Goal: Task Accomplishment & Management: Manage account settings

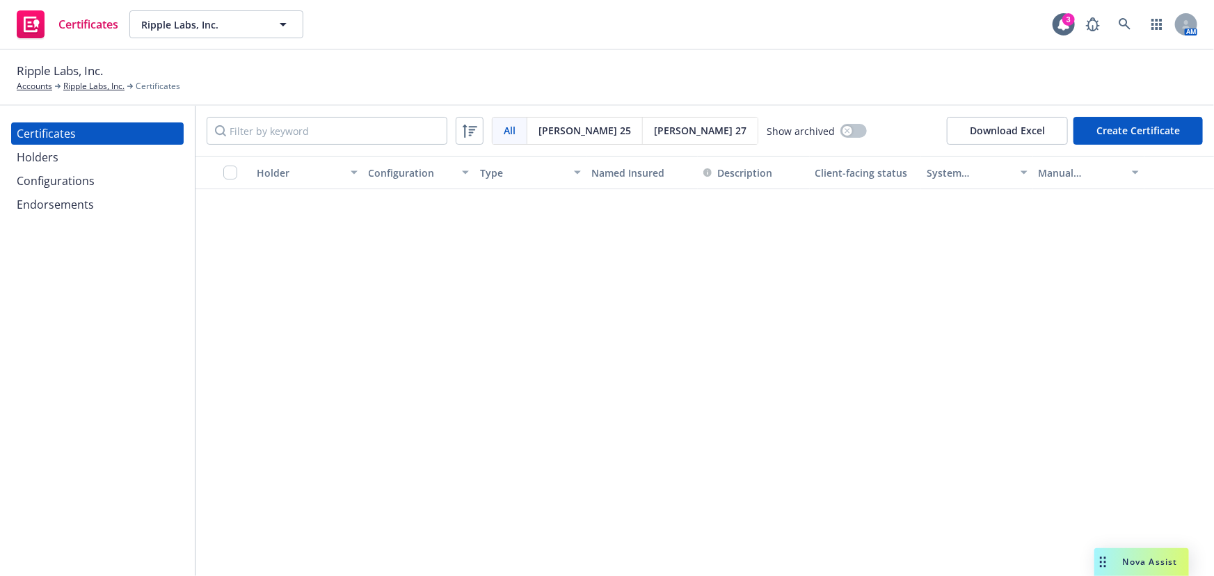
scroll to position [1644, 0]
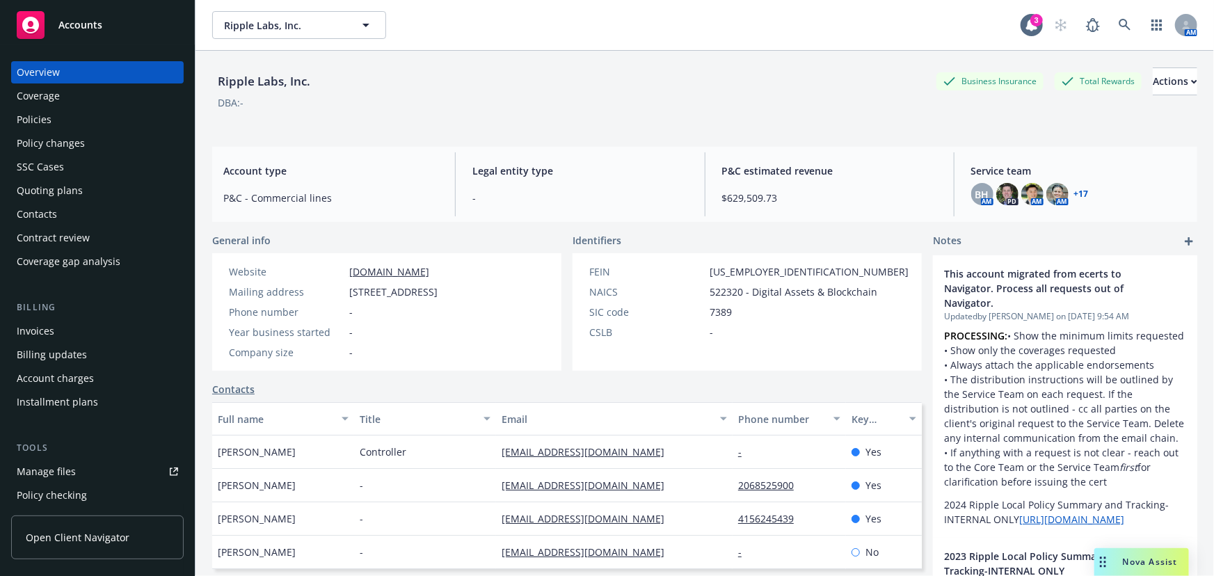
click at [97, 120] on div "Policies" at bounding box center [97, 120] width 161 height 22
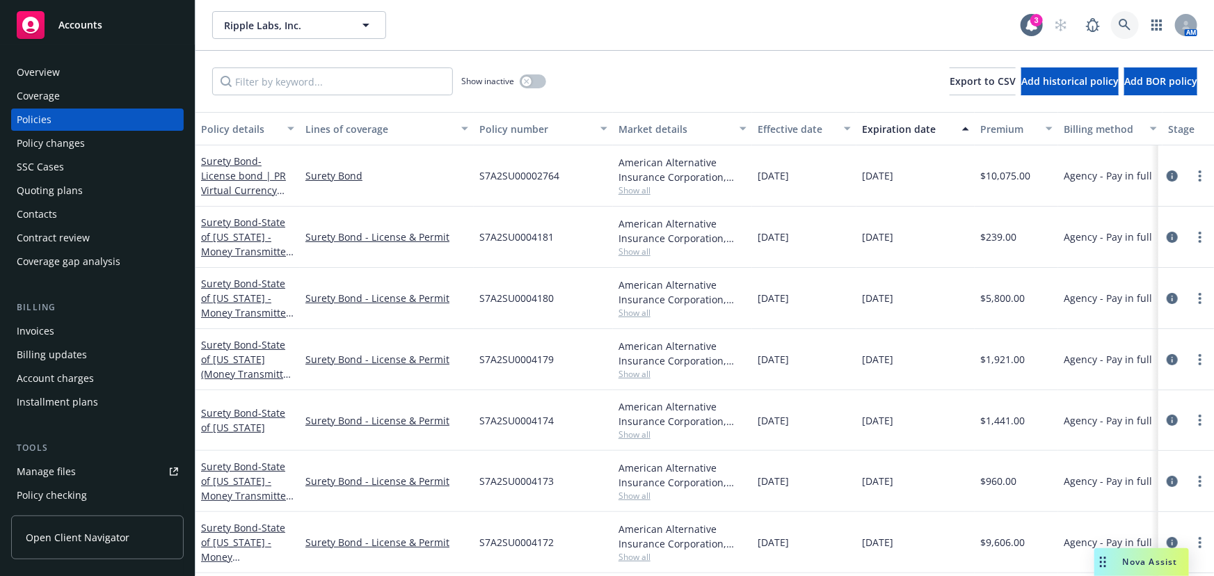
click at [1123, 28] on icon at bounding box center [1124, 25] width 13 height 13
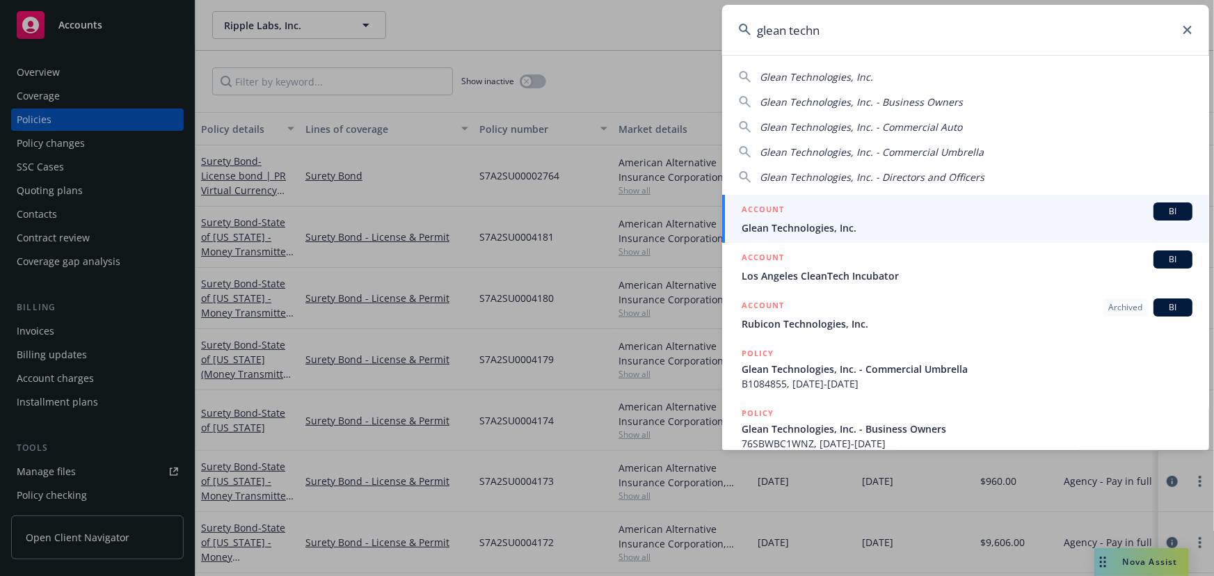
type input "glean techn"
click at [838, 218] on div "ACCOUNT BI" at bounding box center [966, 211] width 451 height 18
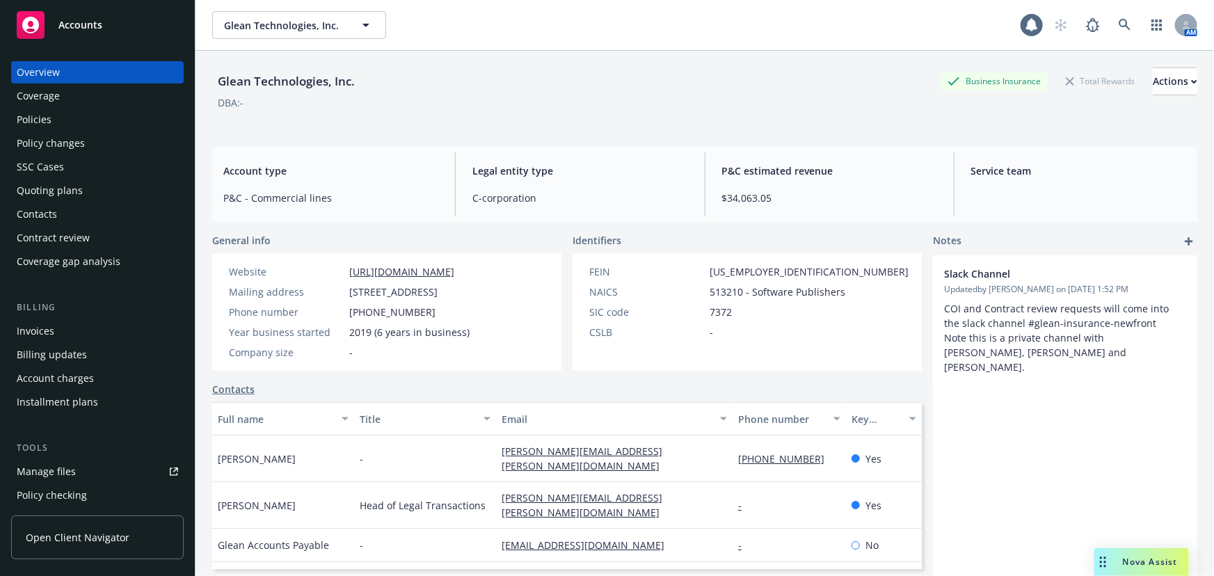
click at [81, 193] on div "Quoting plans" at bounding box center [97, 190] width 161 height 22
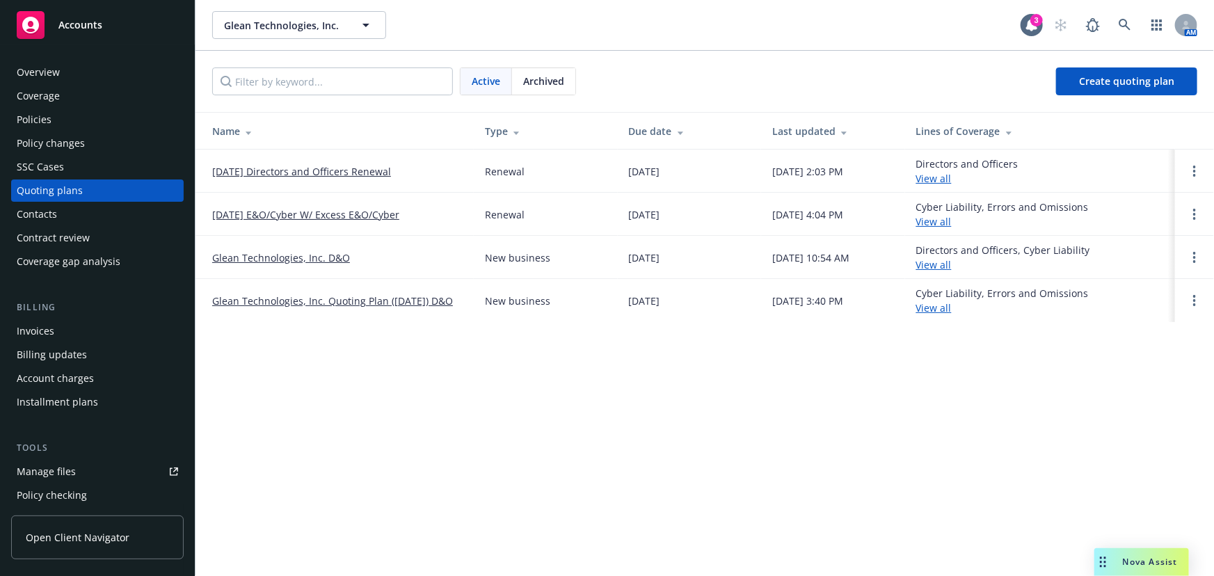
click at [370, 171] on link "10/01/25 Directors and Officers Renewal" at bounding box center [301, 171] width 179 height 15
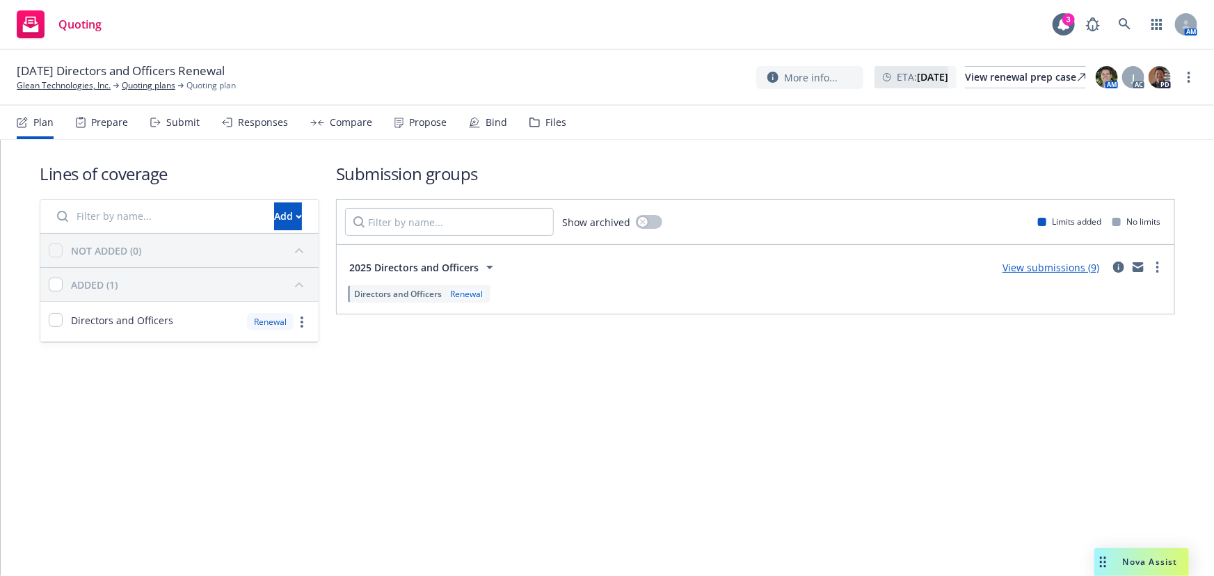
click at [189, 131] on div "Submit" at bounding box center [174, 122] width 49 height 33
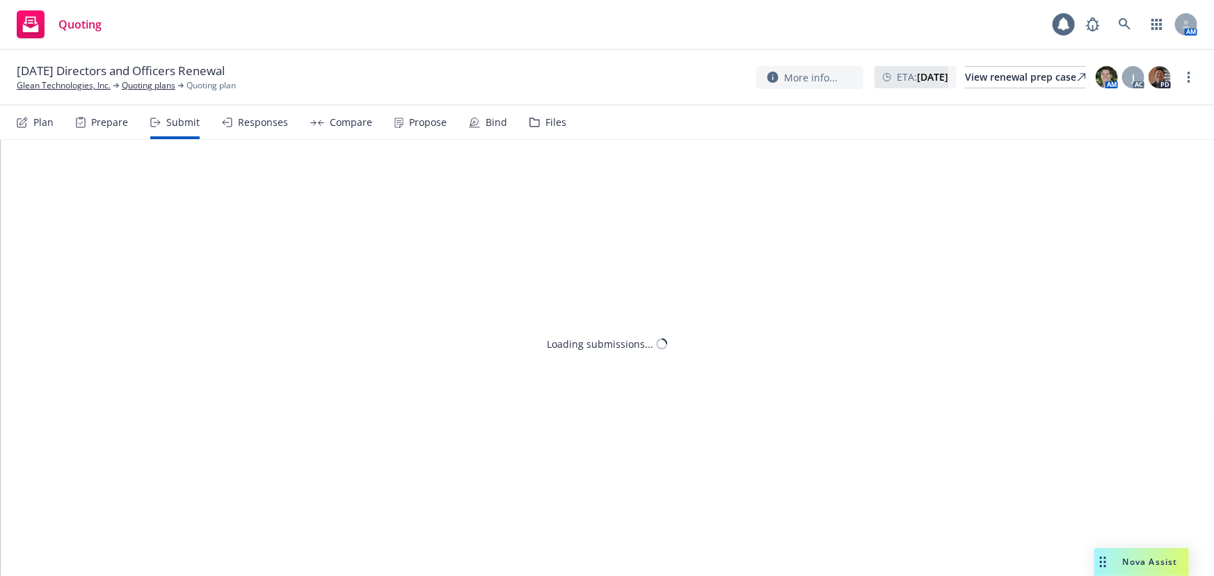
click at [252, 125] on div "Responses" at bounding box center [263, 122] width 50 height 11
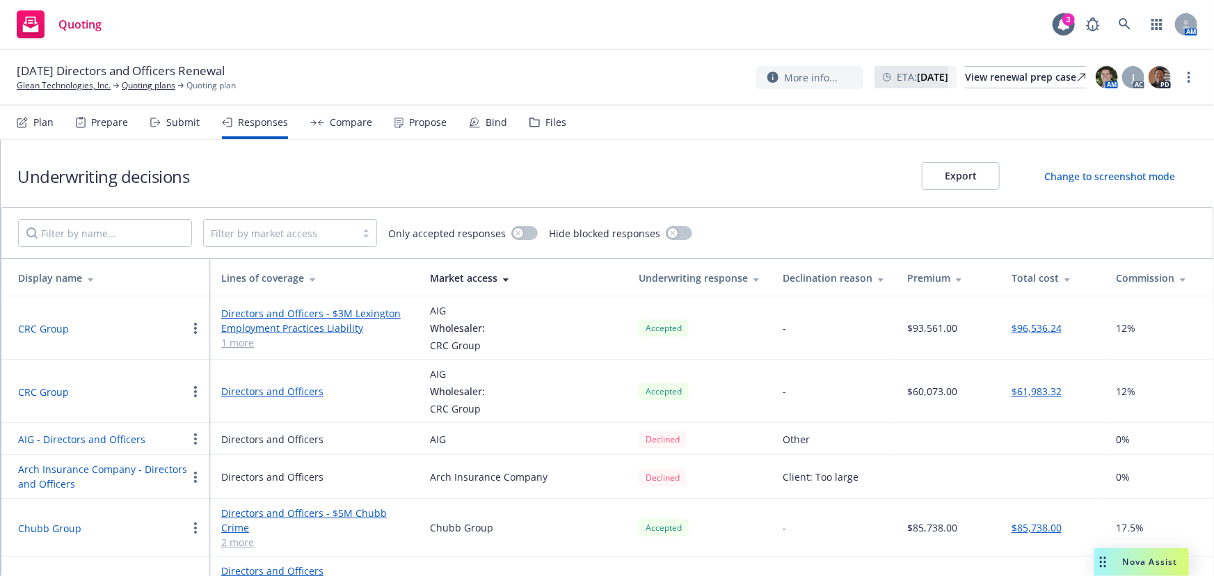
scroll to position [126, 0]
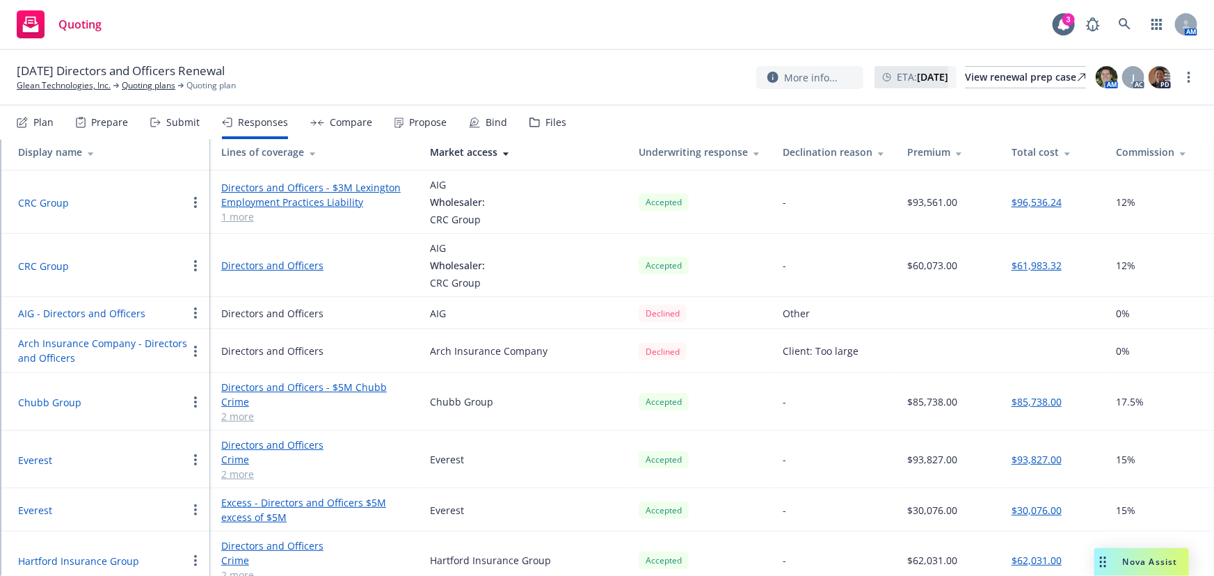
click at [39, 399] on button "Chubb Group" at bounding box center [49, 402] width 63 height 15
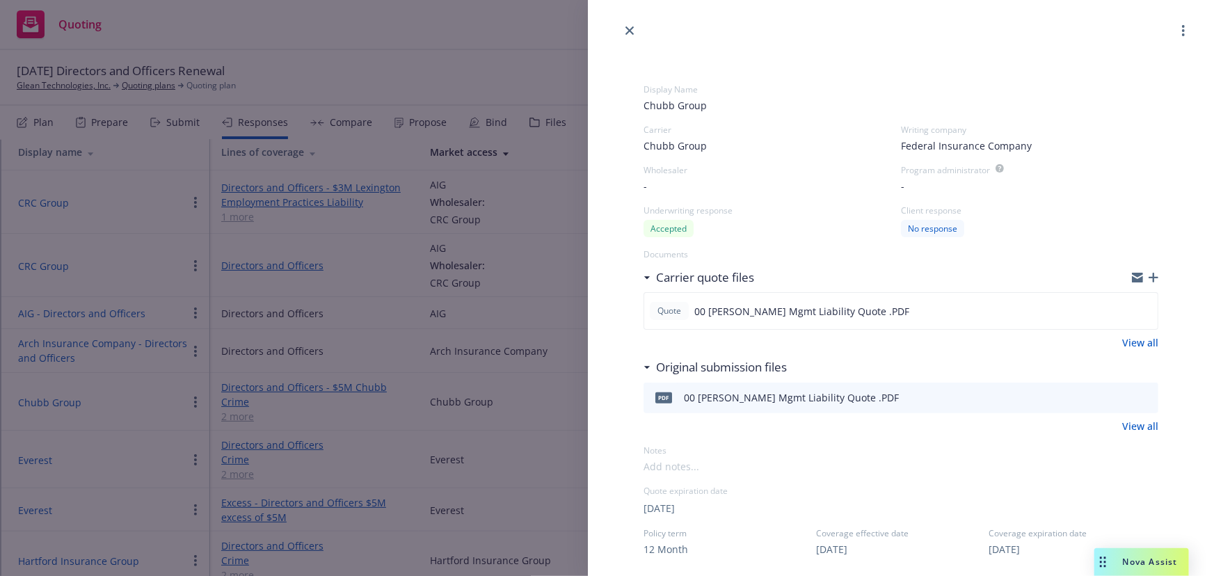
click at [1148, 278] on icon "button" at bounding box center [1153, 278] width 10 height 10
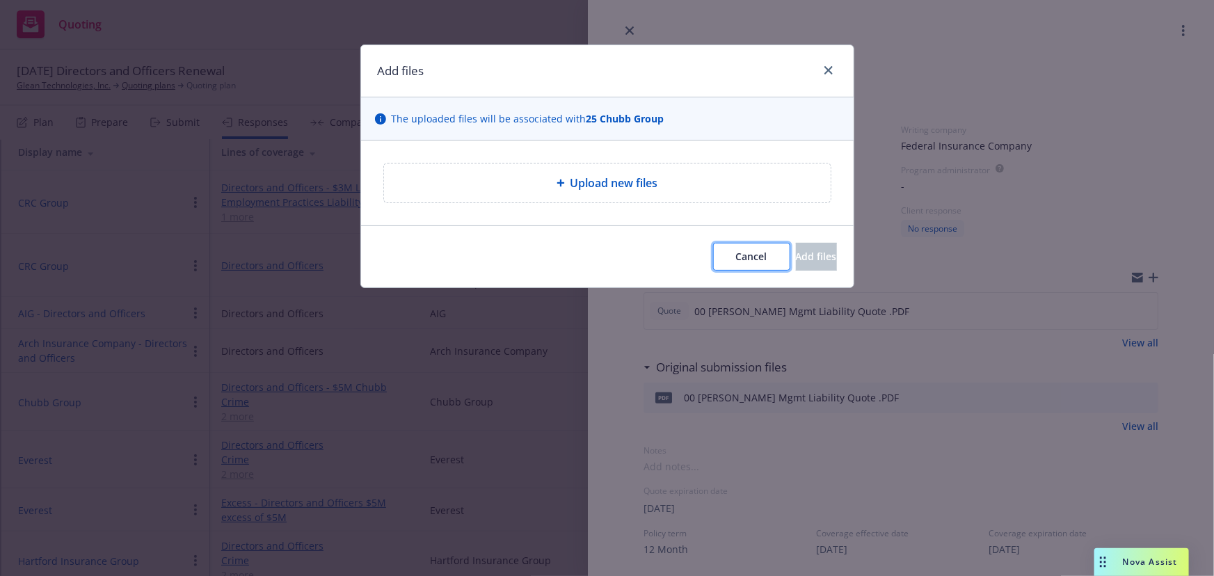
click at [721, 264] on button "Cancel" at bounding box center [751, 257] width 77 height 28
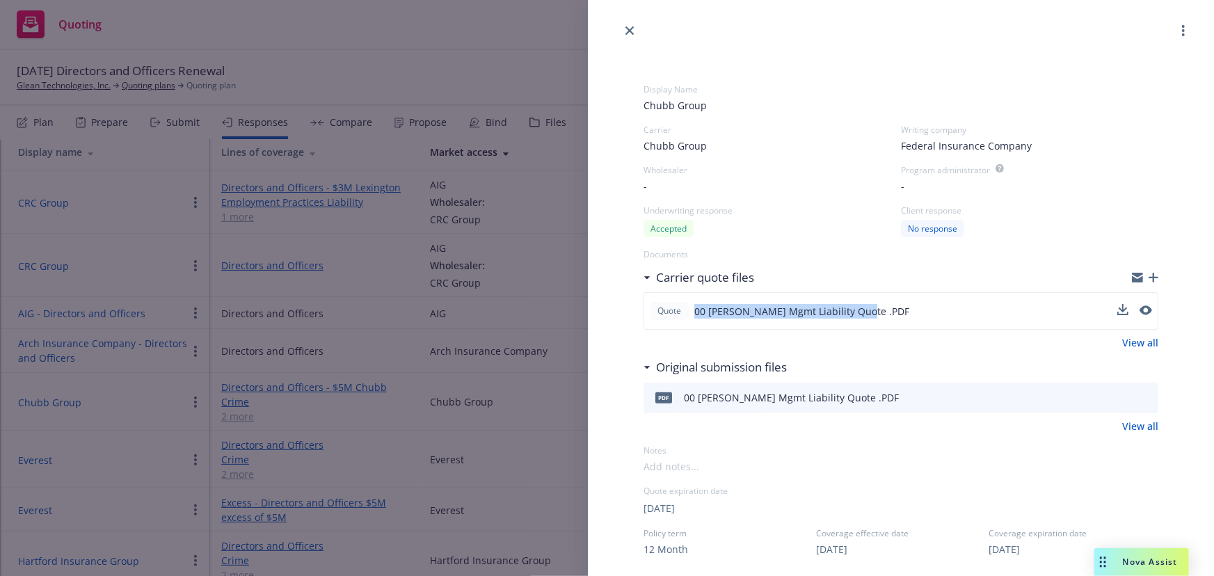
drag, startPoint x: 863, startPoint y: 312, endPoint x: 695, endPoint y: 318, distance: 167.7
click at [695, 318] on span "00 Glean Chubb Mgmt Liability Quote .PDF" at bounding box center [801, 311] width 215 height 15
copy span "00 Glean Chubb Mgmt Liability Quote"
click at [1148, 280] on icon "button" at bounding box center [1153, 278] width 10 height 10
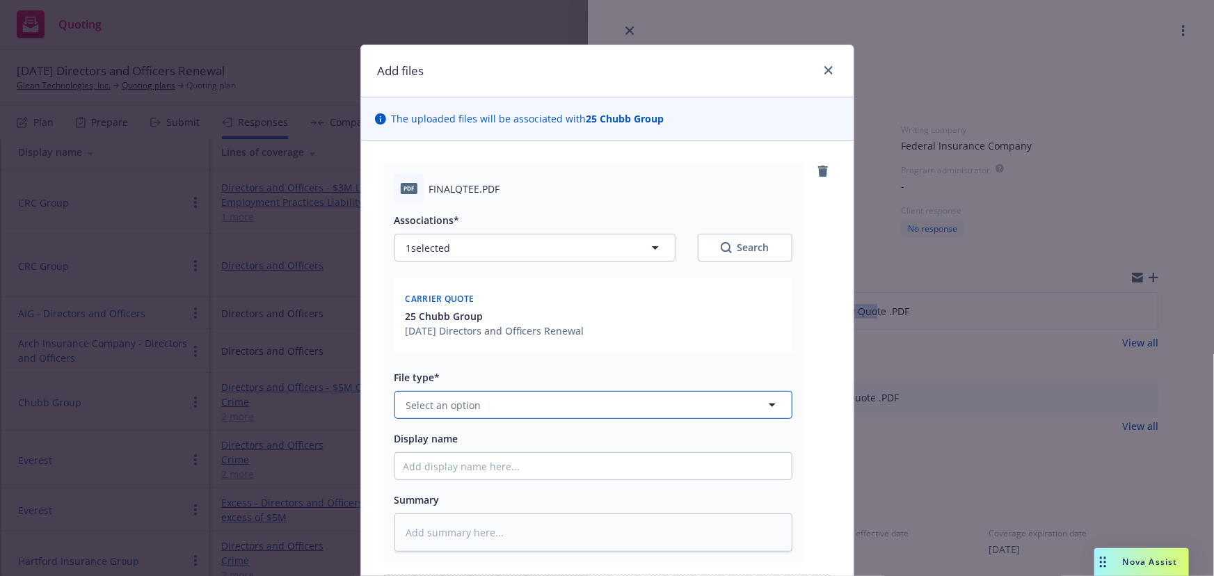
click at [499, 411] on button "Select an option" at bounding box center [593, 405] width 398 height 28
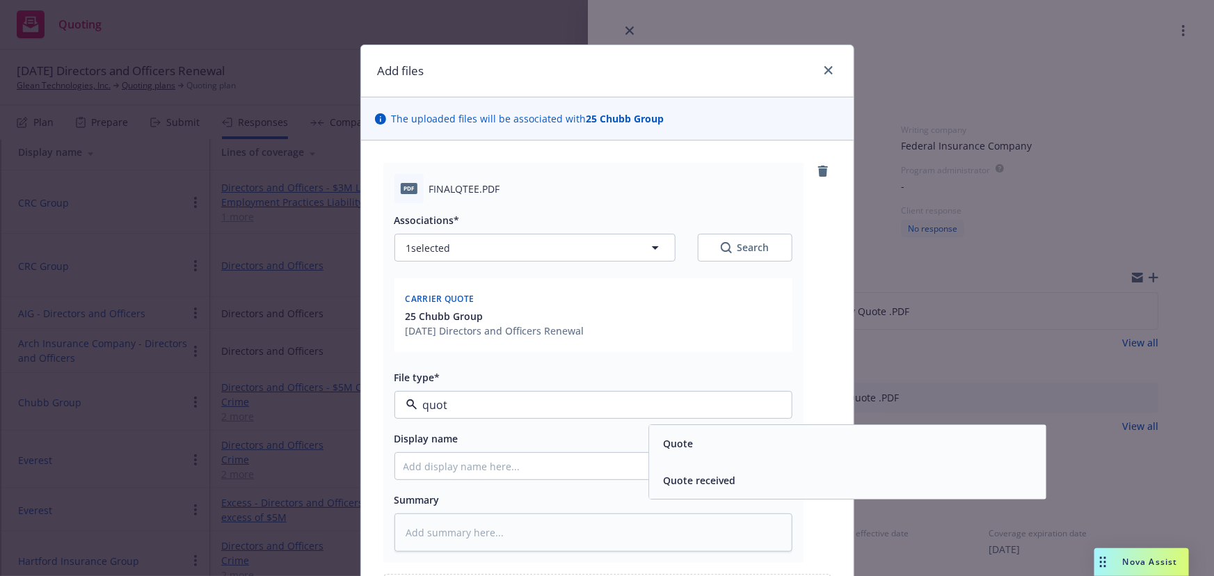
type input "quote"
click at [688, 442] on div "Quote" at bounding box center [676, 444] width 38 height 20
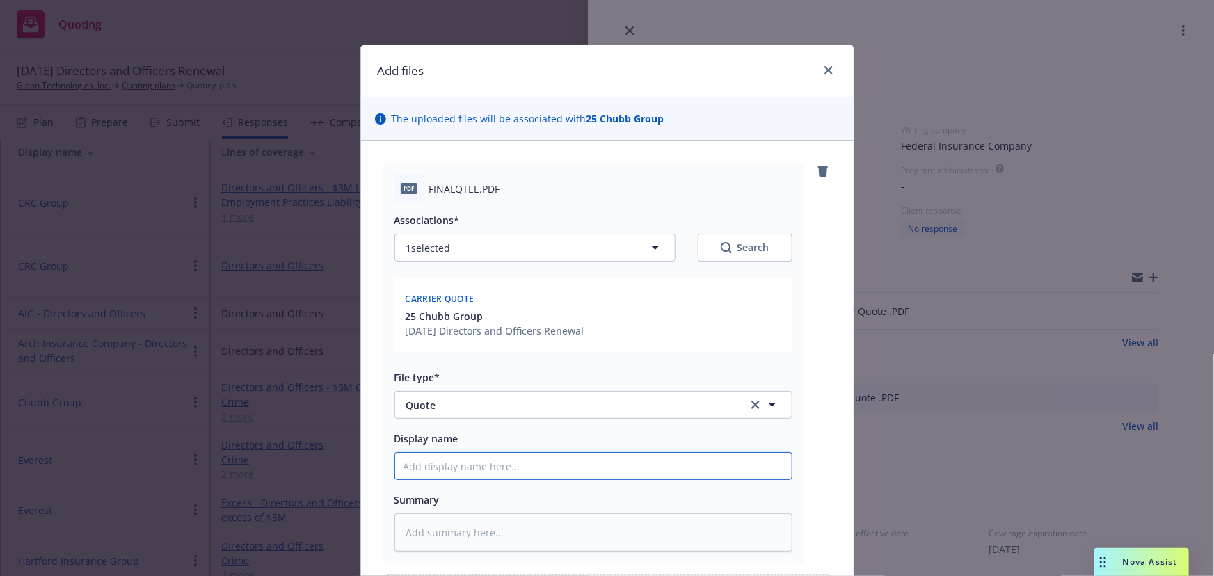
click at [533, 473] on input "Display name" at bounding box center [593, 466] width 396 height 26
paste input "00 Glean Chubb Mgmt Liability Quote"
type textarea "x"
type input "00 Glean Chubb Mgmt Liability Quote"
type textarea "x"
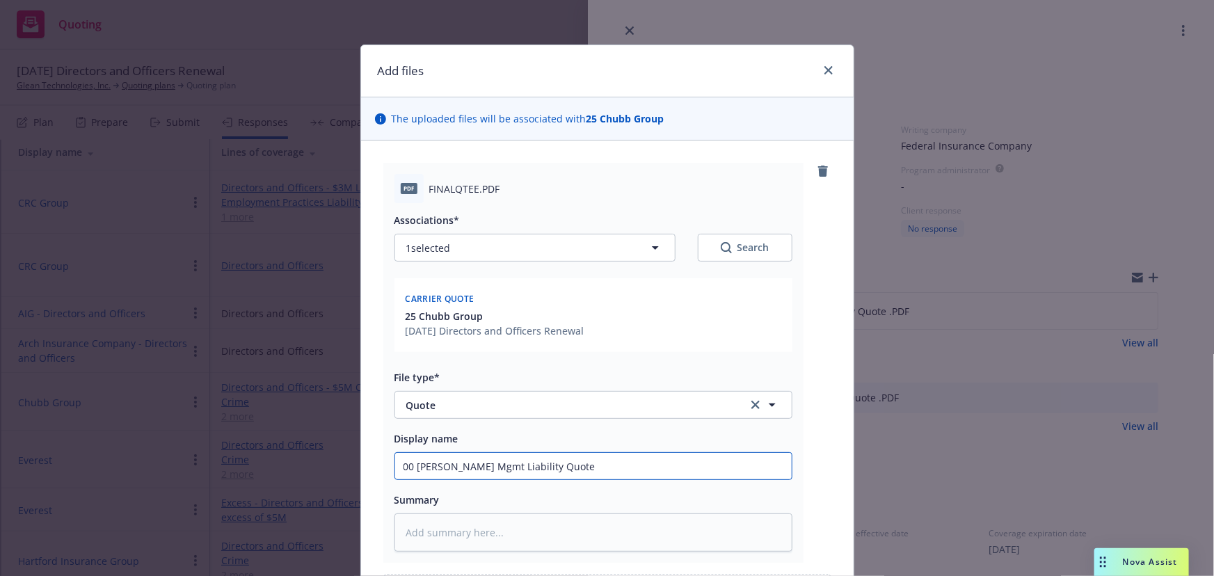
type input "00 Glean Chubb Mgmt Liability Quote"
type textarea "x"
type input "00 Glean Chubb Mgmt Liability Quote v"
type textarea "x"
type input "00 Glean Chubb Mgmt Liability Quote v3"
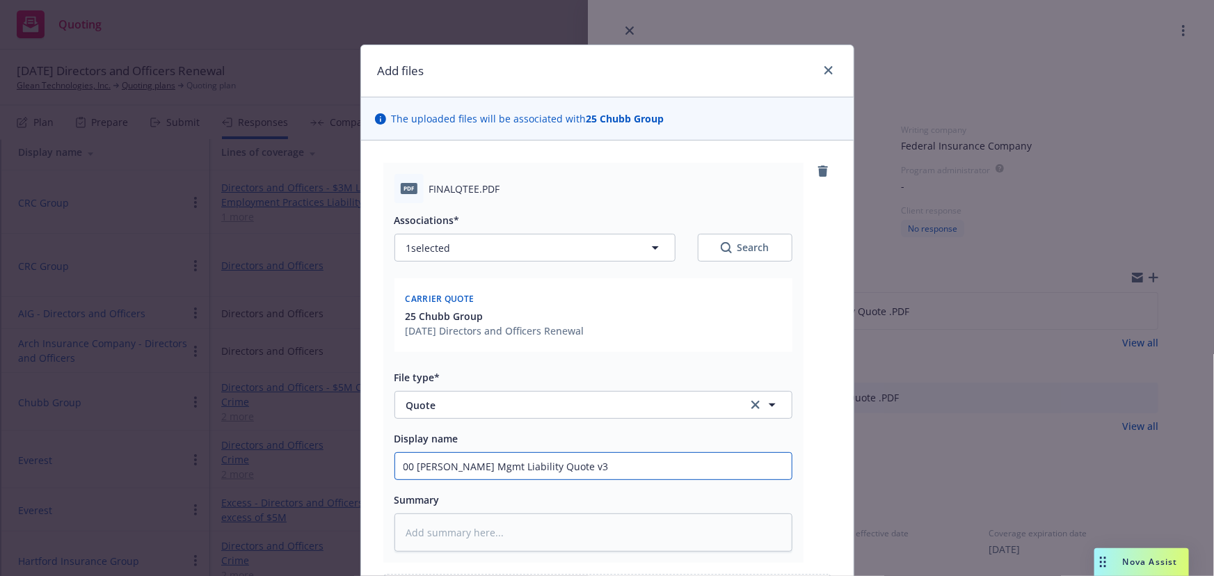
type textarea "x"
type input "00 Glean Chubb Mgmt Liability Quote v"
type textarea "x"
type input "00 Glean Chubb Mgmt Liability Quote v2"
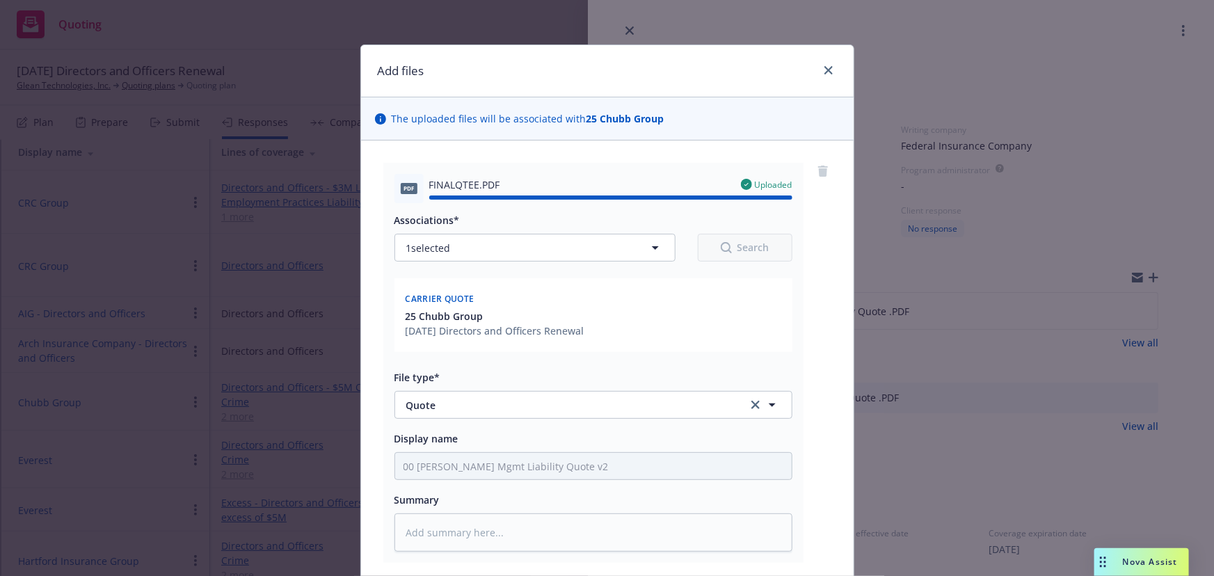
type textarea "x"
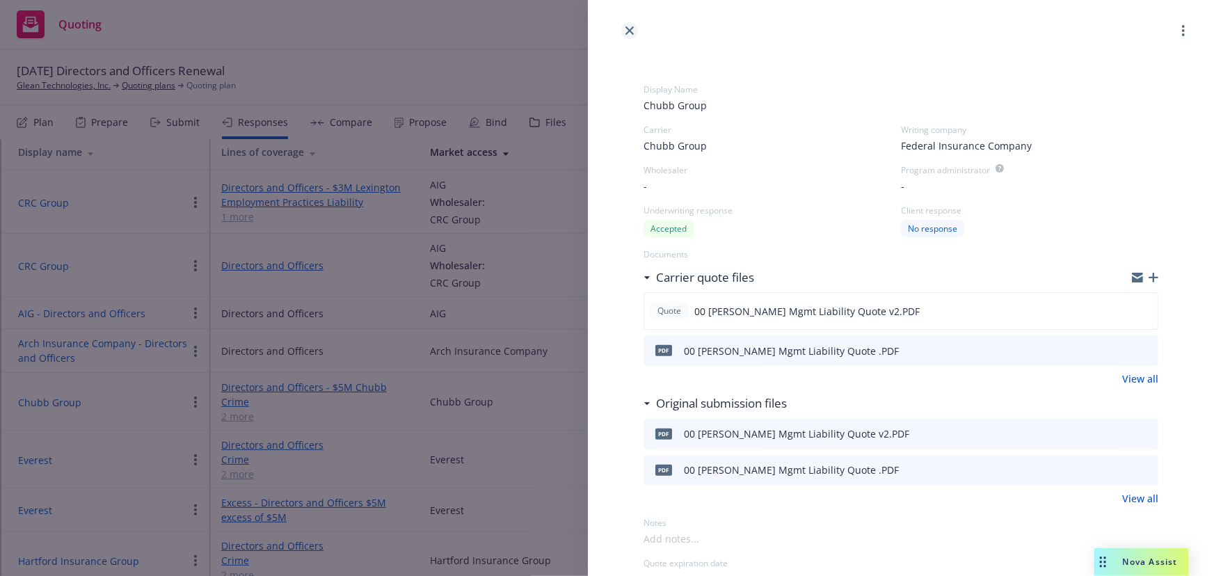
click at [631, 34] on icon "close" at bounding box center [629, 30] width 8 height 8
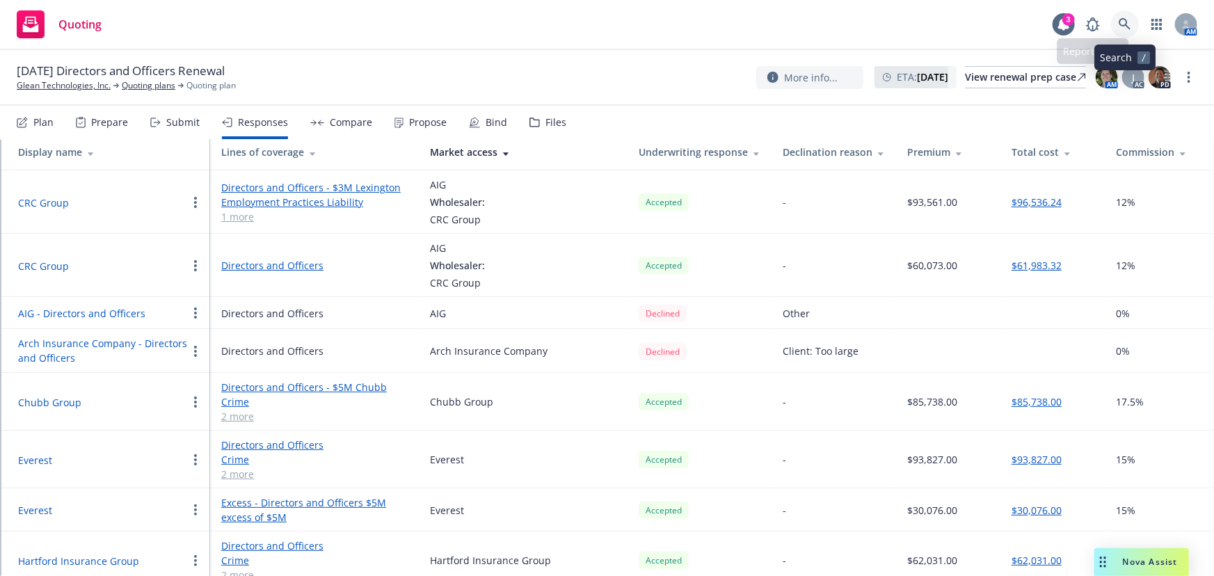
click at [1115, 19] on link at bounding box center [1125, 24] width 28 height 28
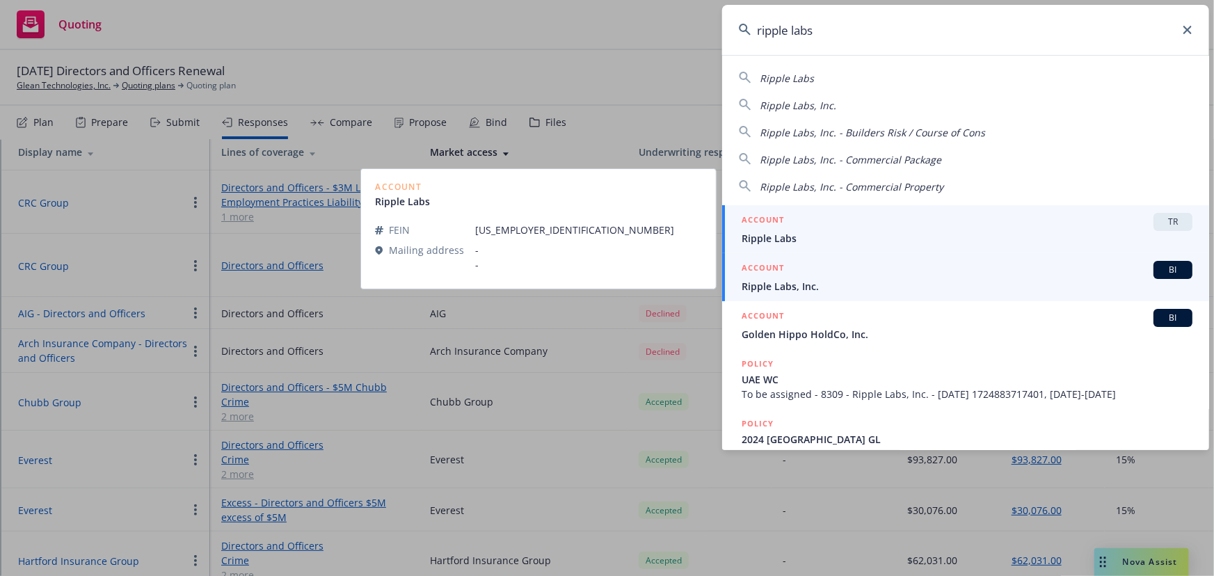
type input "ripple labs"
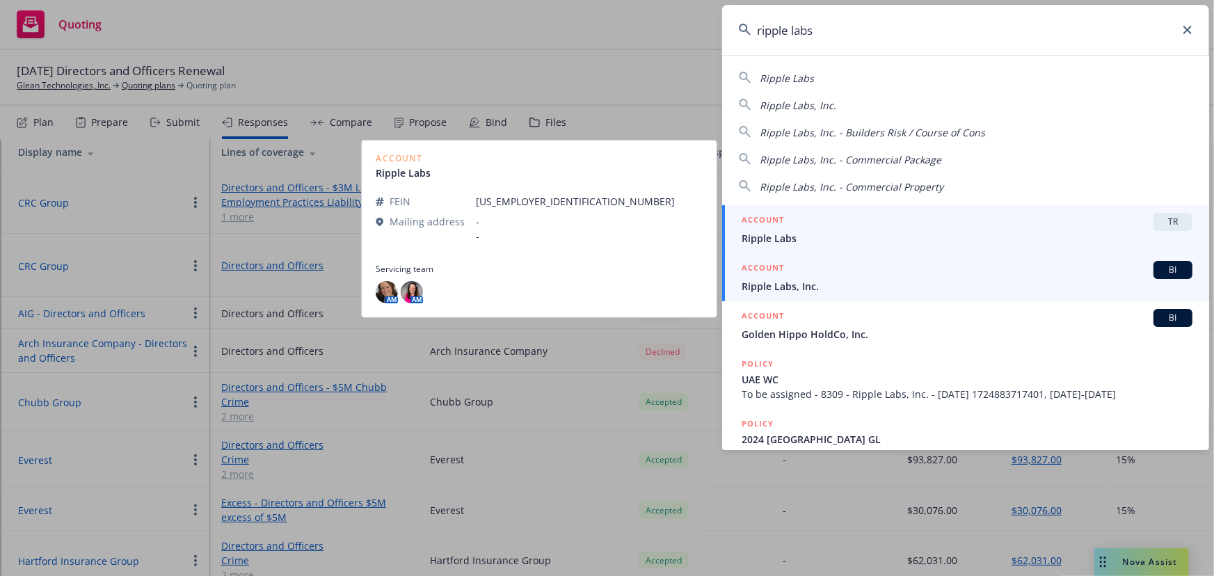
click at [842, 282] on span "Ripple Labs, Inc." at bounding box center [966, 286] width 451 height 15
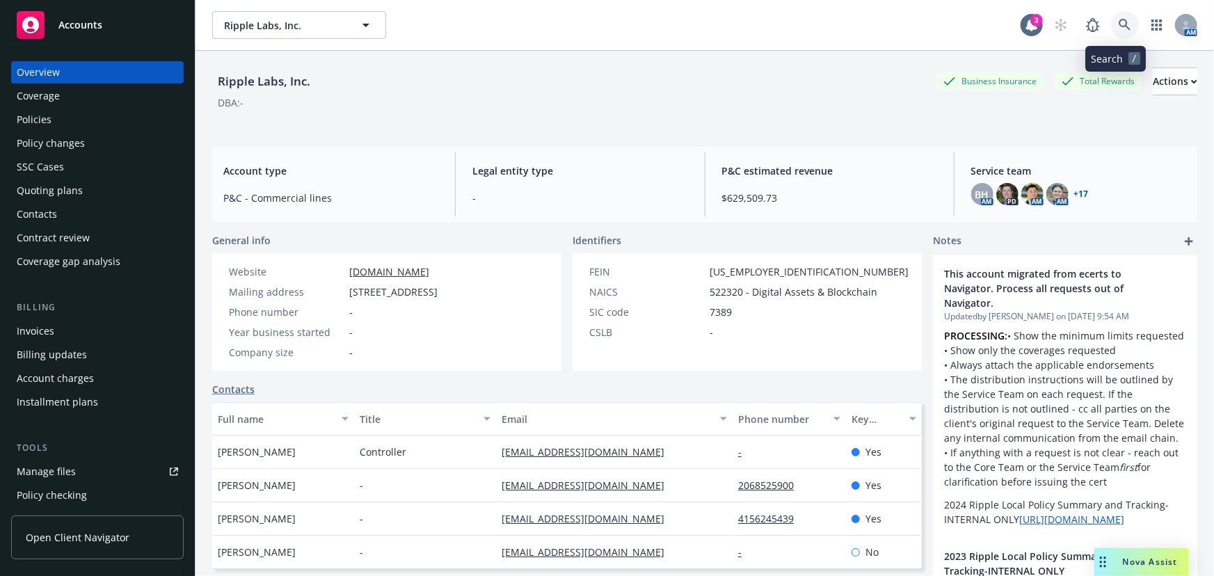
click at [1114, 31] on link at bounding box center [1125, 25] width 28 height 28
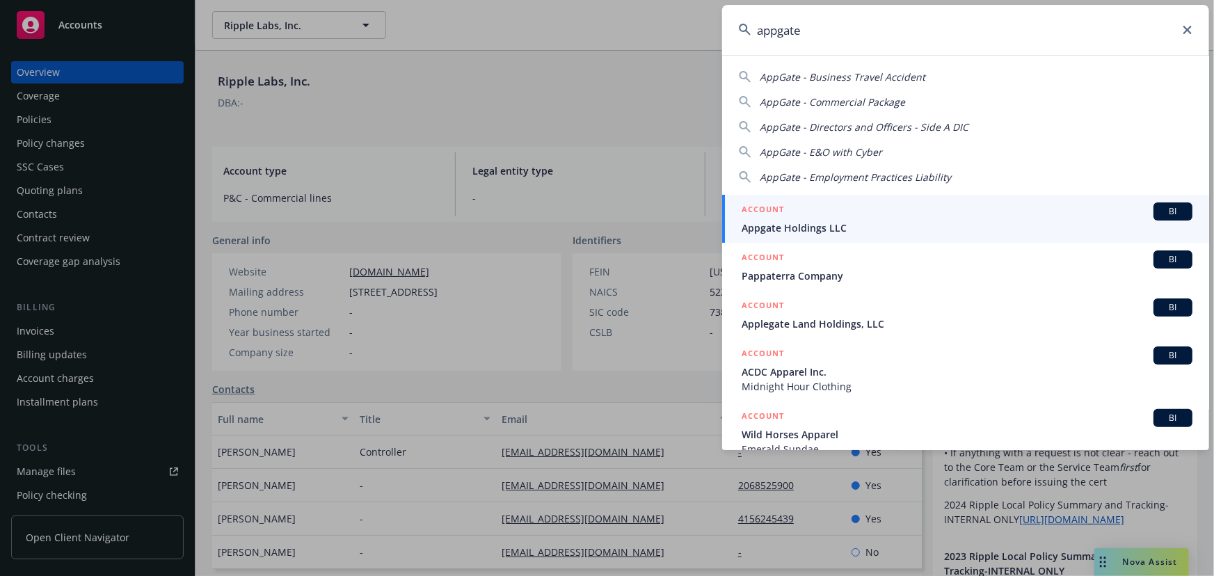
type input "appgate"
click at [842, 222] on span "Appgate Holdings LLC" at bounding box center [966, 227] width 451 height 15
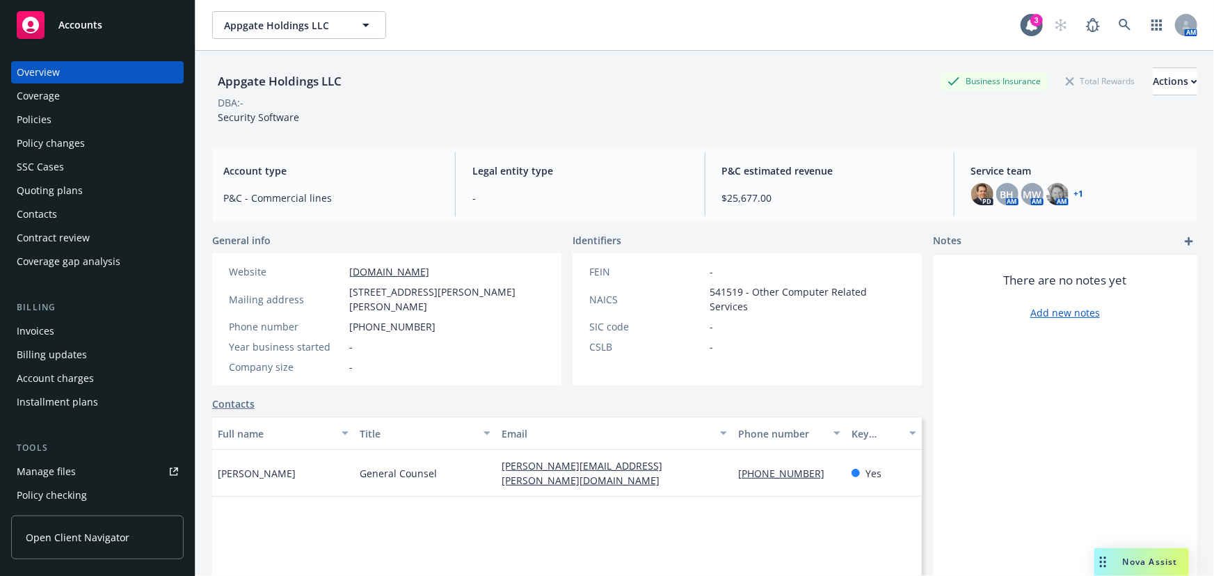
click at [99, 191] on div "Quoting plans" at bounding box center [97, 190] width 161 height 22
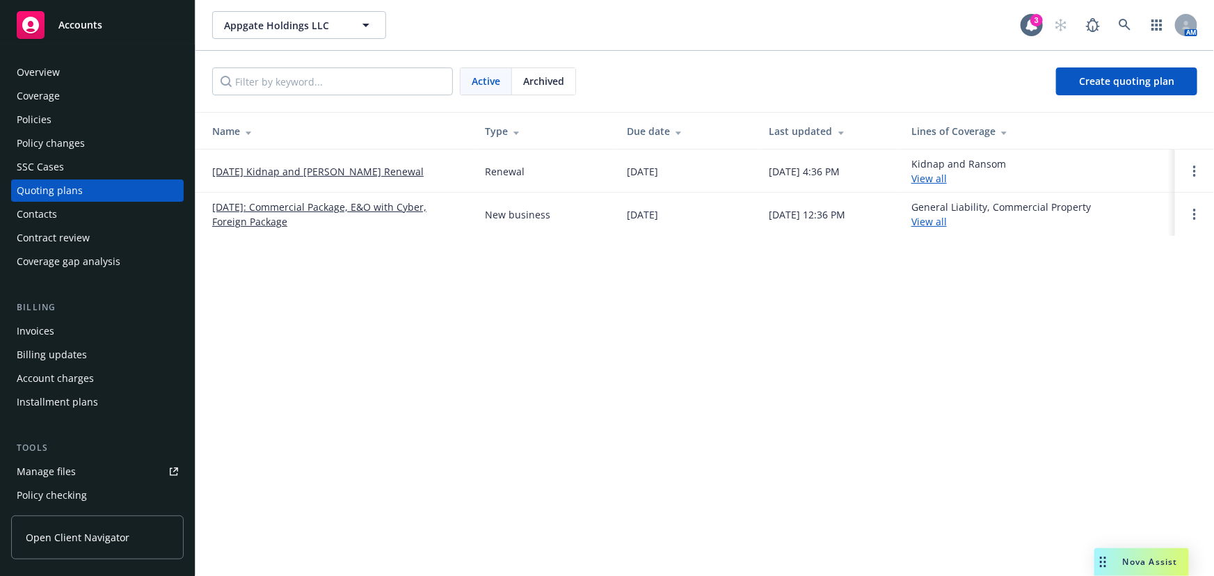
click at [294, 166] on link "10/12/25 Kidnap and Ransom Renewal" at bounding box center [317, 171] width 211 height 15
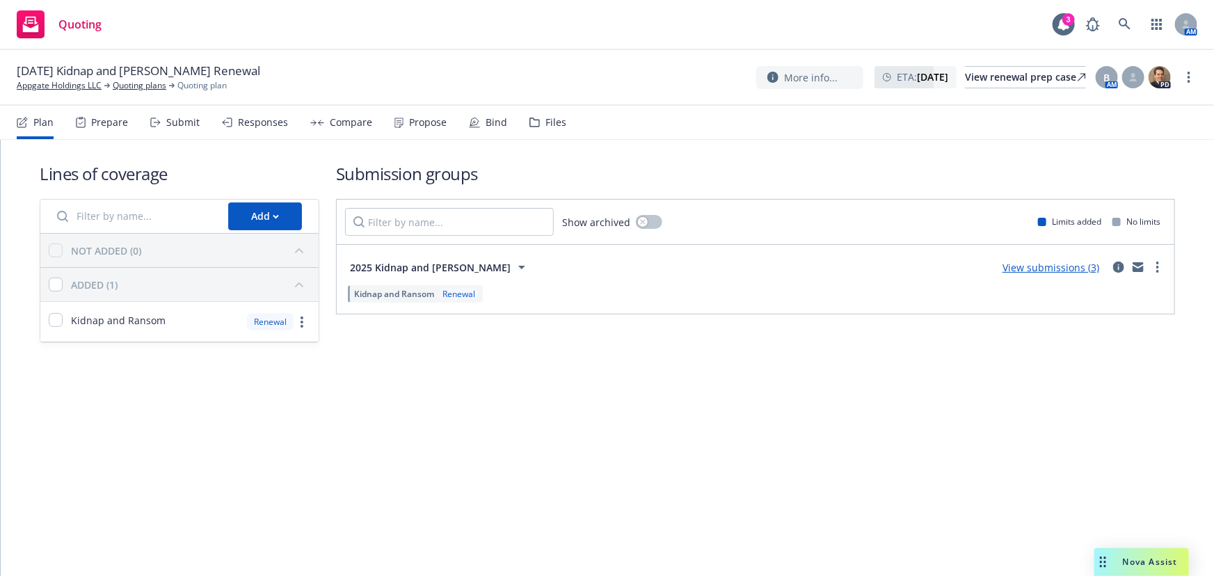
click at [476, 124] on div "Bind" at bounding box center [488, 122] width 38 height 33
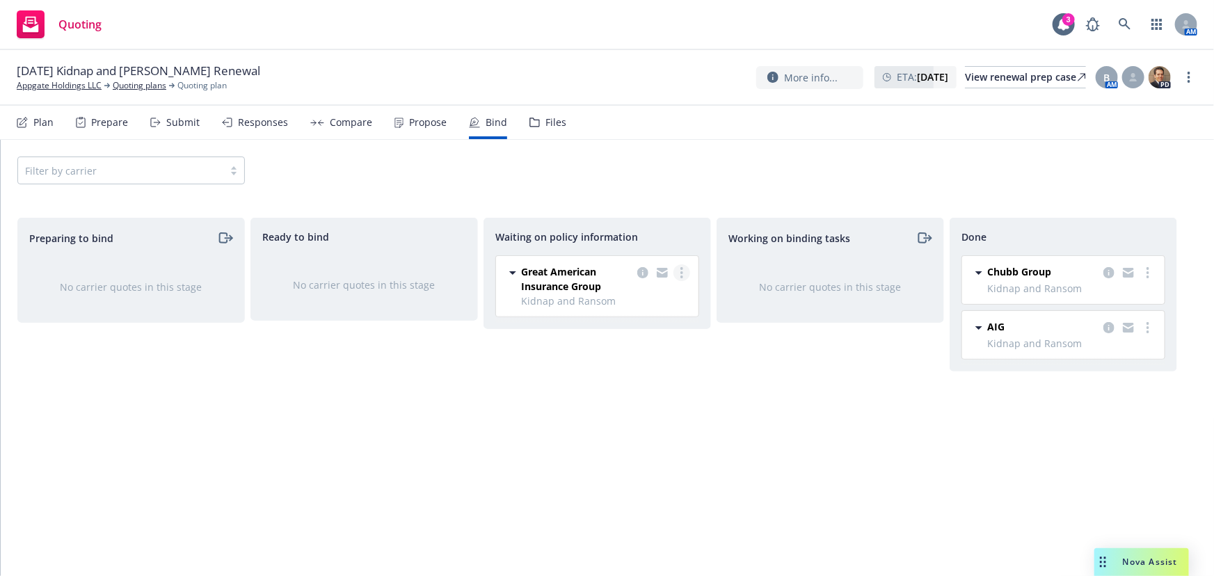
click at [686, 271] on link "more" at bounding box center [681, 272] width 17 height 17
click at [636, 304] on span "Create policies" at bounding box center [614, 300] width 102 height 13
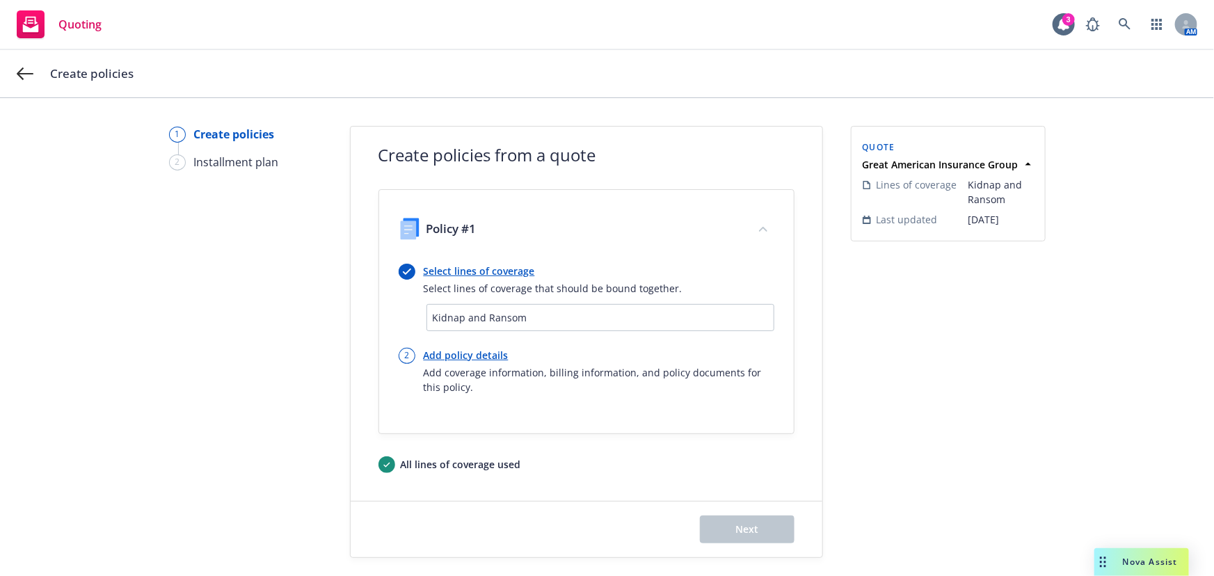
click at [486, 271] on link "Select lines of coverage" at bounding box center [553, 271] width 259 height 15
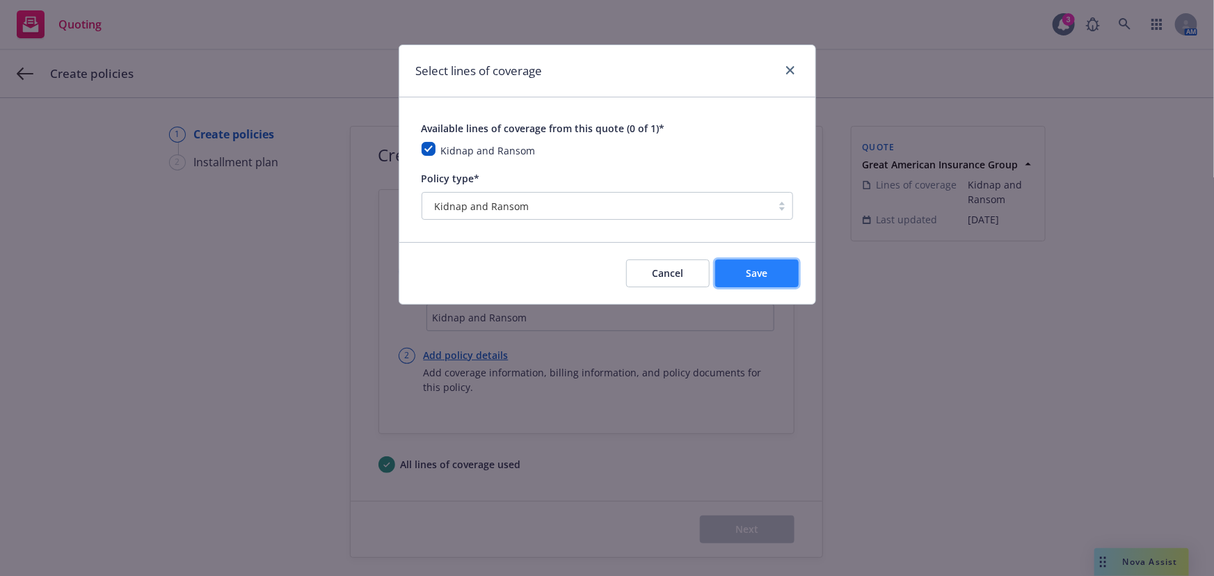
click at [751, 275] on span "Save" at bounding box center [757, 272] width 22 height 13
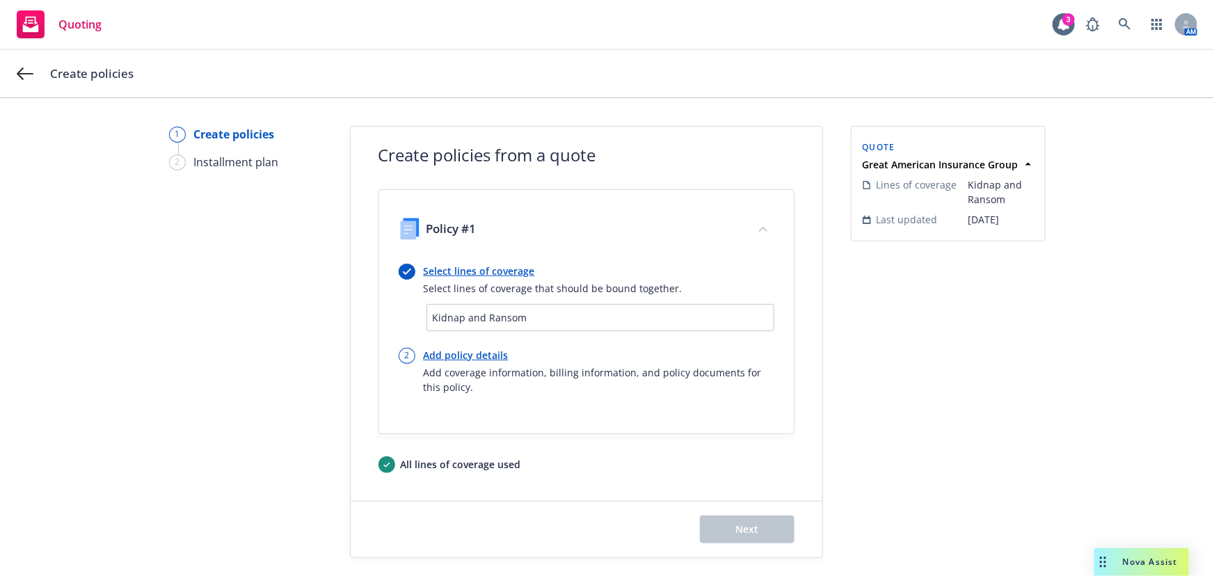
click at [493, 351] on link "Add policy details" at bounding box center [599, 355] width 351 height 15
select select "36"
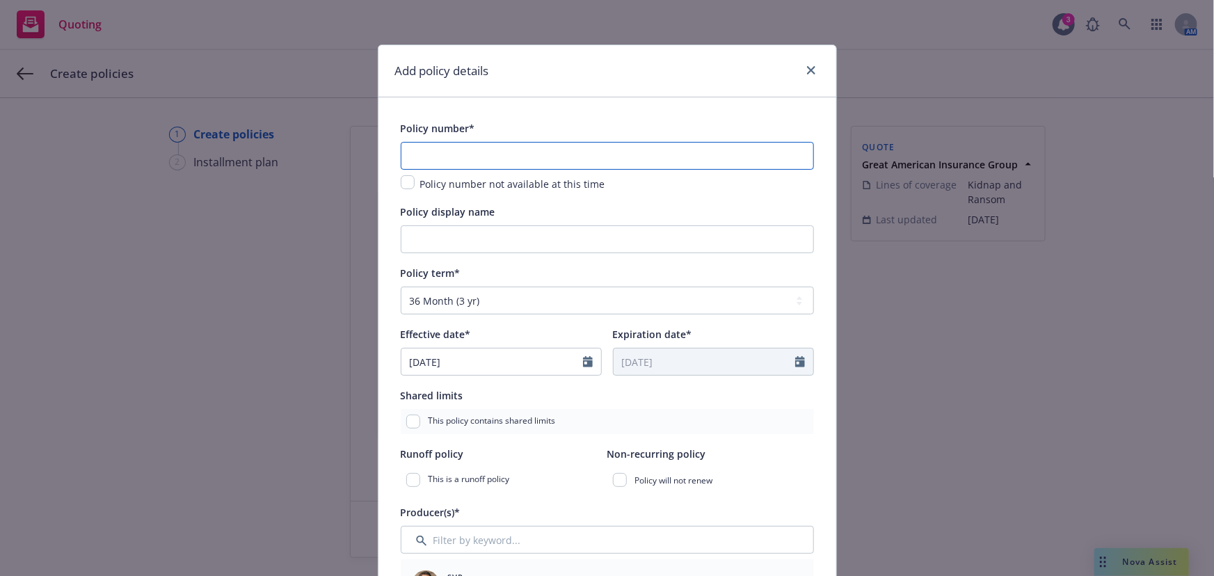
click at [577, 160] on input "text" at bounding box center [607, 156] width 413 height 28
paste input "KR F406558 00"
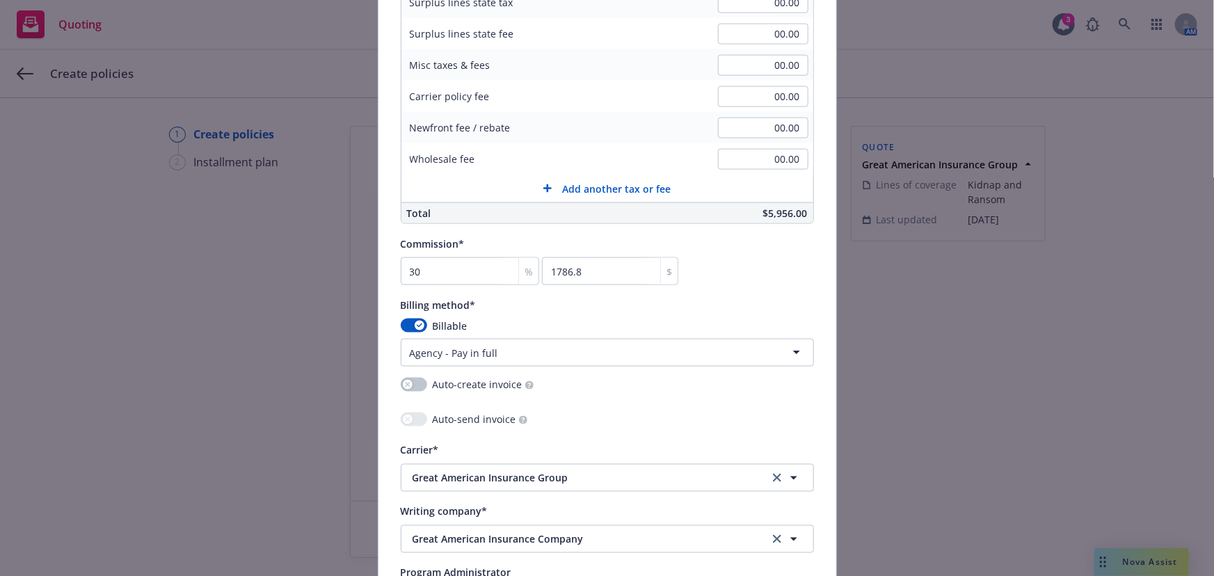
scroll to position [1328, 0]
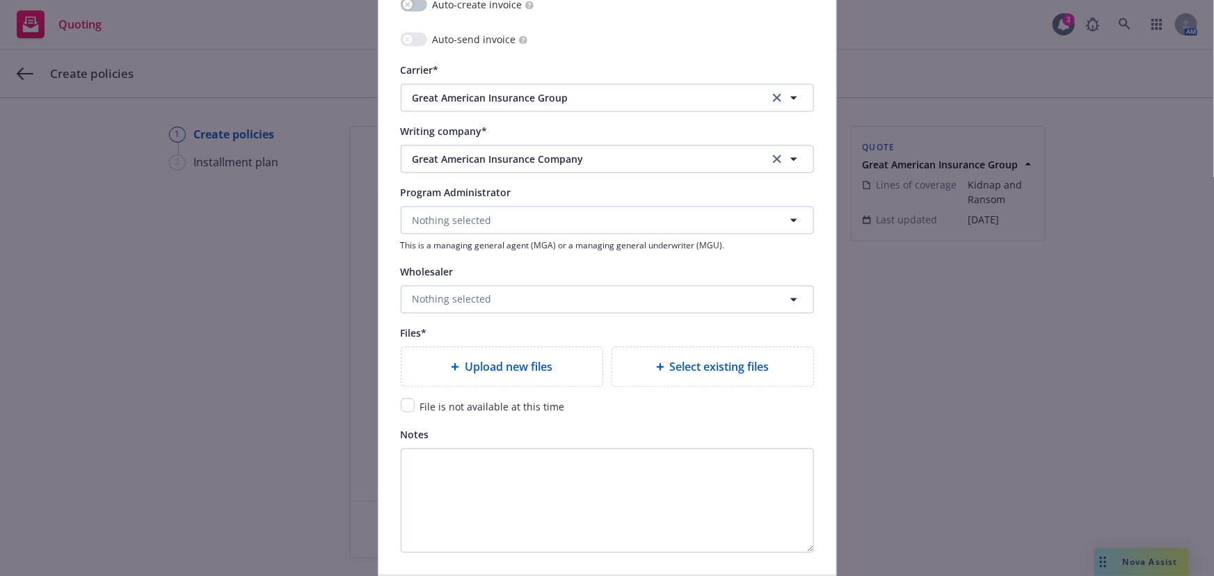
type input "KR F406558 00"
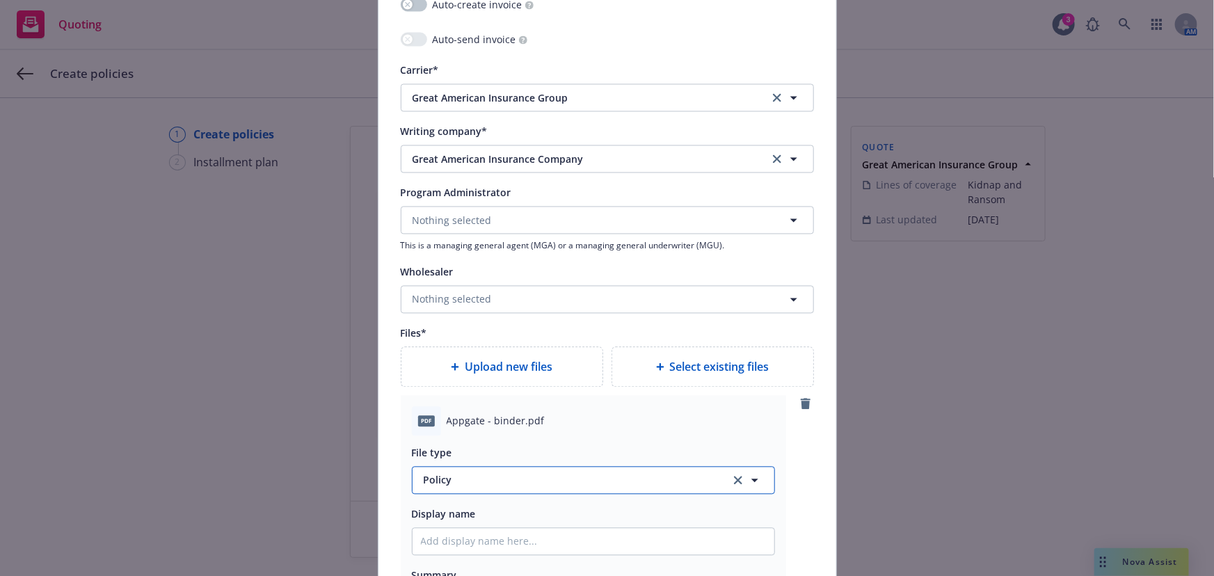
click at [478, 481] on span "Policy" at bounding box center [569, 480] width 291 height 15
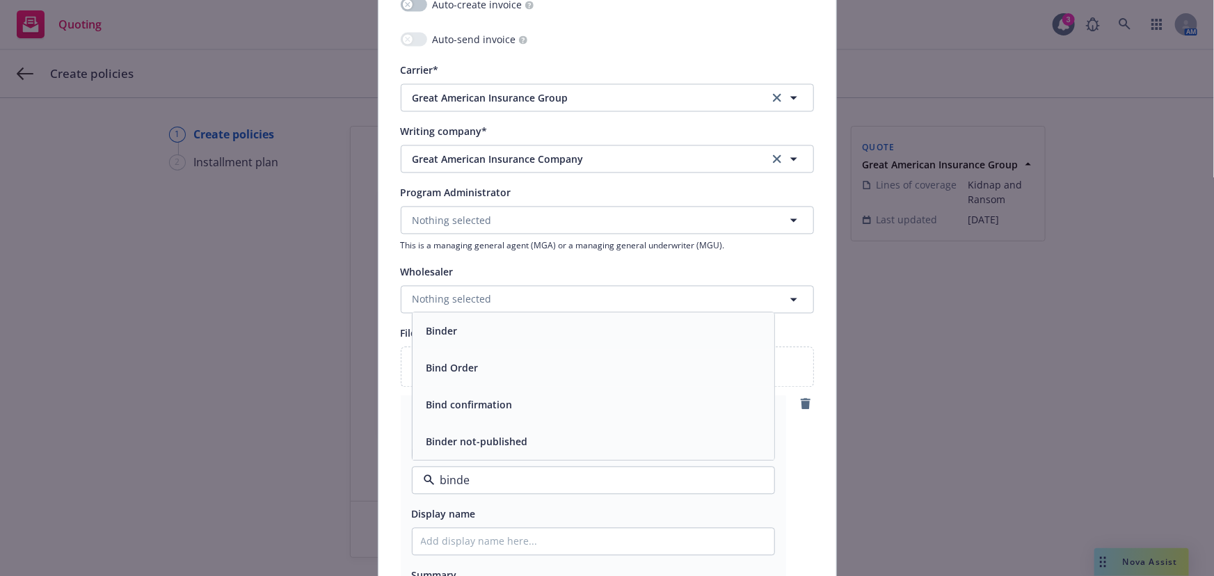
type input "binder"
click at [466, 412] on div "Binder" at bounding box center [593, 404] width 345 height 20
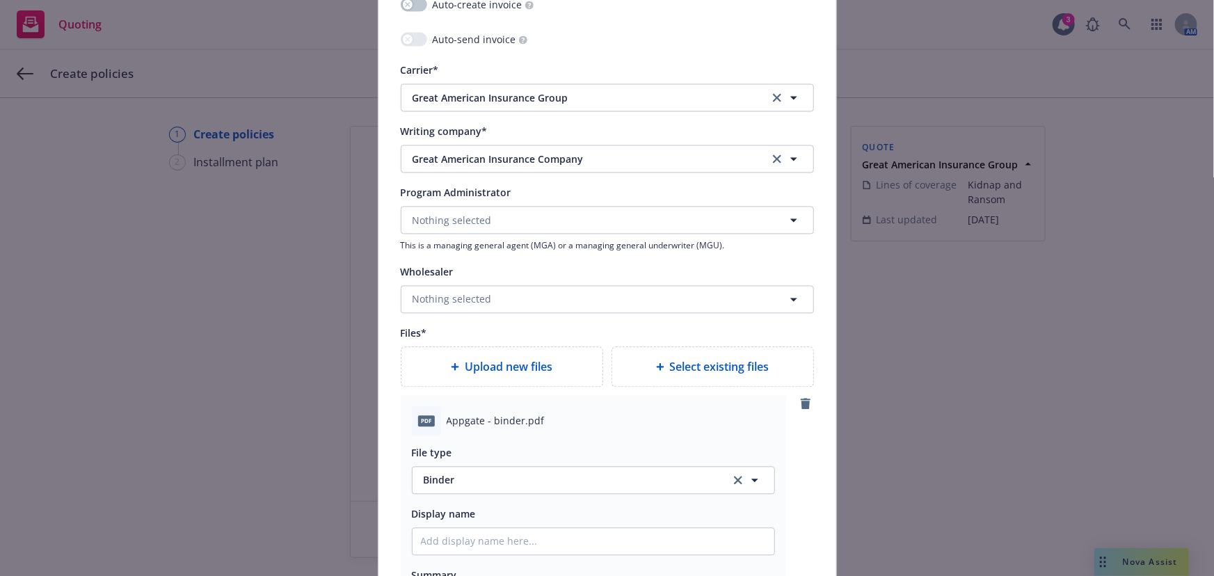
click at [473, 499] on div "File type Binder Binder Display name Summary" at bounding box center [593, 531] width 363 height 191
click at [478, 520] on div "Display name" at bounding box center [593, 514] width 363 height 17
click at [487, 536] on input "Policy display name" at bounding box center [593, 542] width 362 height 26
type textarea "x"
type input "A"
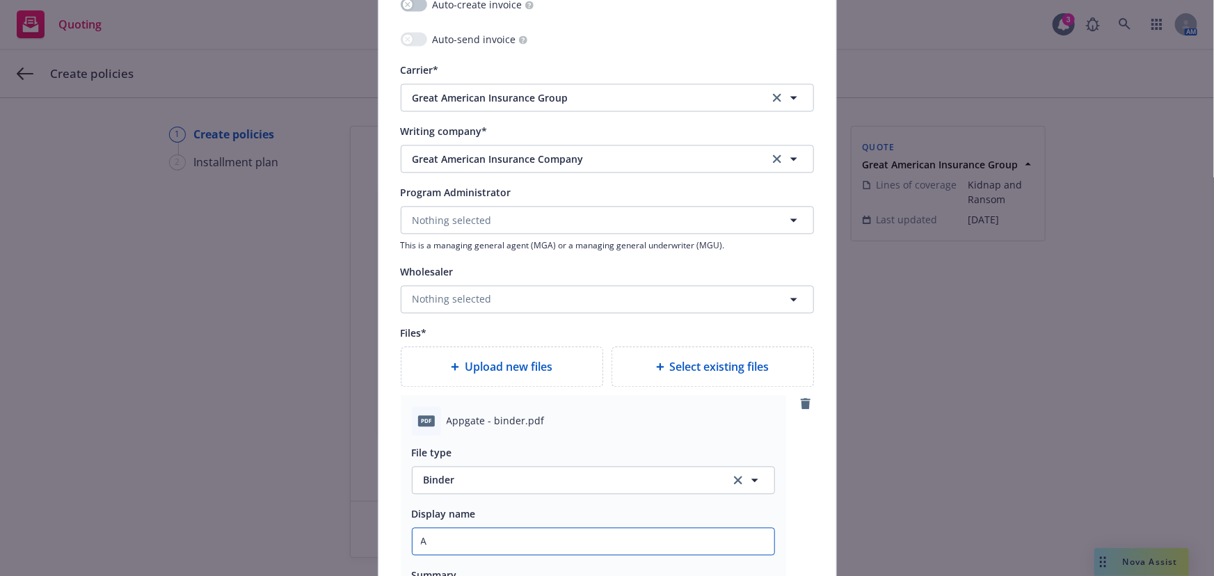
type textarea "x"
type input "Ap"
type textarea "x"
type input "App"
type textarea "x"
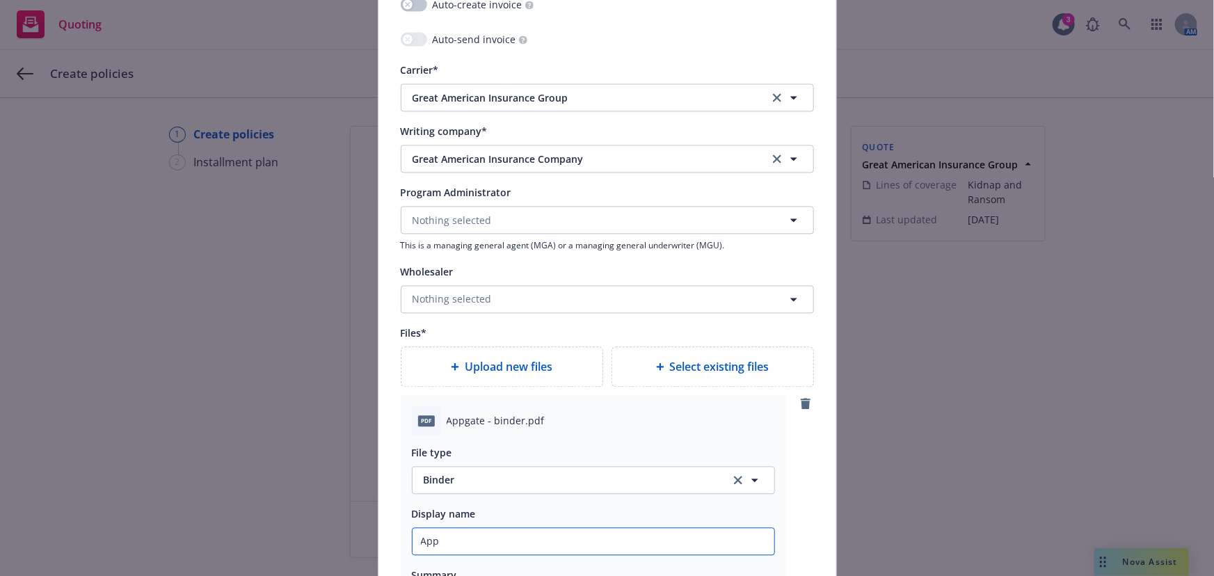
type input "AppG"
type textarea "x"
type input "AppGa"
type textarea "x"
type input "AppGate"
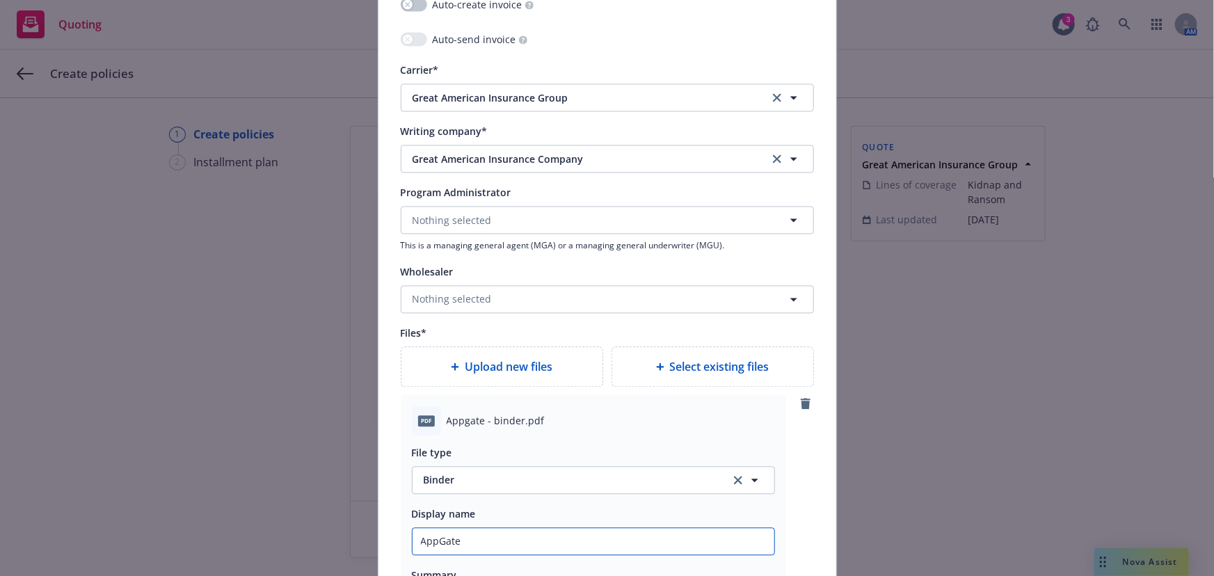
type textarea "x"
type input "AppGate"
type textarea "x"
type input "AppGate $"
type textarea "x"
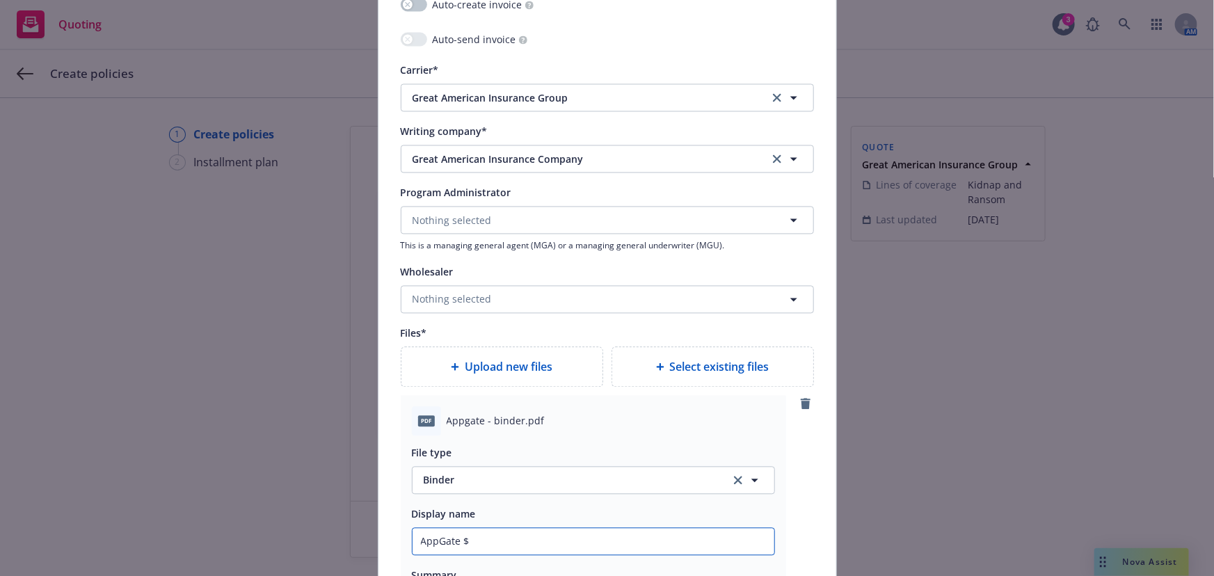
type input "AppGate $1"
type textarea "x"
type input "AppGate $"
type textarea "x"
type input "AppGate"
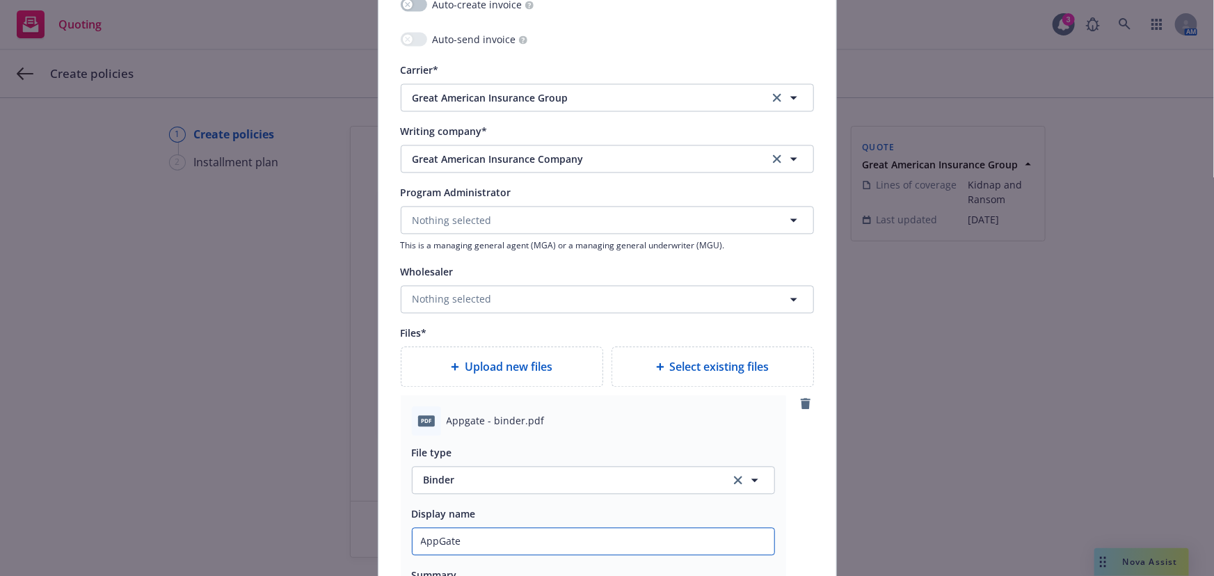
type textarea "x"
type input "AppGate G"
type textarea "x"
type input "AppGate Gr"
type textarea "x"
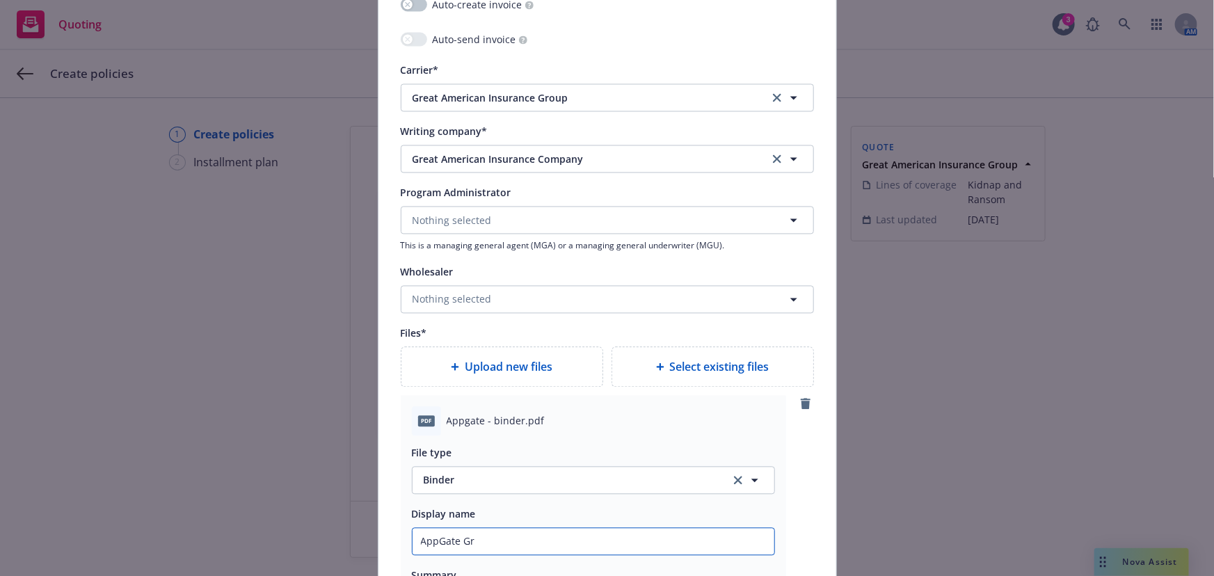
type input "AppGate Gre"
type textarea "x"
type input "AppGate Grea"
type textarea "x"
type input "AppGate Great"
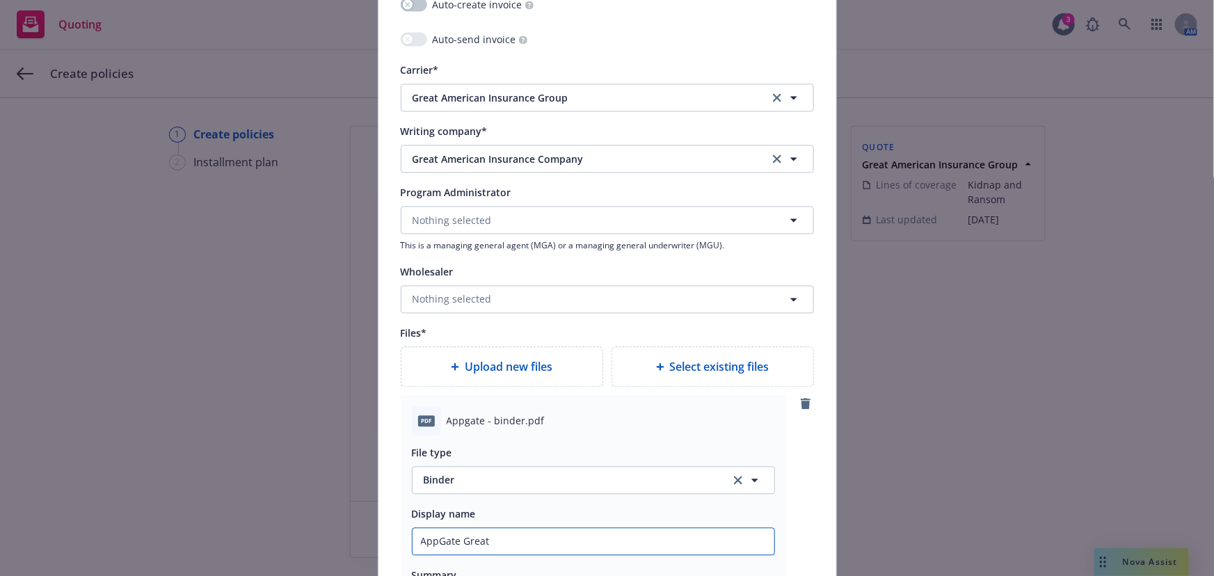
type textarea "x"
type input "AppGate Great"
type textarea "x"
type input "AppGate Great A"
type textarea "x"
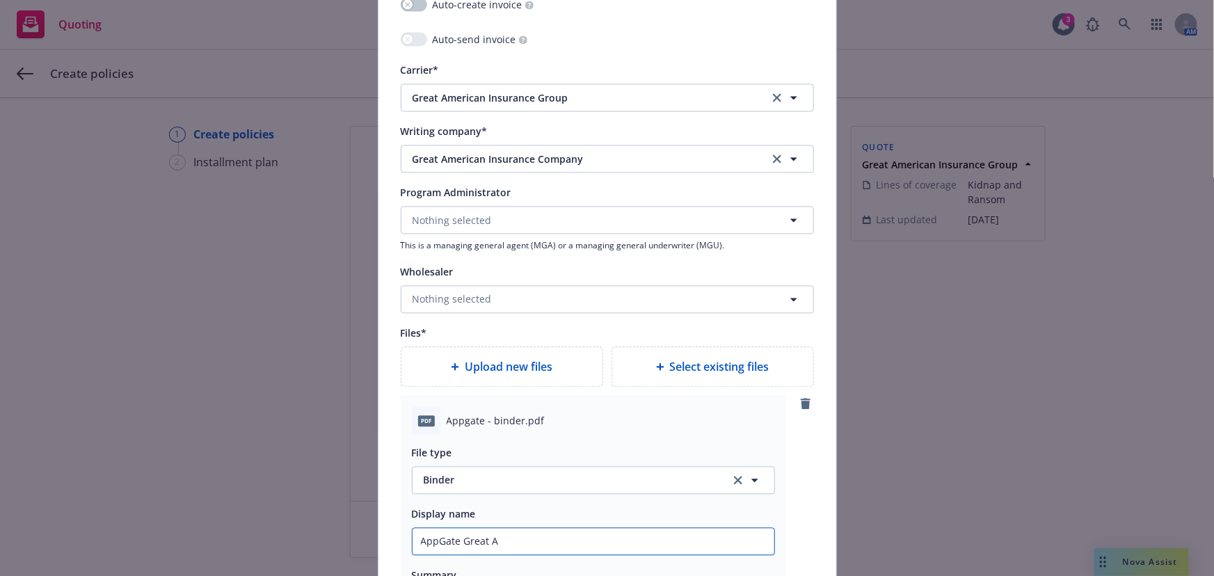
type input "AppGate Great Am"
type textarea "x"
type input "AppGate Great Ame"
type textarea "x"
type input "AppGate Great Amer"
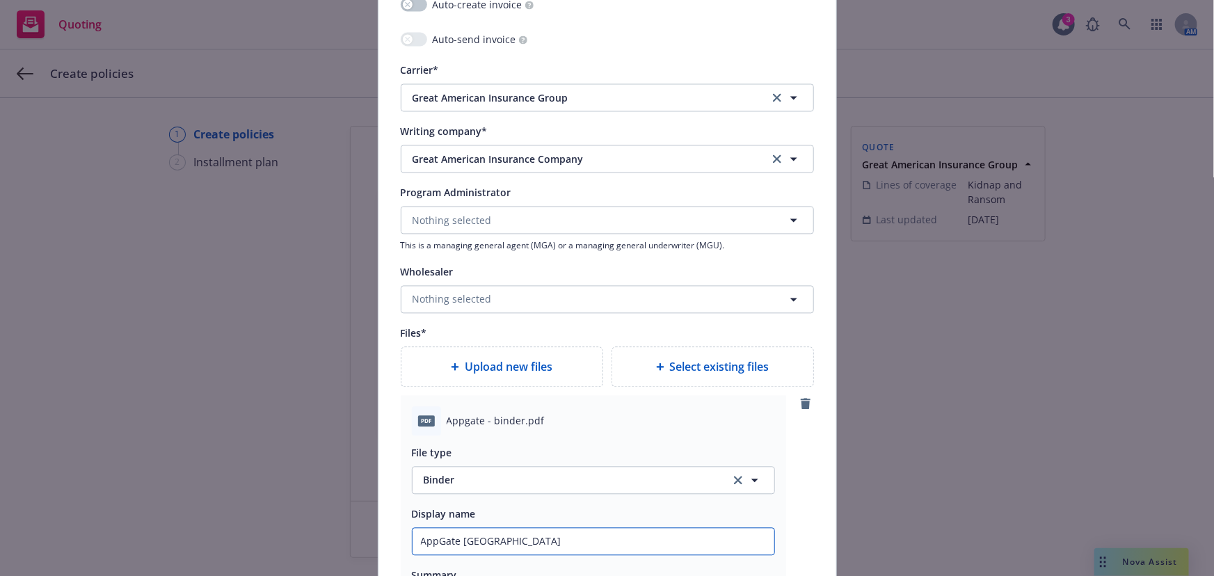
type textarea "x"
type input "AppGate Great Ameri"
type textarea "x"
type input "AppGate Great Americ"
type textarea "x"
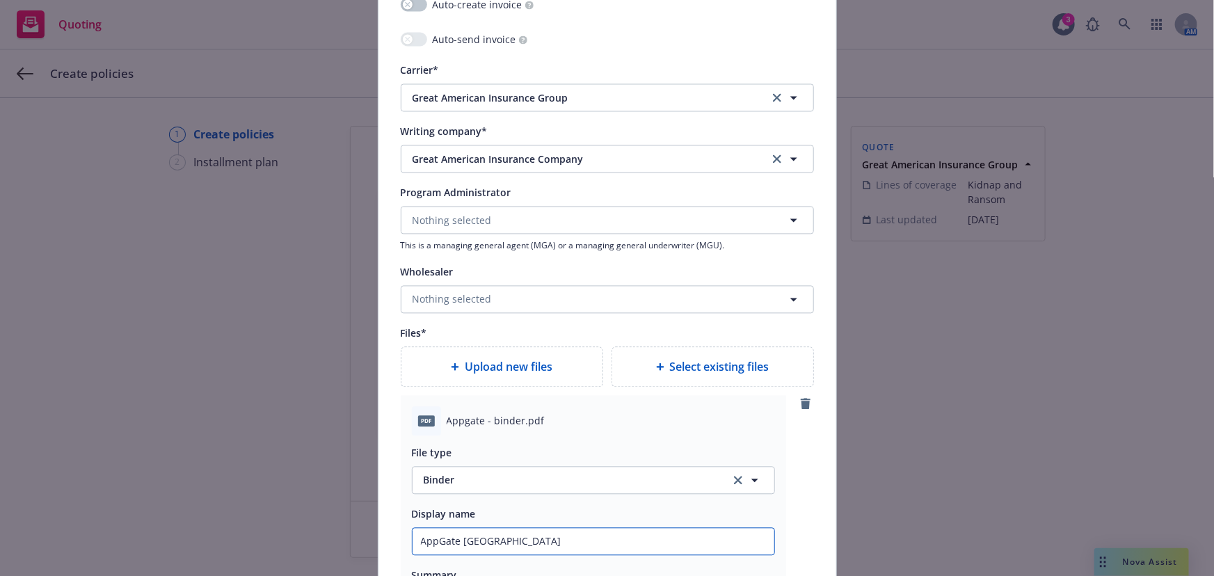
type input "AppGate Great America"
type textarea "x"
type input "AppGate Great American"
type textarea "x"
type input "AppGate Great American"
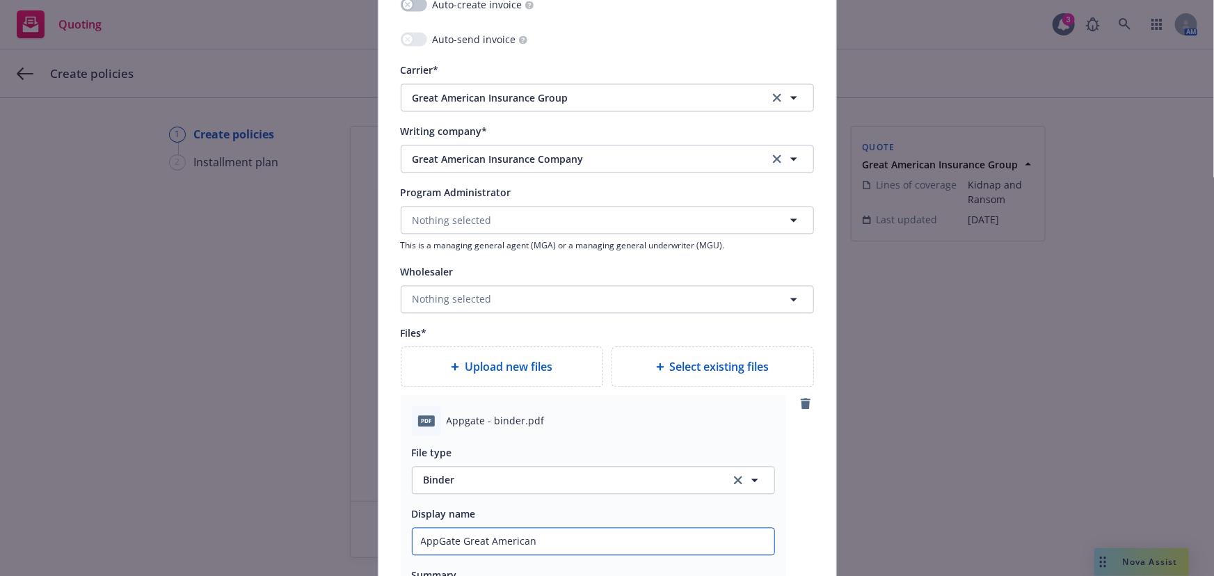
type textarea "x"
type input "AppGate Great American $"
type textarea "x"
type input "AppGate Great American $1"
type textarea "x"
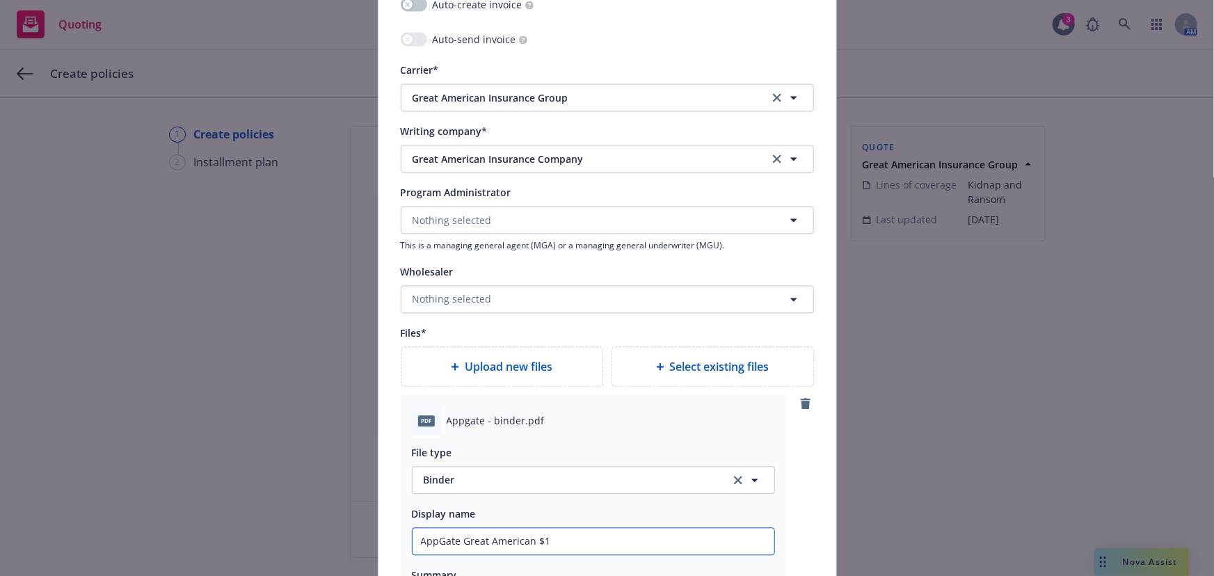
type input "AppGate Great American $1M"
type textarea "x"
type input "AppGate Great American $1M"
type textarea "x"
type input "AppGate Great American $1M K"
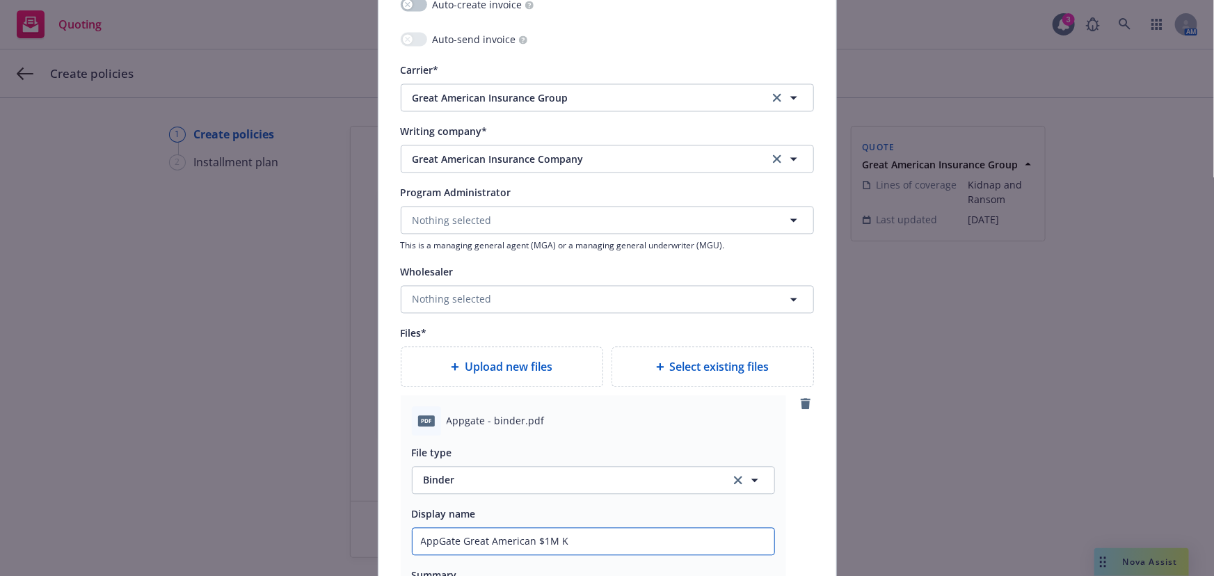
type textarea "x"
type input "AppGate Great American $1M KRE"
type textarea "x"
type input "AppGate Great American $1M KRE"
type textarea "x"
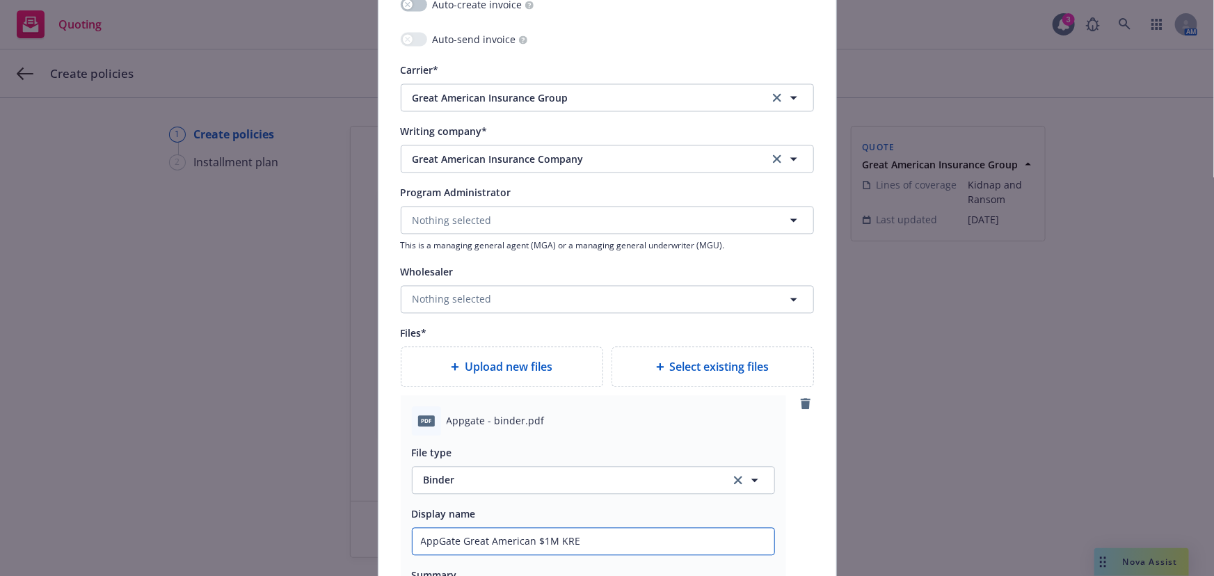
type input "AppGate Great American $1M KRE B"
type textarea "x"
type input "AppGate Great American $1M KRE Bi"
type textarea "x"
type input "AppGate Great American $1M KRE Bin"
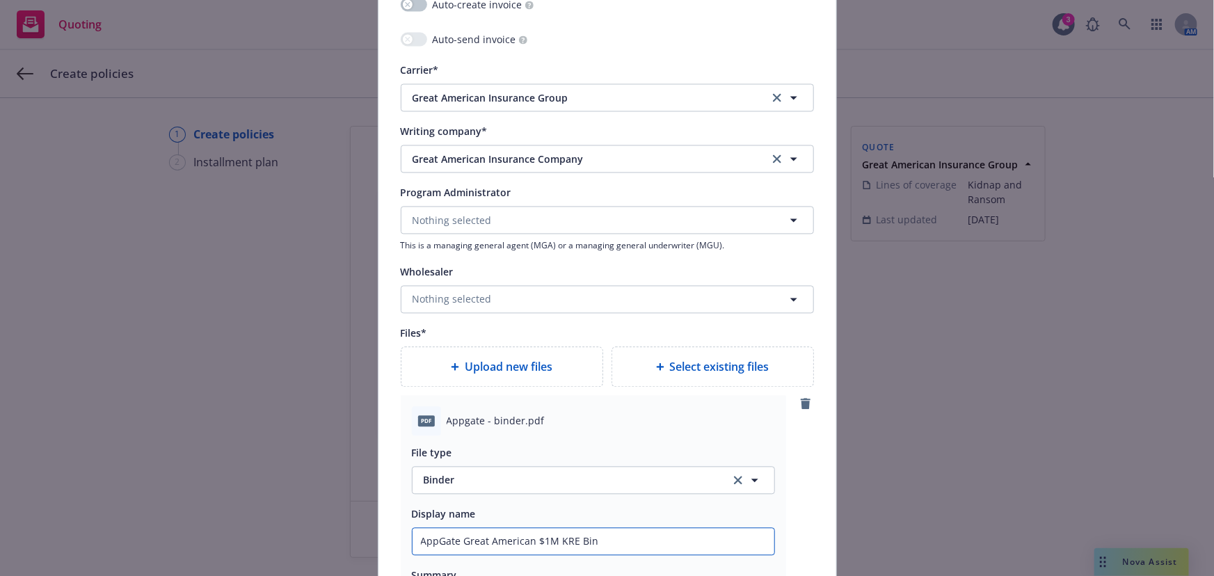
type textarea "x"
type input "AppGate Great American $1M KRE Bind"
type textarea "x"
type input "AppGate Great American $1M KRE Binde"
type textarea "x"
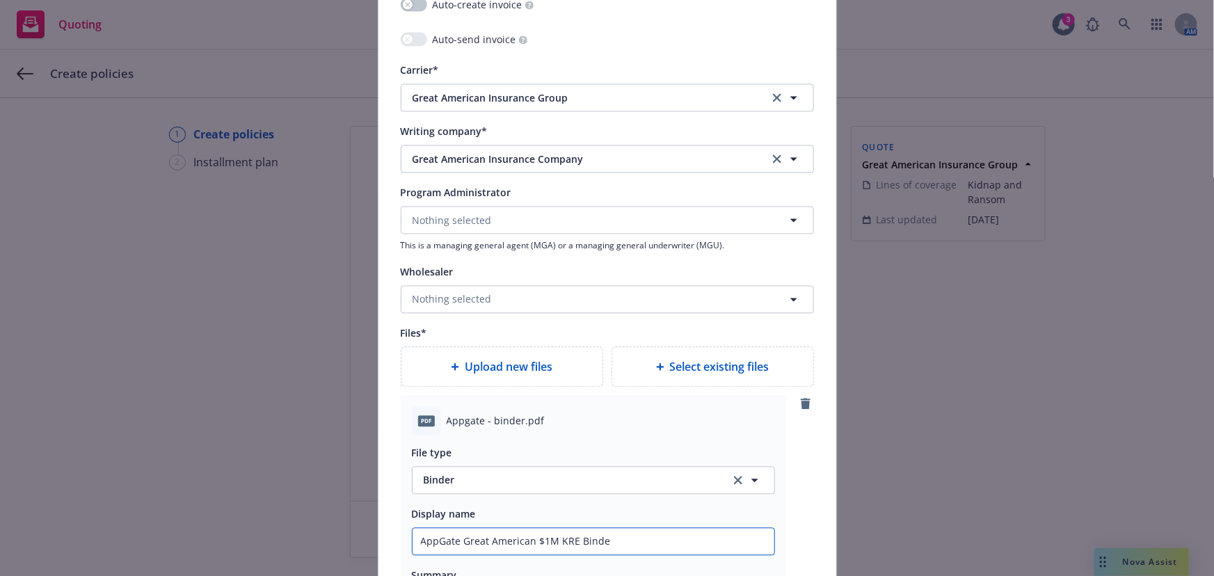
type input "AppGate Great American $1M KRE Binder"
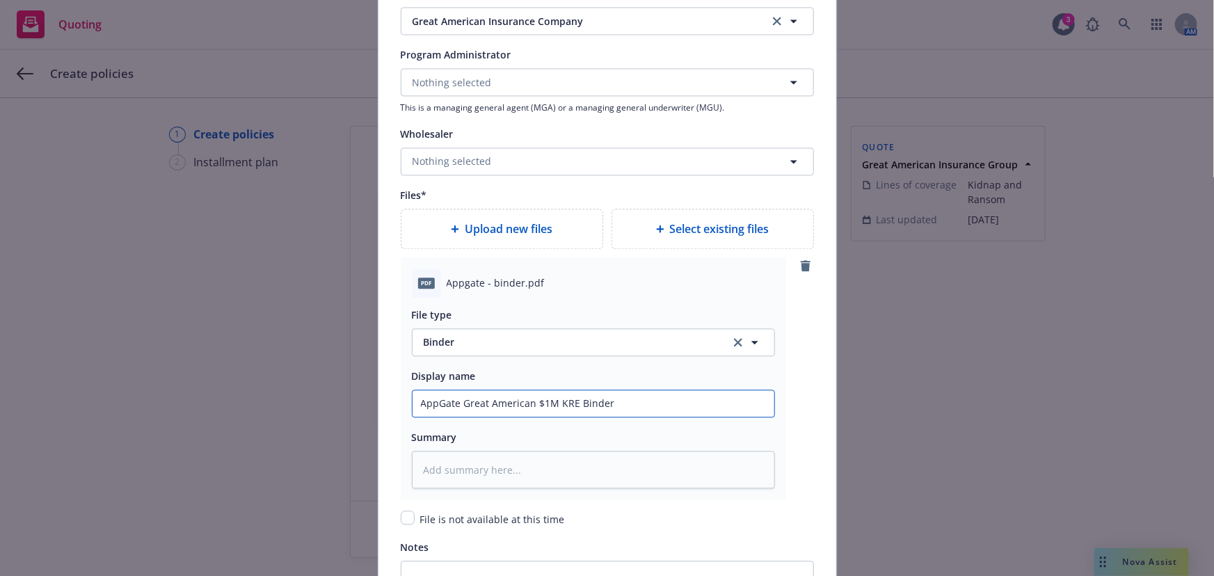
scroll to position [1644, 0]
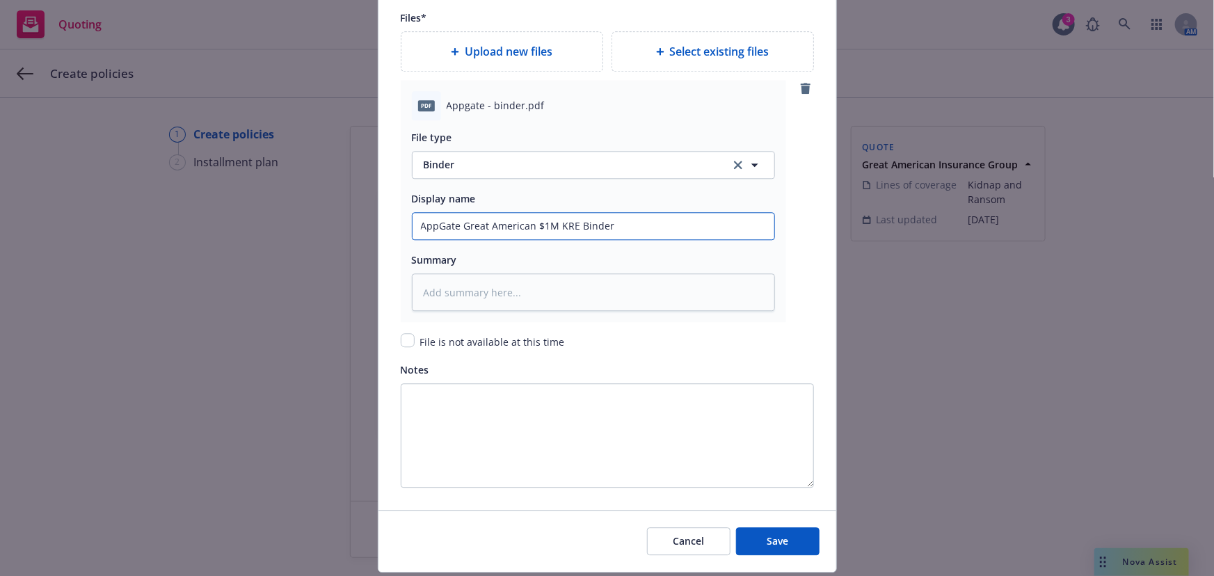
type textarea "x"
type input "AppGate Great American $1M KRE Binder"
type textarea "x"
type input "AppGate Great American $1M KRE Binder 2"
type textarea "x"
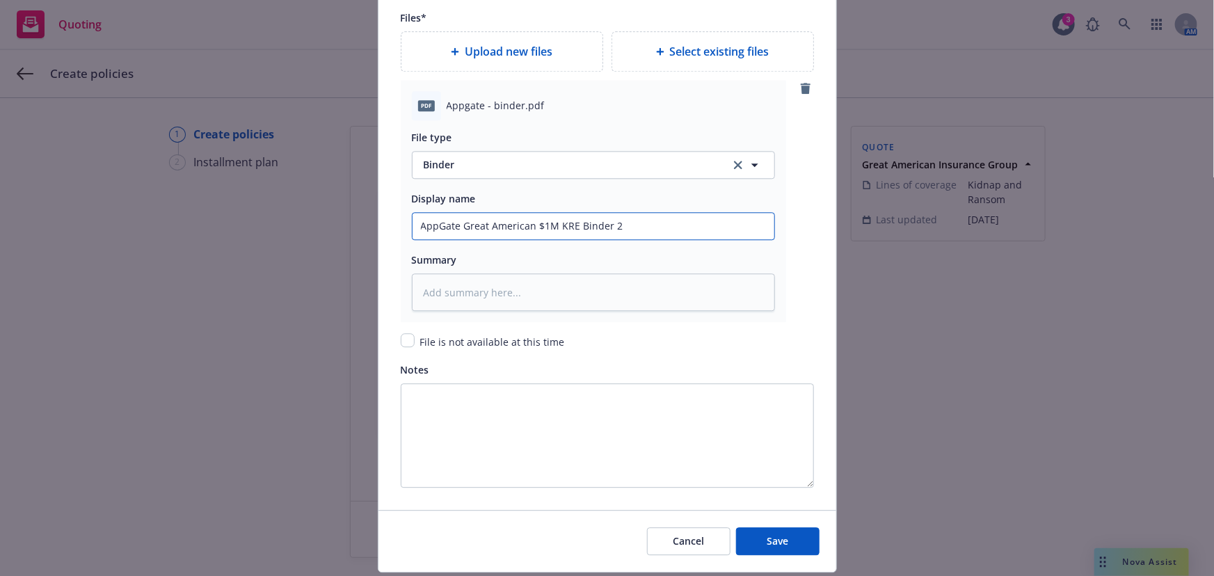
type input "AppGate Great American $1M KRE Binder 20"
type textarea "x"
type input "AppGate Great American $1M KRE Binder 202"
type textarea "x"
type input "AppGate Great American $1M KRE Binder 2025"
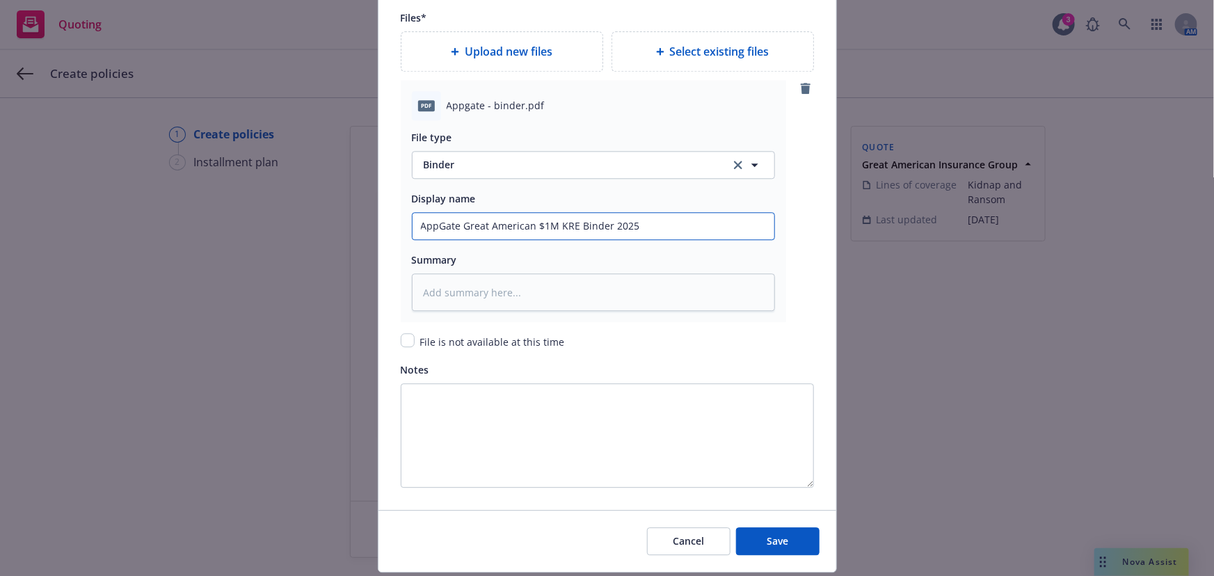
type textarea "x"
type input "AppGate Great American $1M KRE Binder 2025*"
type textarea "x"
type input "AppGate Great American $1M KRE Binder 2025*1"
type textarea "x"
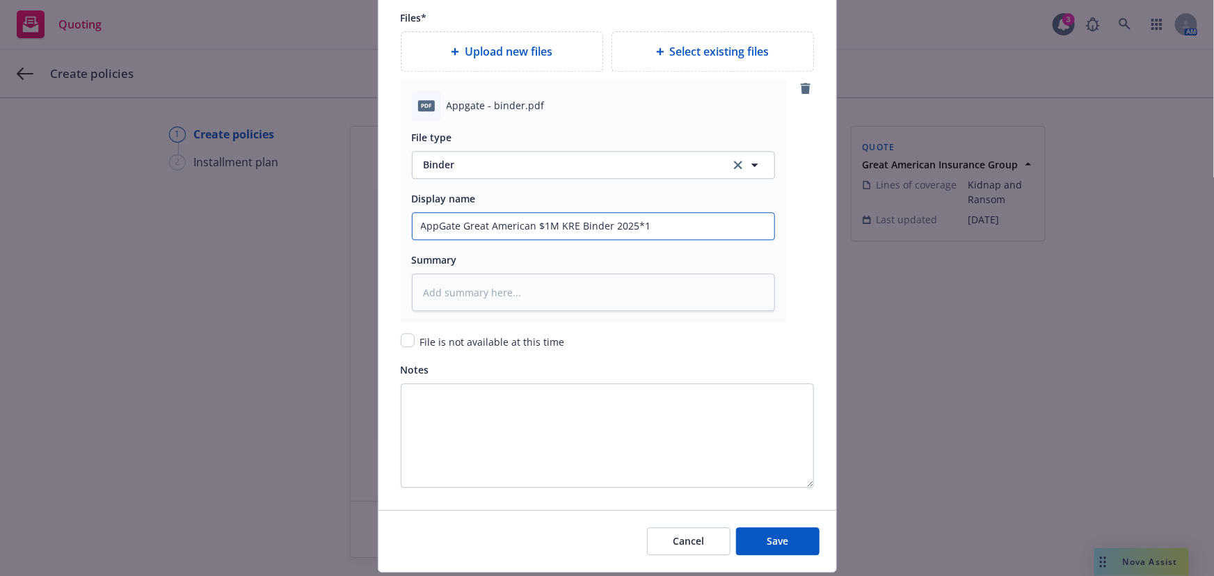
type input "AppGate Great American $1M KRE Binder 2025*"
type textarea "x"
type input "AppGate Great American $1M KRE Binder 2025"
type textarea "x"
type input "AppGate Great American $1M KRE Binder 2025-12"
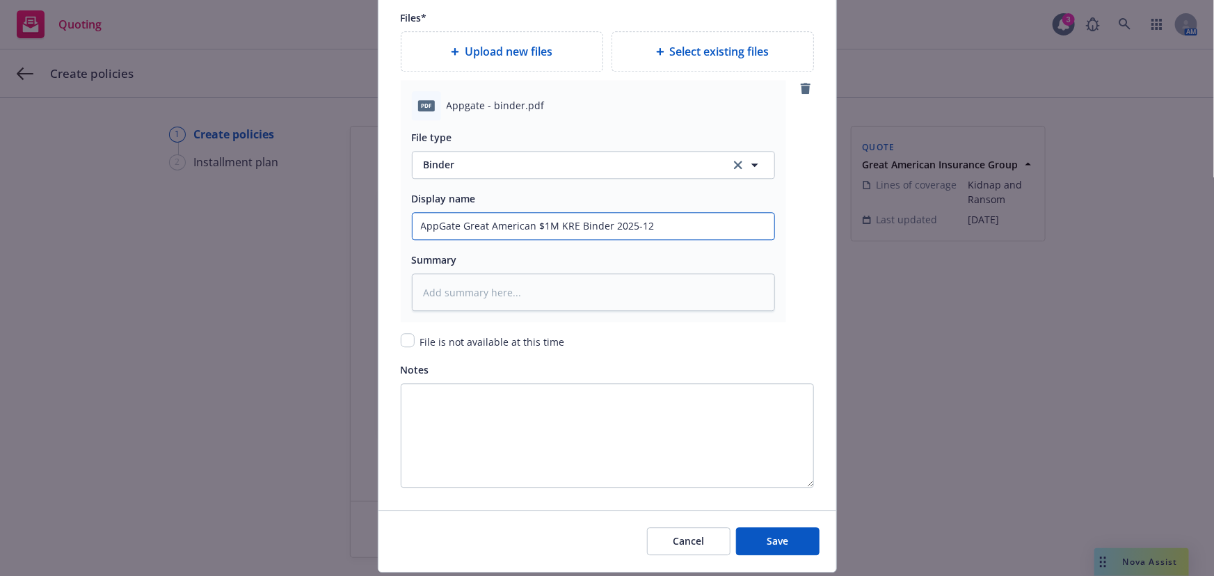
type textarea "x"
type input "AppGate Great American $1M KRE Binder 2025-1"
type textarea "x"
type input "AppGate Great American $1M KRE Binder 2025-"
type textarea "x"
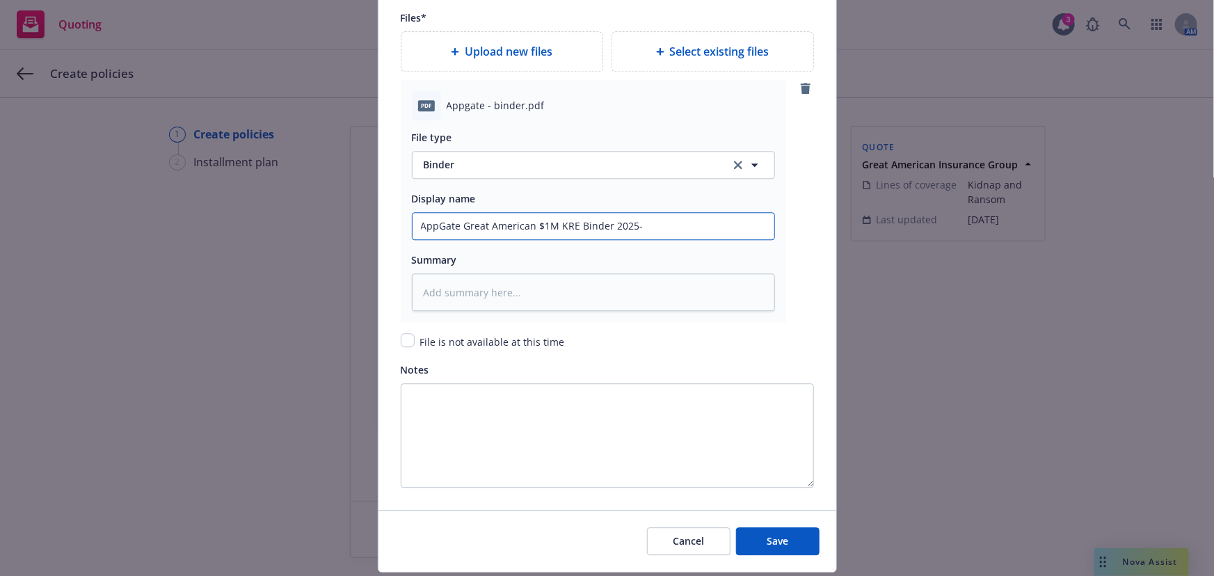
type input "AppGate Great American $1M KRE Binder 2025-2"
type textarea "x"
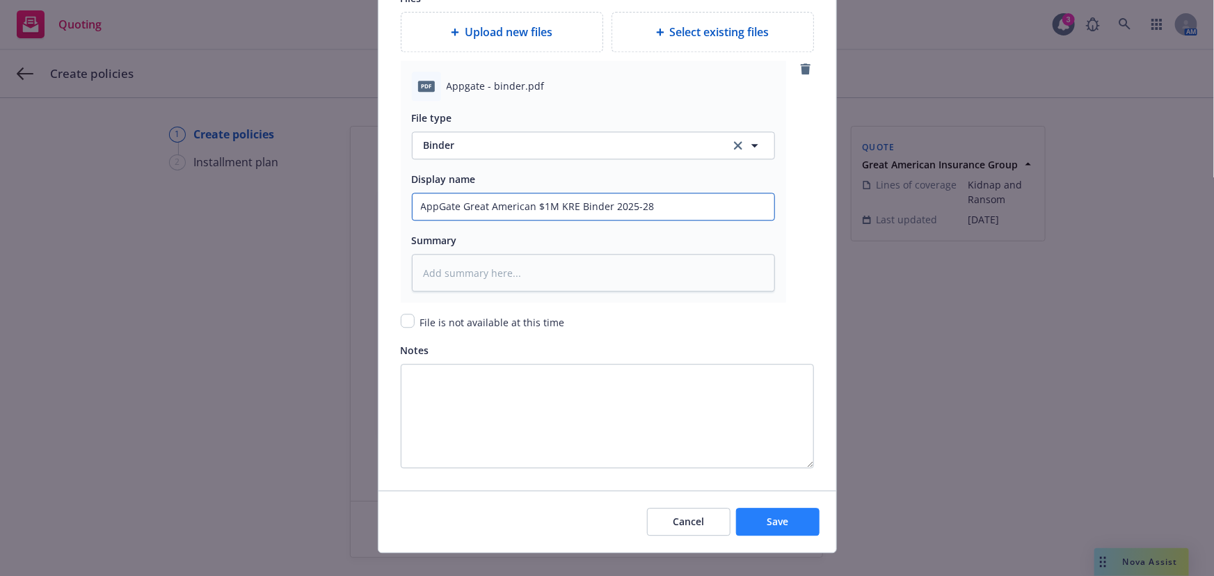
scroll to position [1683, 0]
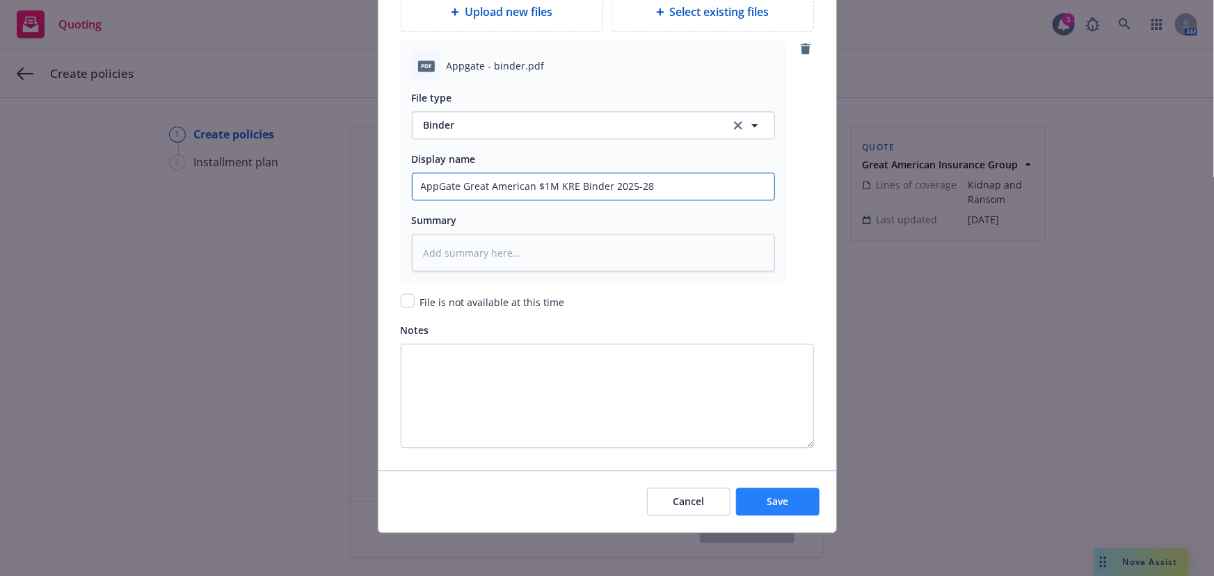
type input "AppGate Great American $1M KRE Binder 2025-28"
click at [786, 502] on button "Save" at bounding box center [777, 502] width 83 height 28
type textarea "x"
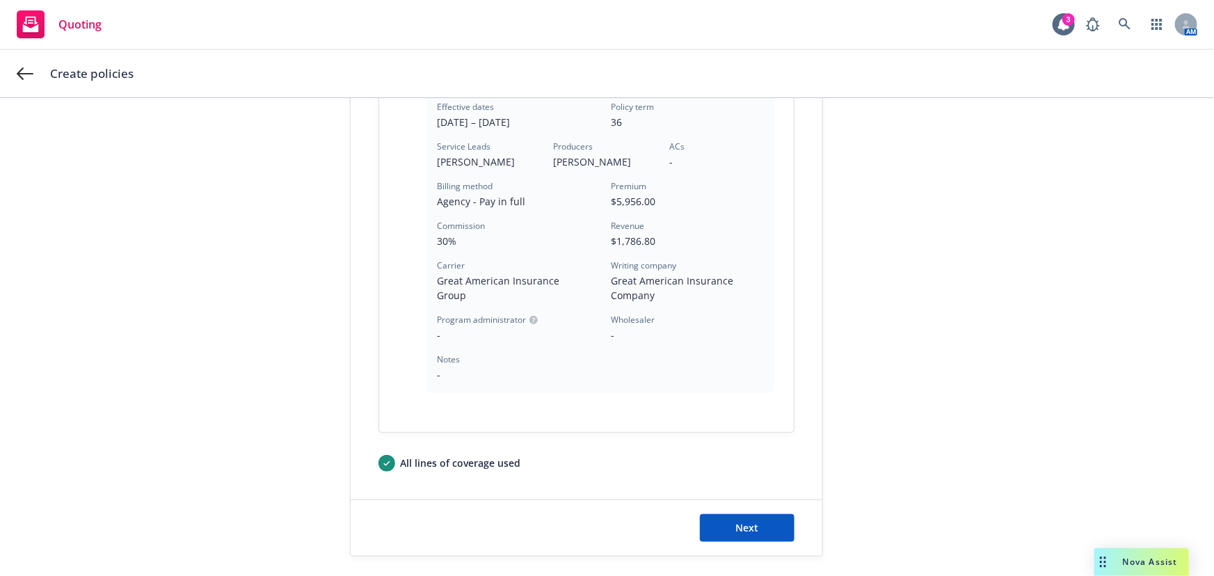
scroll to position [399, 0]
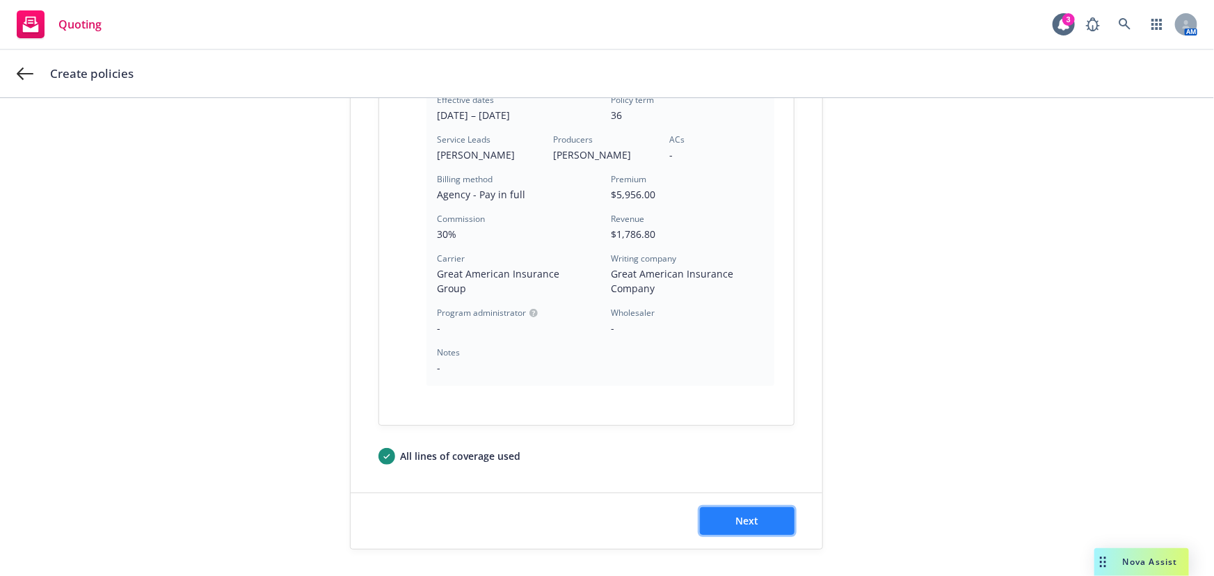
click at [753, 509] on button "Next" at bounding box center [747, 521] width 95 height 28
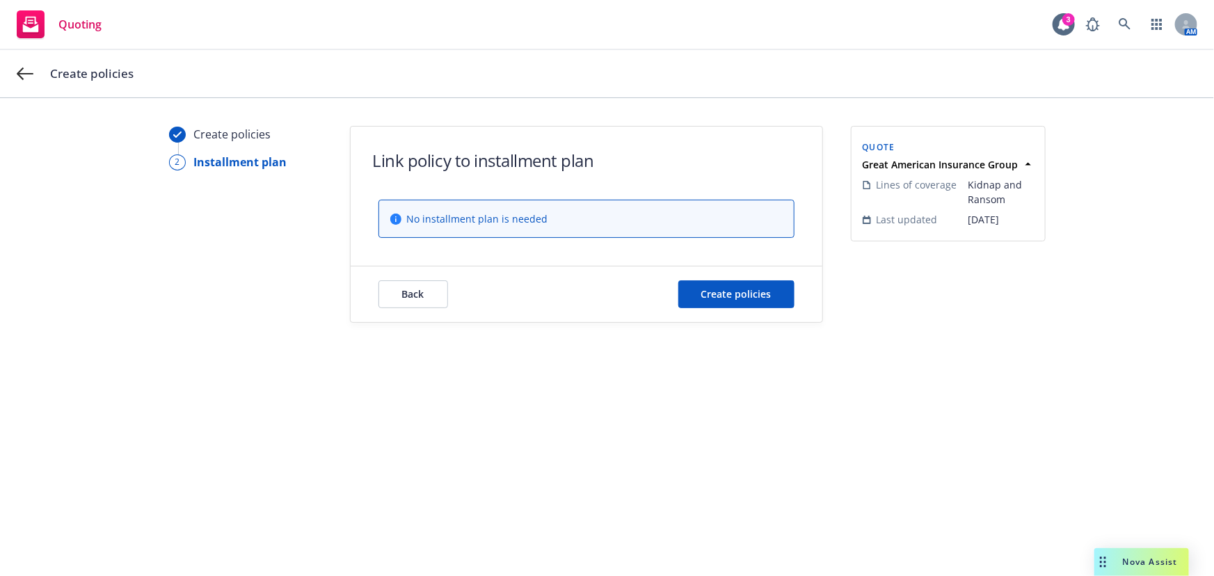
scroll to position [0, 0]
click at [746, 312] on div "Back Create policies" at bounding box center [587, 294] width 472 height 56
click at [753, 298] on span "Create policies" at bounding box center [736, 293] width 70 height 13
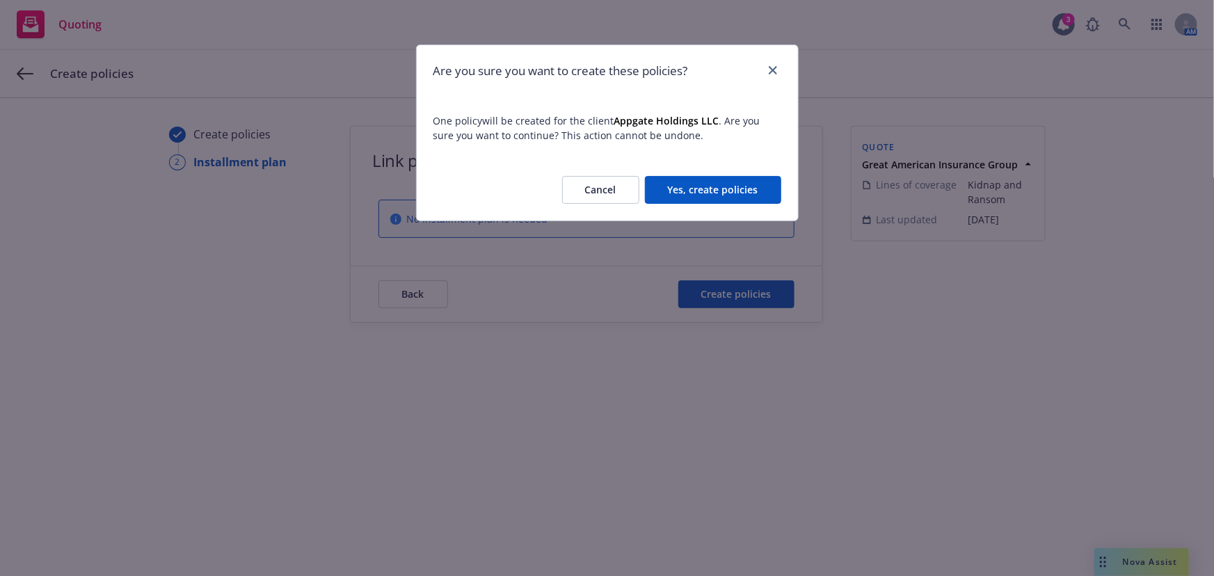
click at [728, 195] on button "Yes, create policies" at bounding box center [713, 190] width 136 height 28
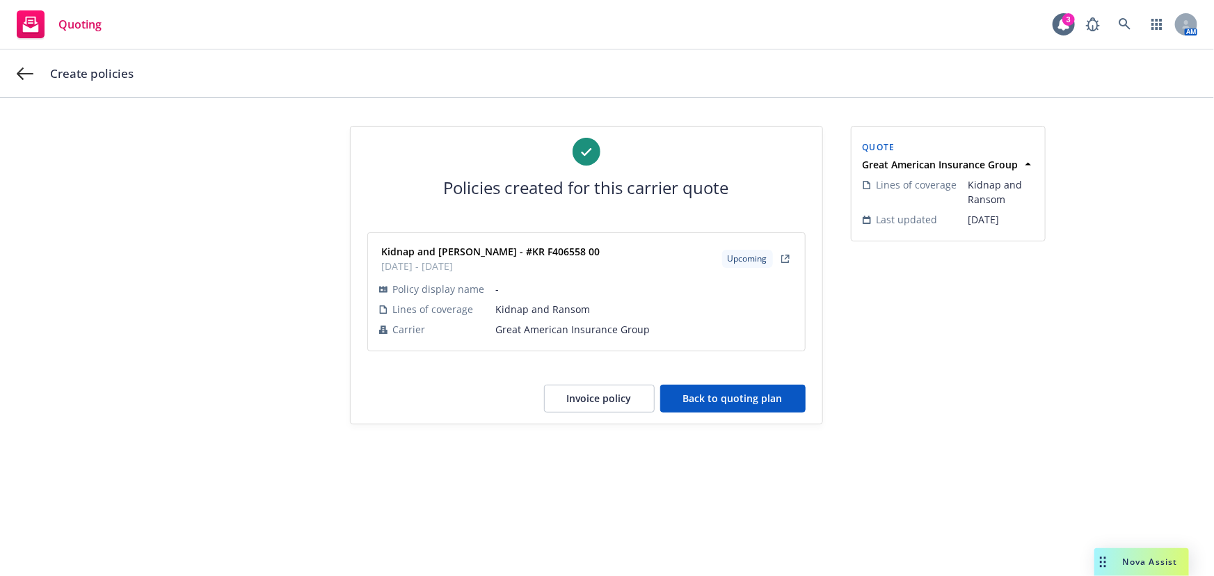
click at [773, 396] on button "Back to quoting plan" at bounding box center [732, 399] width 145 height 28
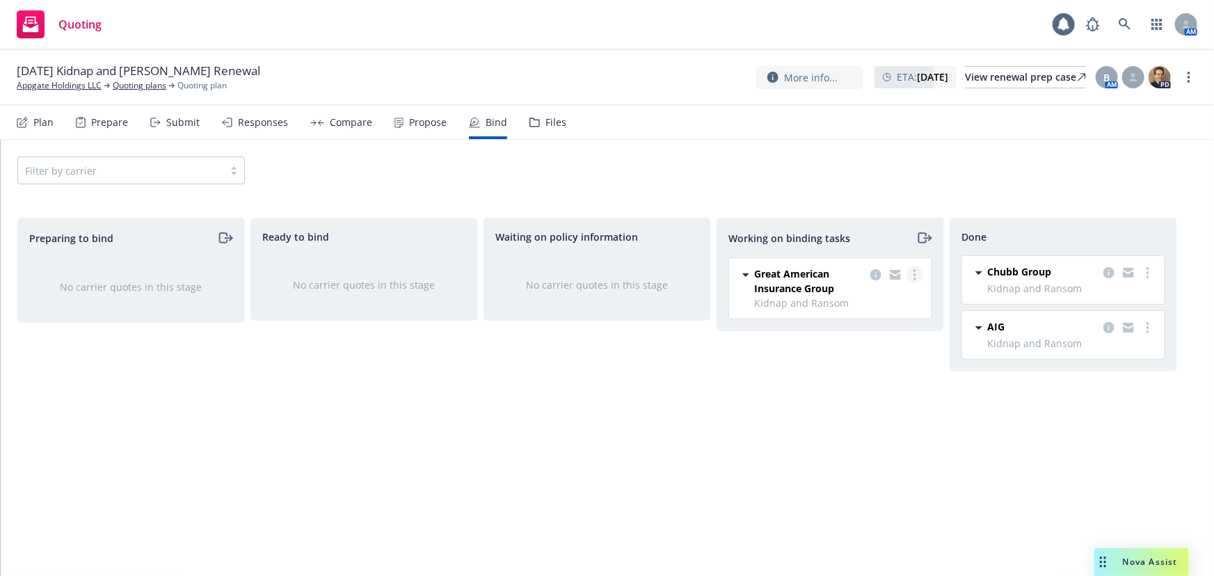
click at [913, 275] on icon "more" at bounding box center [914, 274] width 3 height 11
click at [867, 337] on link "Move to done" at bounding box center [859, 331] width 126 height 28
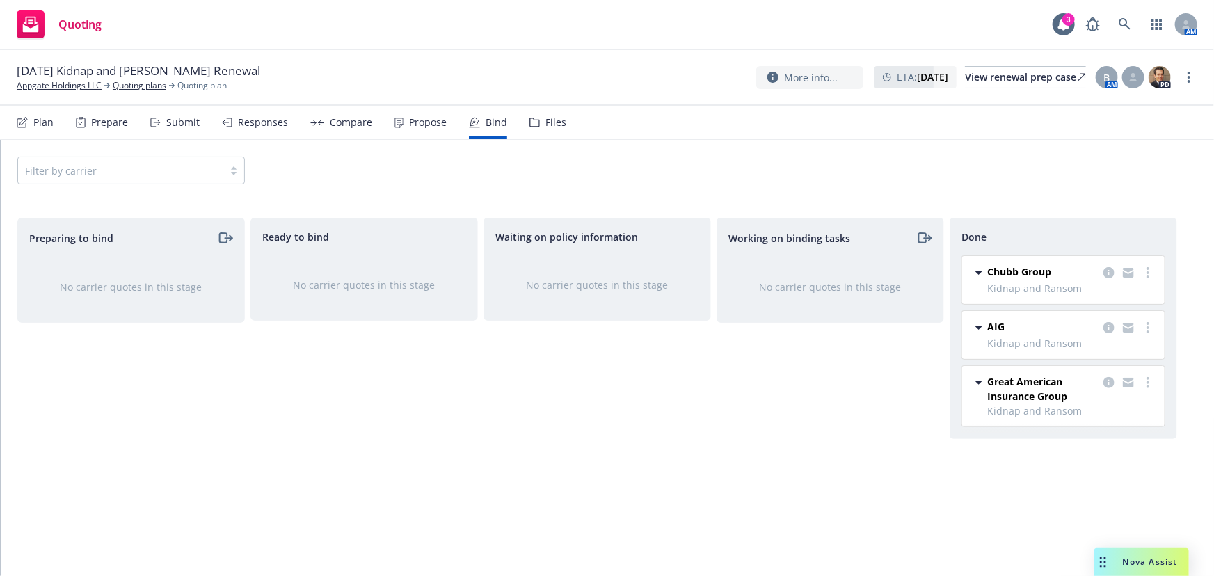
click at [26, 122] on icon at bounding box center [22, 122] width 11 height 11
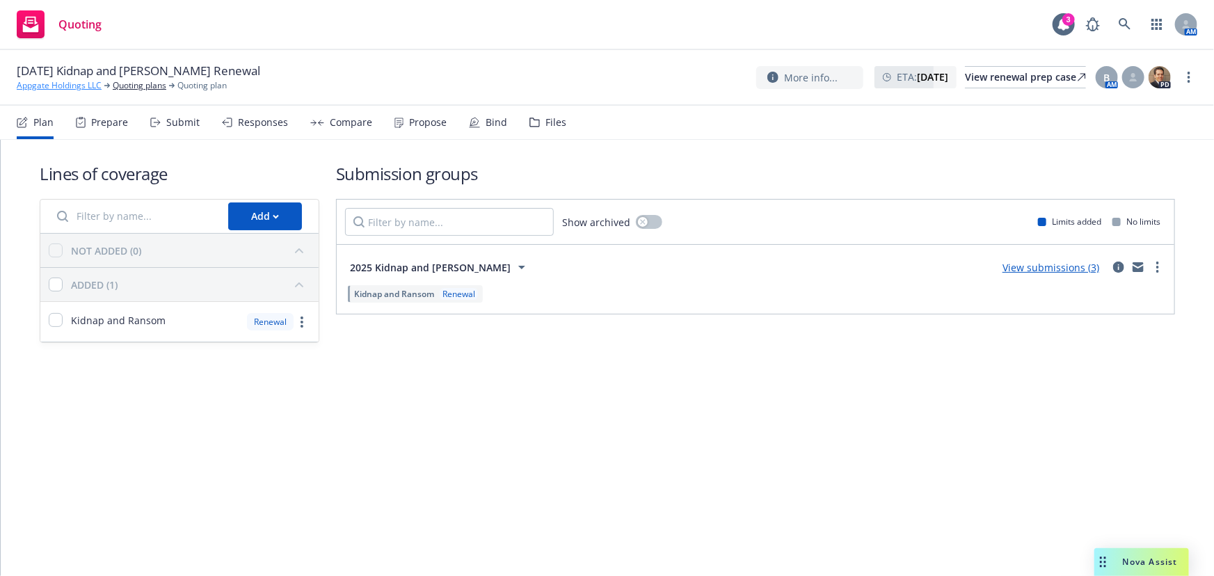
click at [86, 87] on link "Appgate Holdings LLC" at bounding box center [59, 85] width 85 height 13
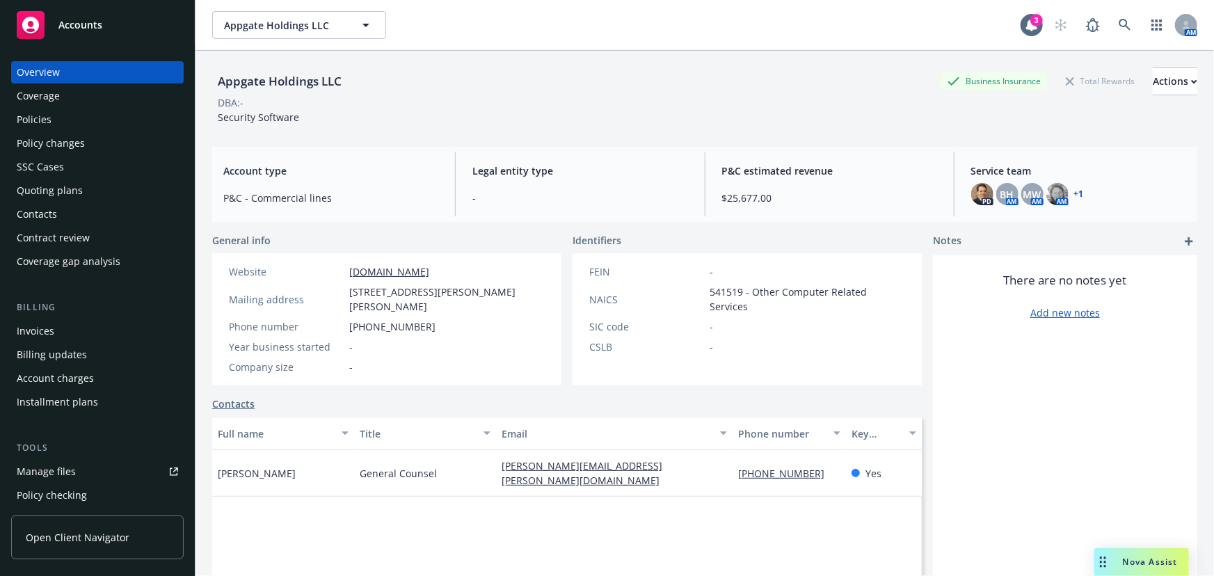
click at [1041, 431] on div "There are no notes yet Add new notes" at bounding box center [1065, 492] width 264 height 474
click at [1111, 26] on link at bounding box center [1125, 25] width 28 height 28
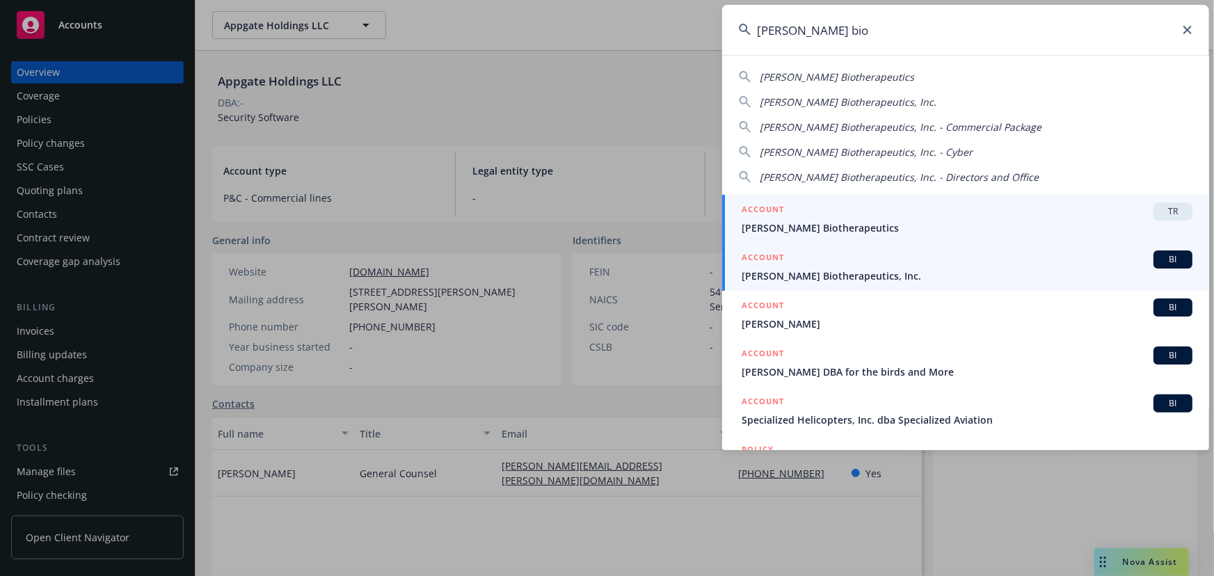
type input "asher bio"
click at [815, 284] on link "ACCOUNT BI Asher Biotherapeutics, Inc." at bounding box center [965, 267] width 487 height 48
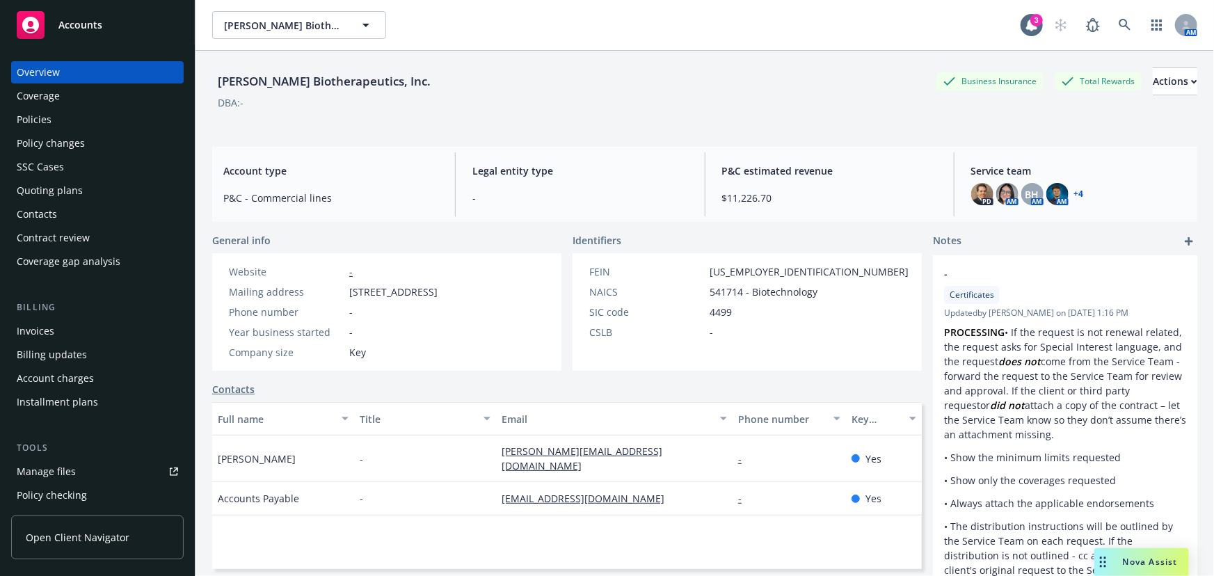
click at [111, 122] on div "Policies" at bounding box center [97, 120] width 161 height 22
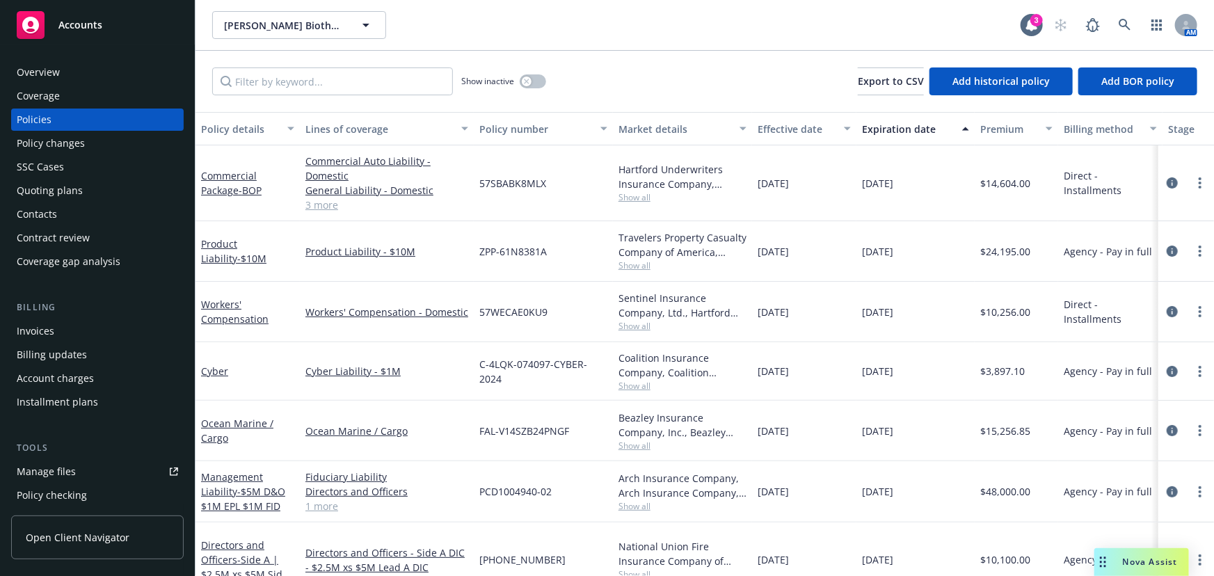
click at [110, 195] on div "Quoting plans" at bounding box center [97, 190] width 161 height 22
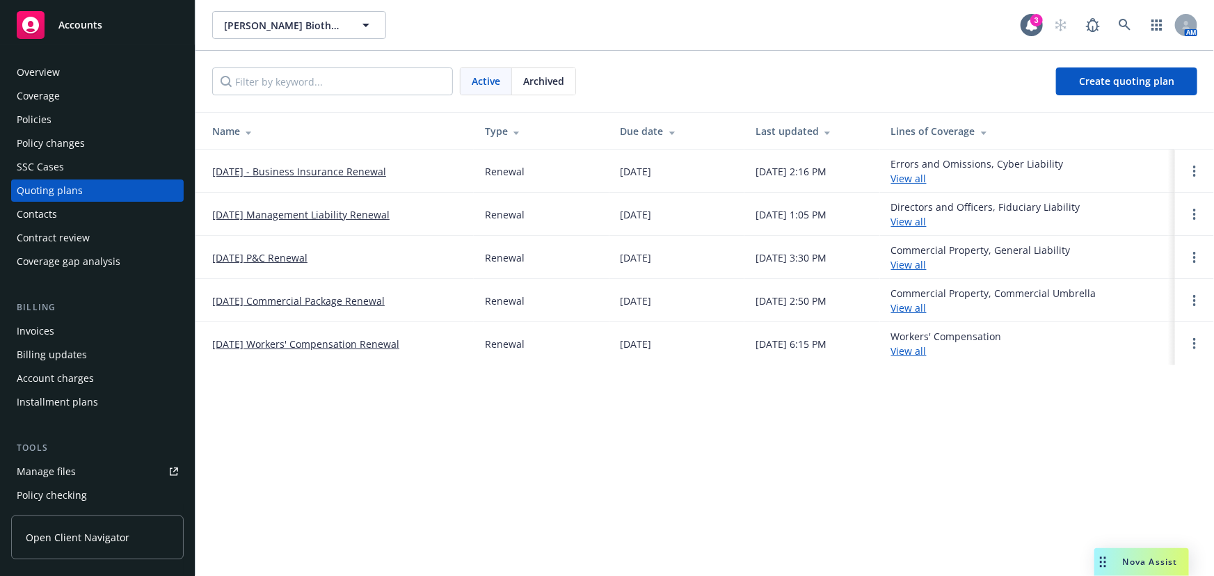
click at [332, 215] on link "[DATE] Management Liability Renewal" at bounding box center [300, 214] width 177 height 15
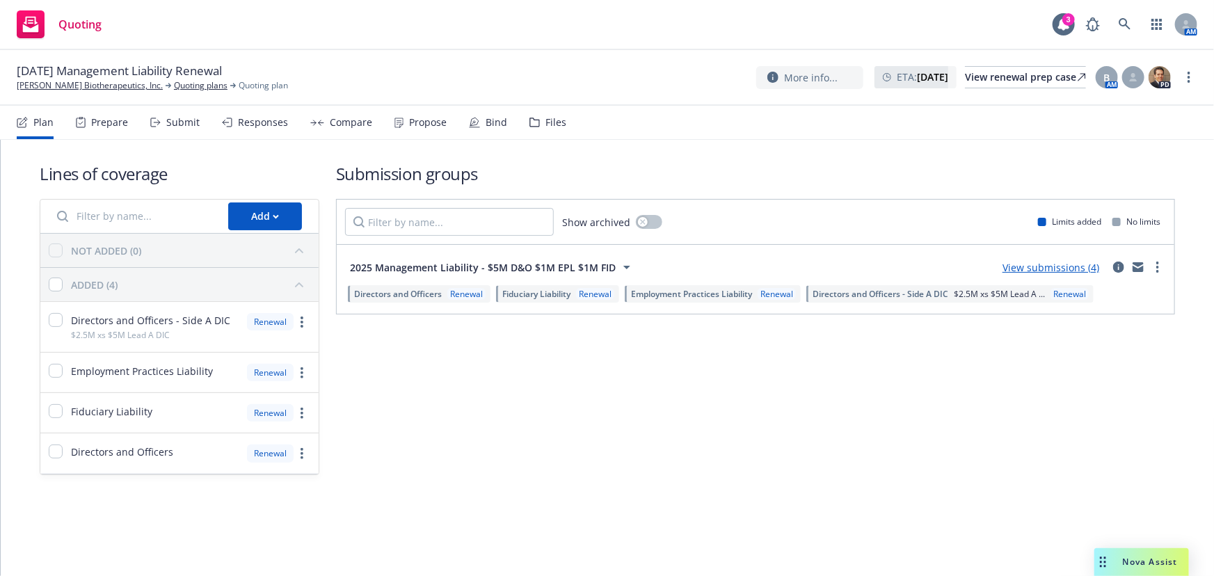
click at [431, 125] on div "Propose" at bounding box center [428, 122] width 38 height 11
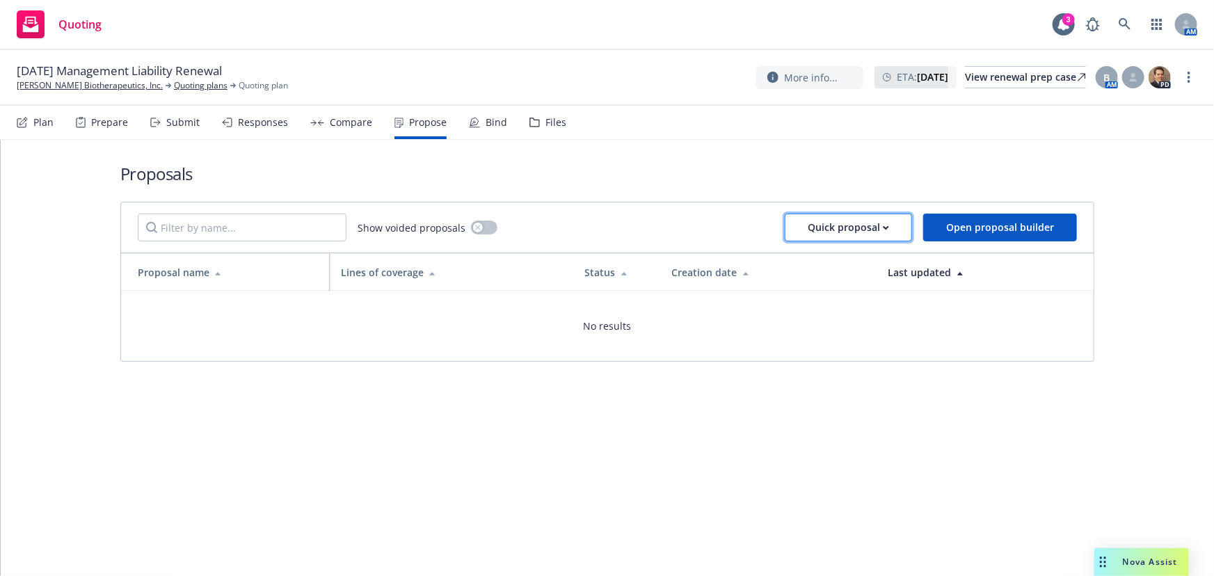
click at [855, 227] on div "Quick proposal" at bounding box center [848, 227] width 81 height 26
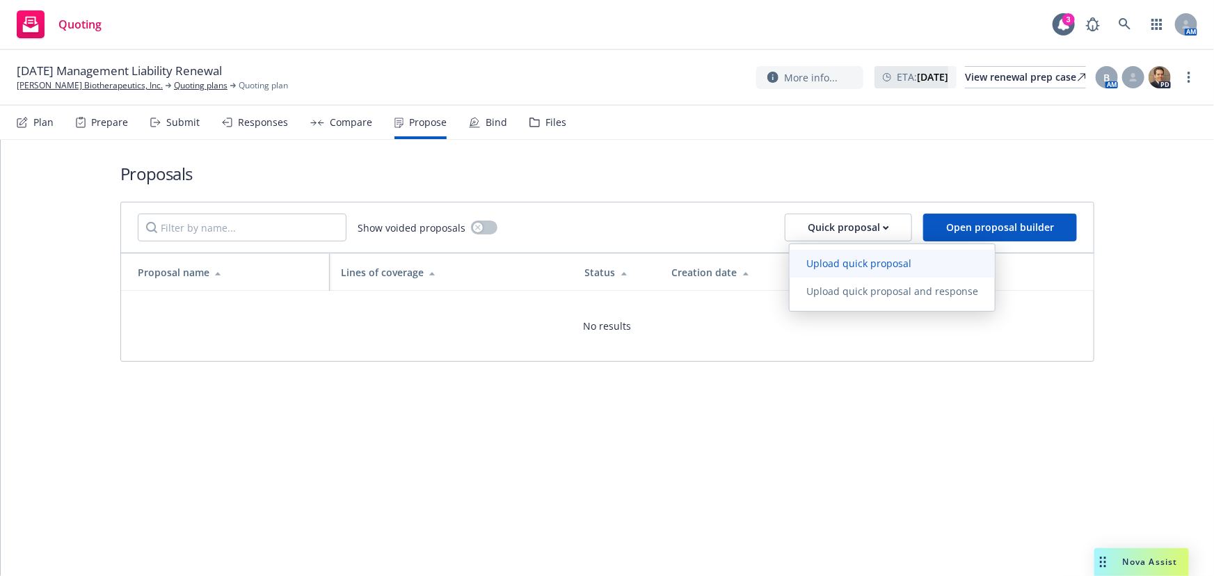
click at [859, 255] on link "Upload quick proposal" at bounding box center [891, 264] width 205 height 28
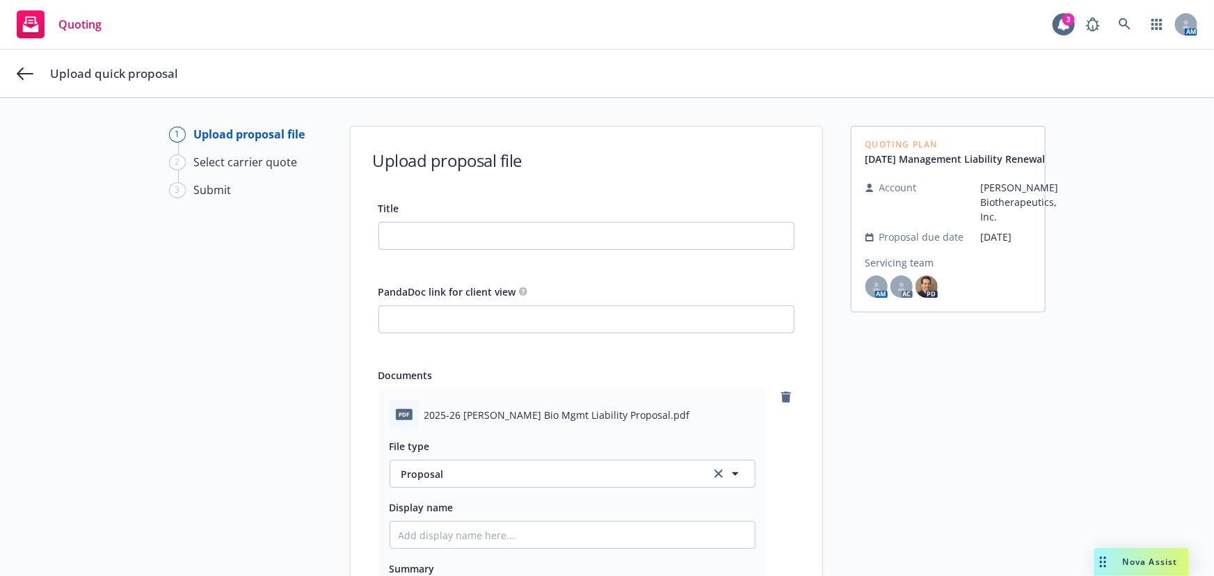
scroll to position [126, 0]
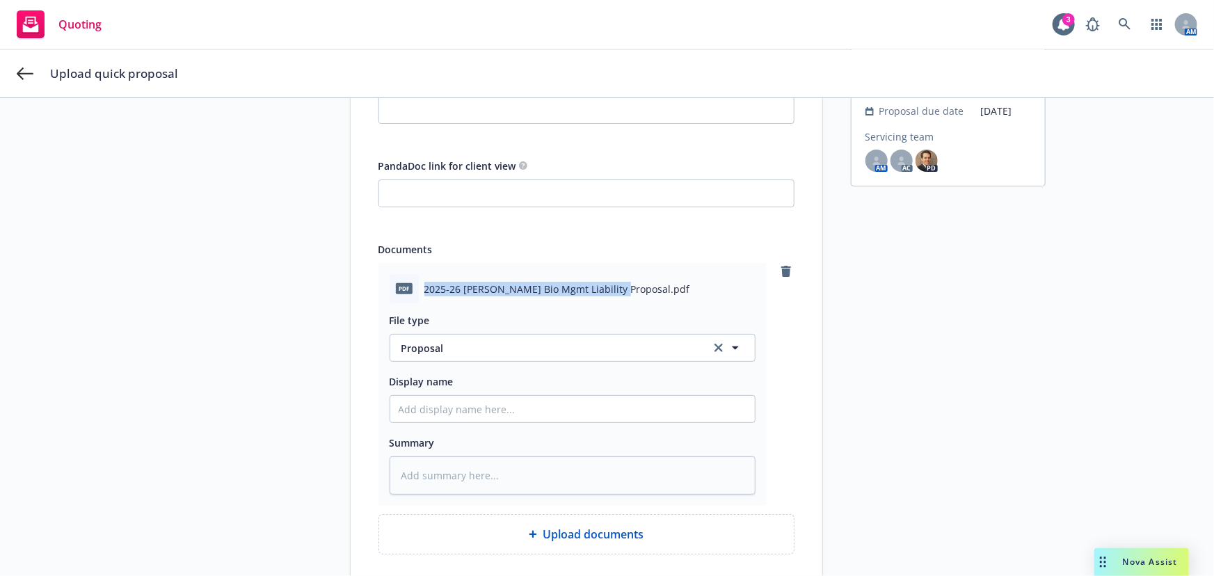
drag, startPoint x: 611, startPoint y: 285, endPoint x: 414, endPoint y: 287, distance: 196.9
click at [414, 287] on div "pdf 2025-26 [PERSON_NAME] Bio Mgmt Liability Proposal.pdf" at bounding box center [573, 288] width 366 height 29
copy div "2025-26 [PERSON_NAME] Bio Mgmt Liability Proposal"
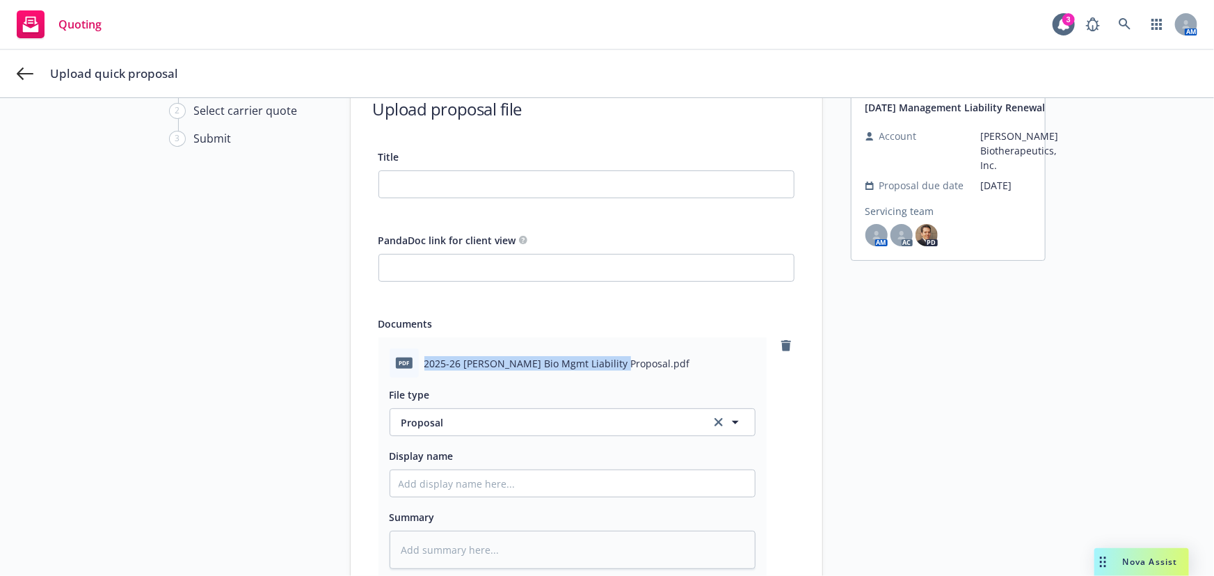
scroll to position [0, 0]
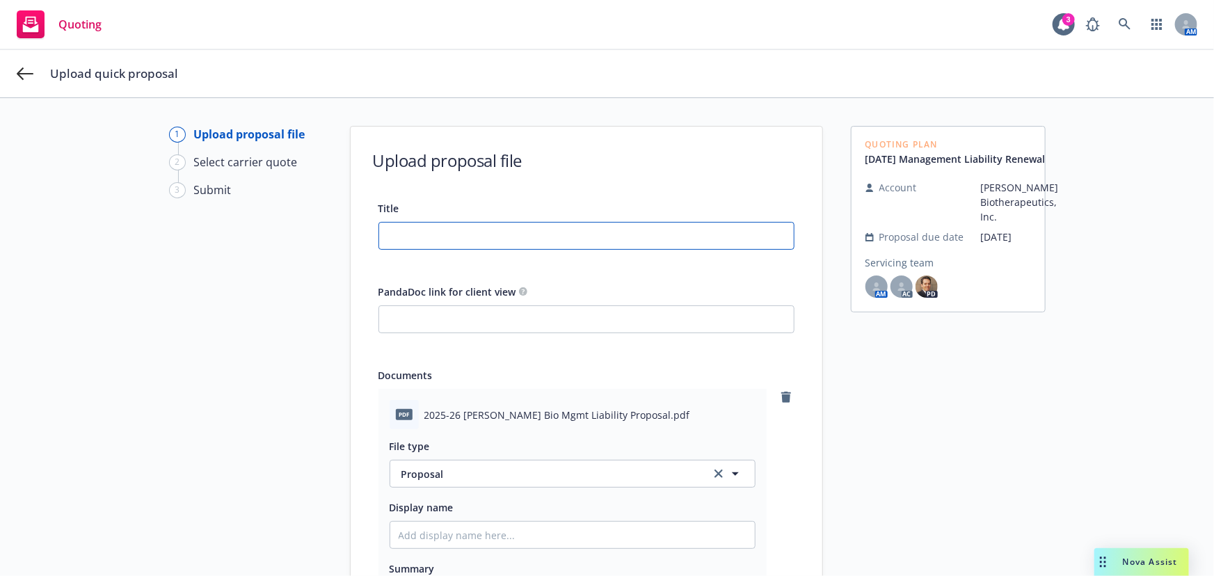
click at [548, 232] on input "Title" at bounding box center [586, 236] width 415 height 26
paste input "2025-26 [PERSON_NAME] Bio Mgmt Liability Proposal"
type input "2025-26 [PERSON_NAME] Bio Mgmt Liability Proposal"
type textarea "x"
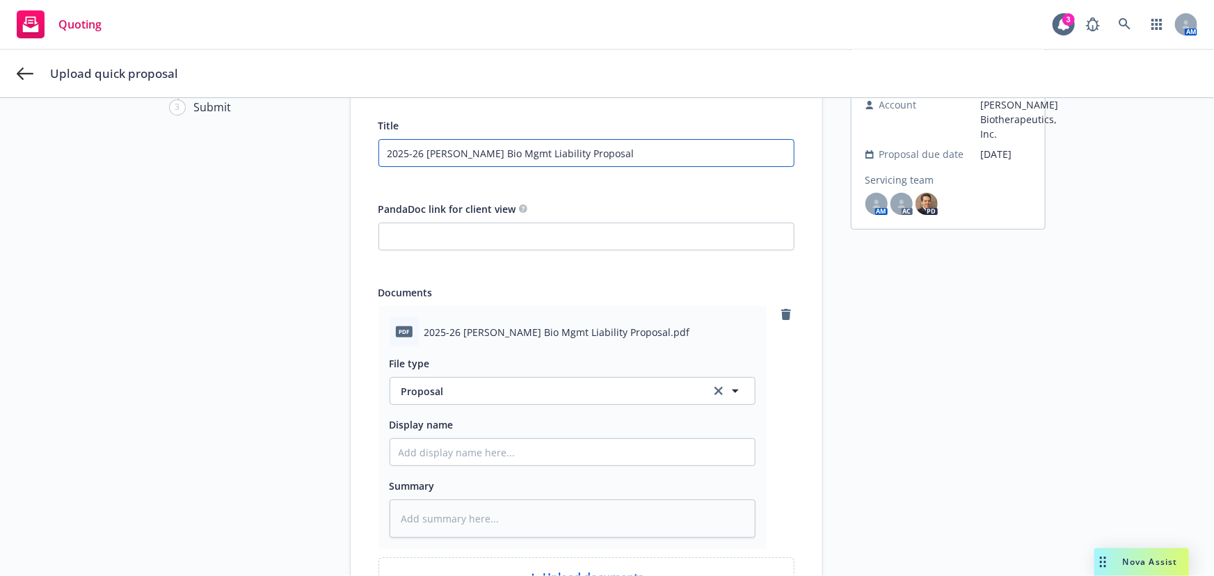
scroll to position [216, 0]
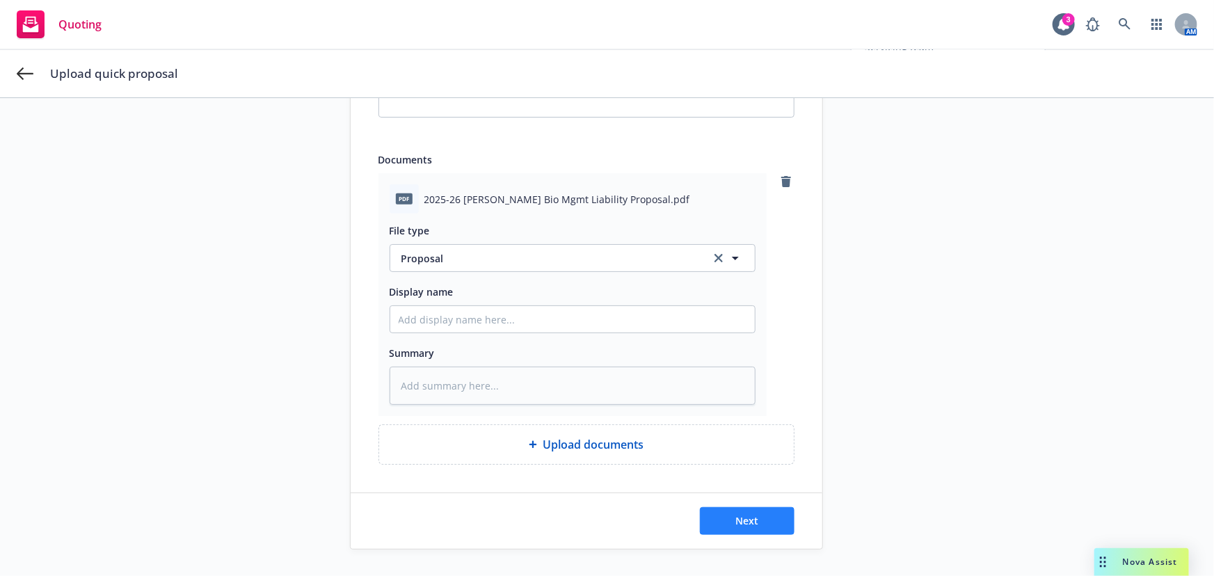
type input "2025-26 [PERSON_NAME] Bio Mgmt Liability Proposal"
click at [739, 508] on button "Next" at bounding box center [747, 521] width 95 height 28
type textarea "x"
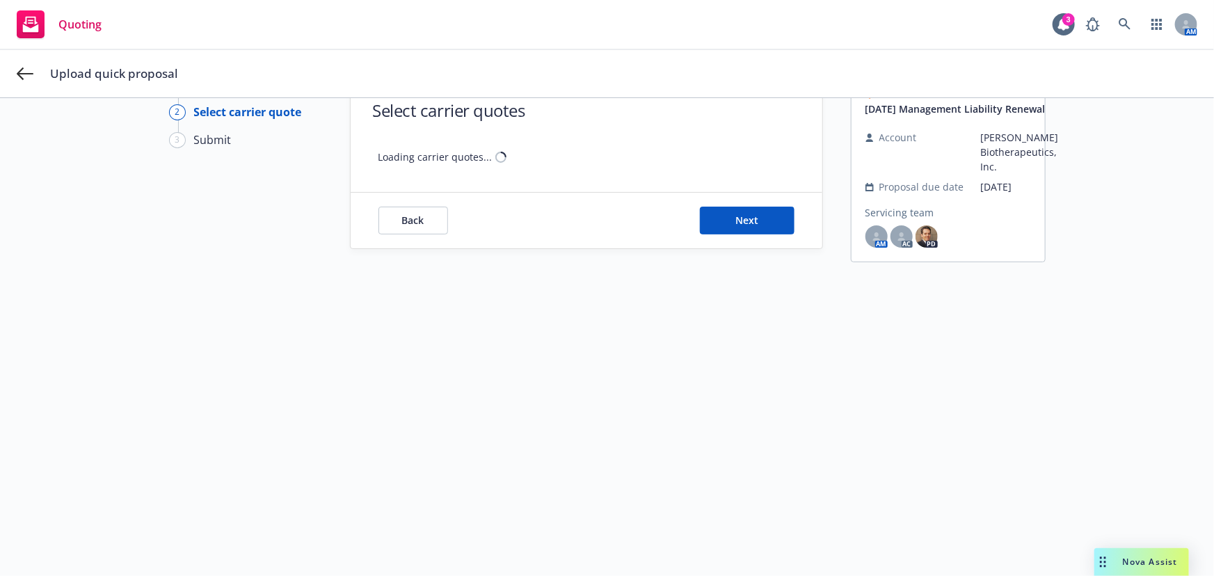
scroll to position [49, 0]
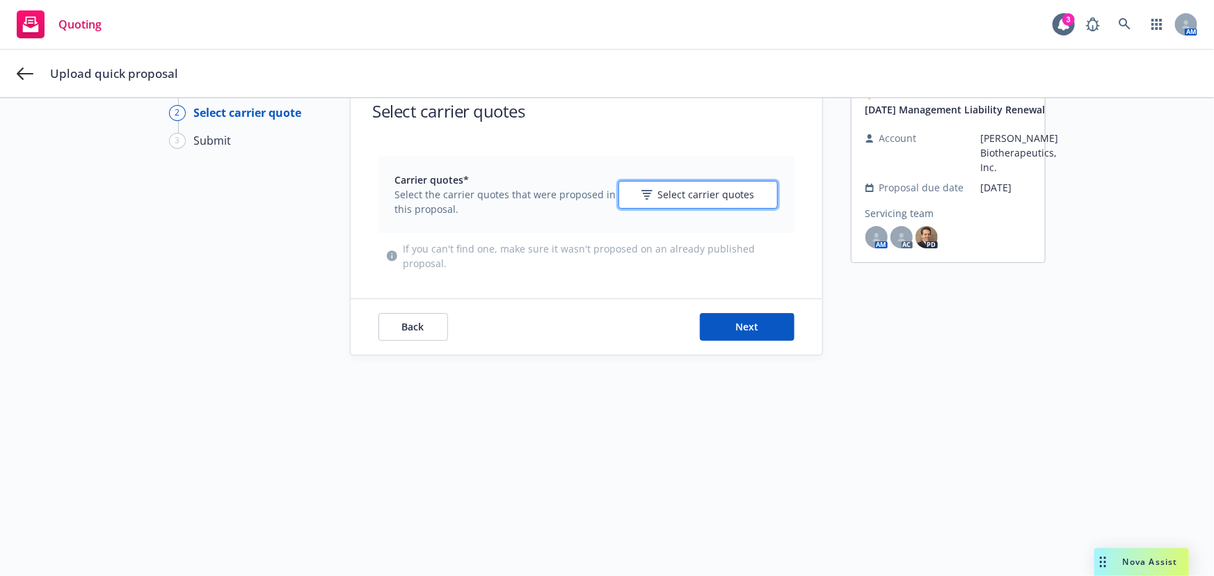
click at [665, 206] on button "Select carrier quotes" at bounding box center [697, 195] width 159 height 28
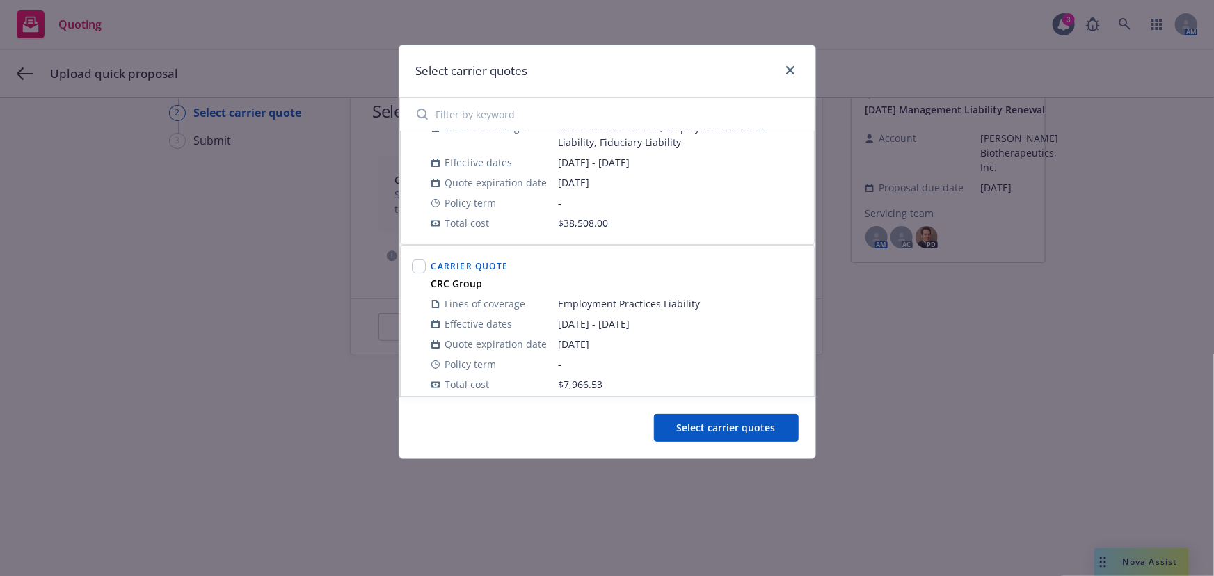
scroll to position [0, 0]
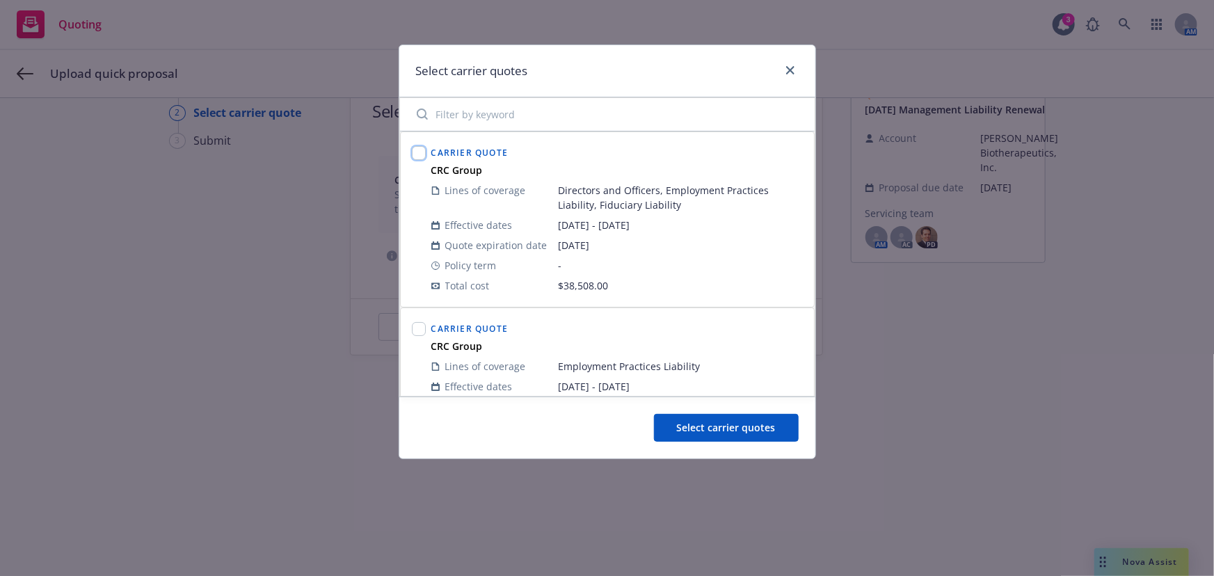
click at [420, 156] on input "checkbox" at bounding box center [419, 153] width 14 height 14
checkbox input "true"
click at [422, 332] on input "checkbox" at bounding box center [419, 329] width 14 height 14
checkbox input "true"
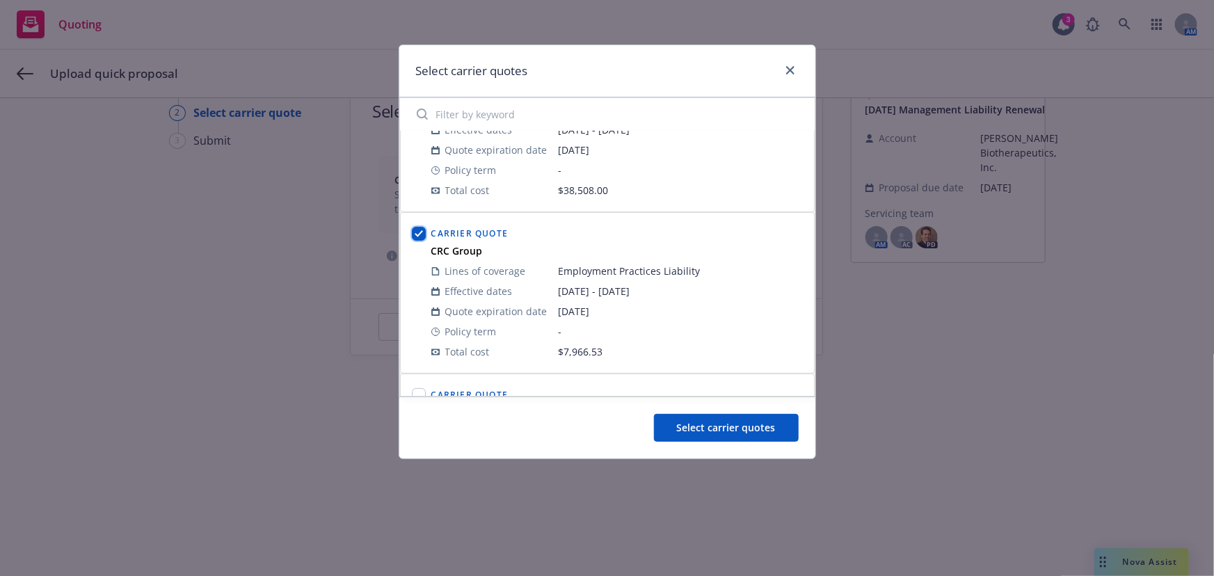
scroll to position [189, 0]
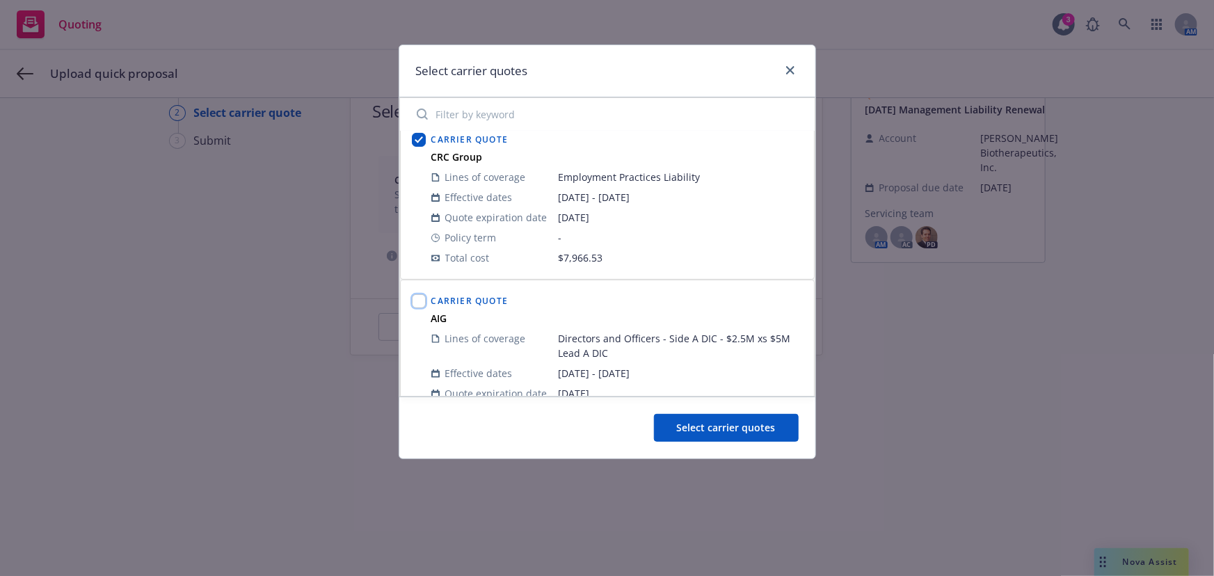
click at [421, 305] on input "checkbox" at bounding box center [419, 301] width 14 height 14
checkbox input "true"
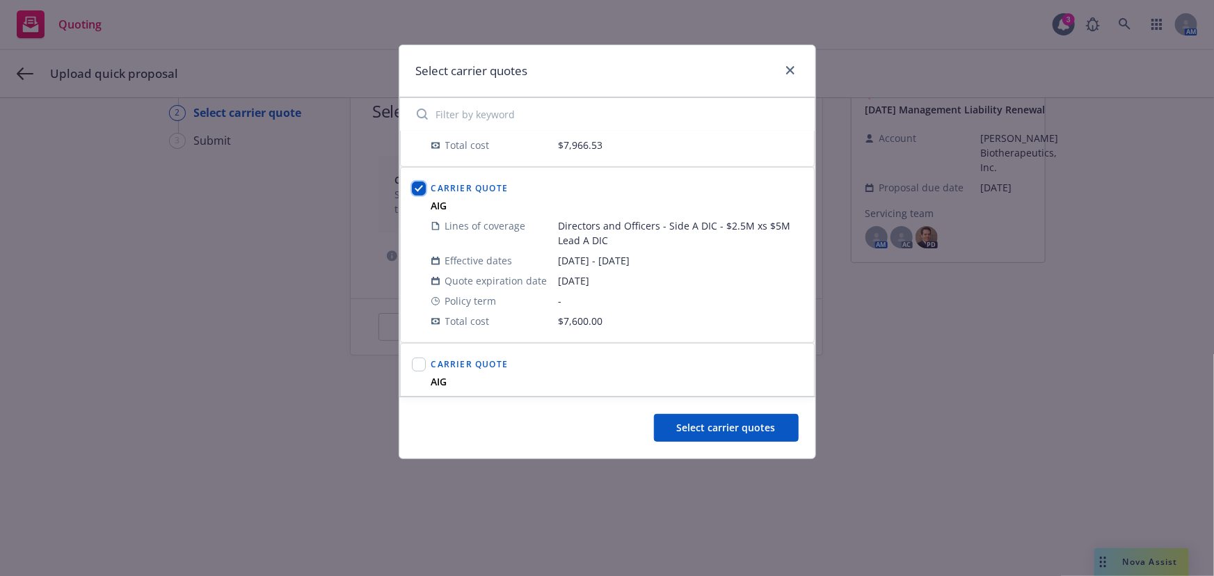
scroll to position [424, 0]
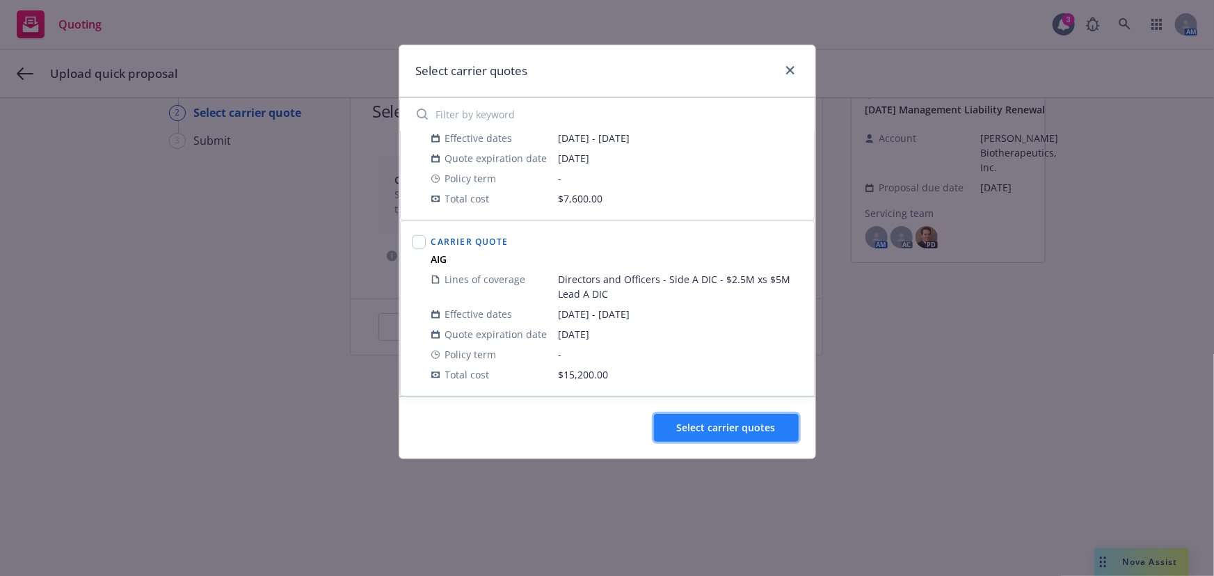
click at [713, 436] on button "Select carrier quotes" at bounding box center [726, 428] width 145 height 28
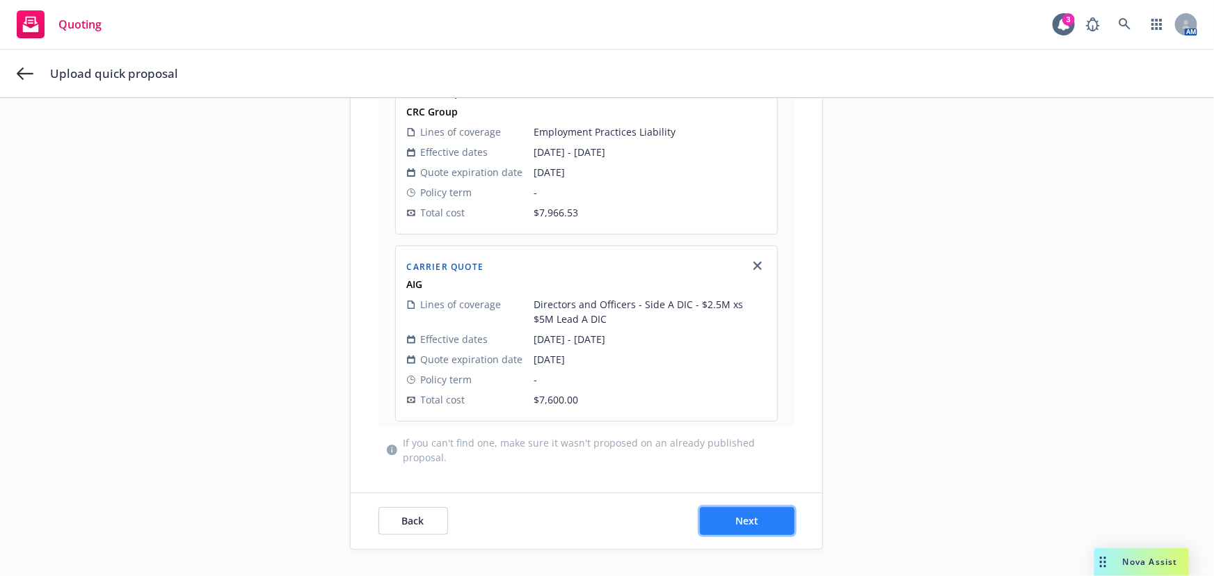
click at [737, 529] on button "Next" at bounding box center [747, 521] width 95 height 28
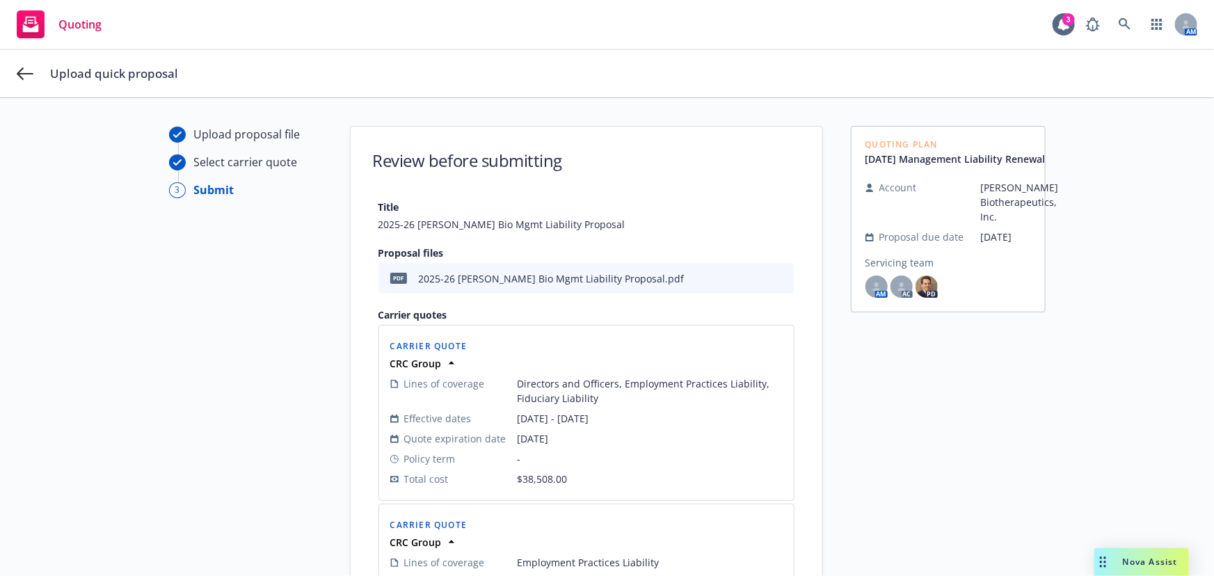
scroll to position [379, 0]
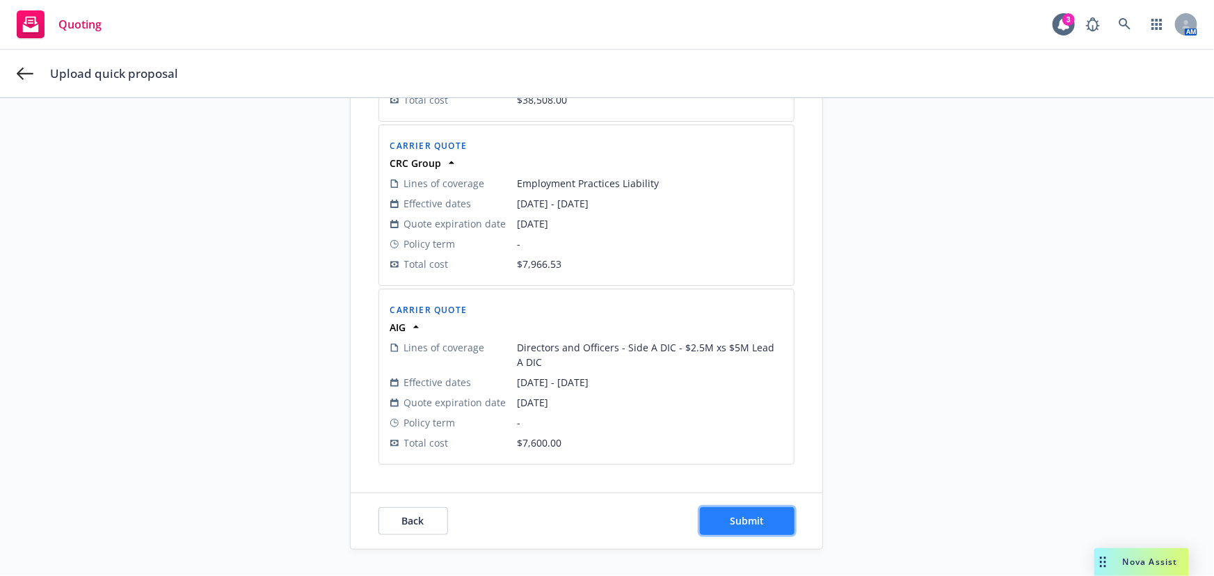
click at [757, 522] on span "Submit" at bounding box center [747, 520] width 34 height 13
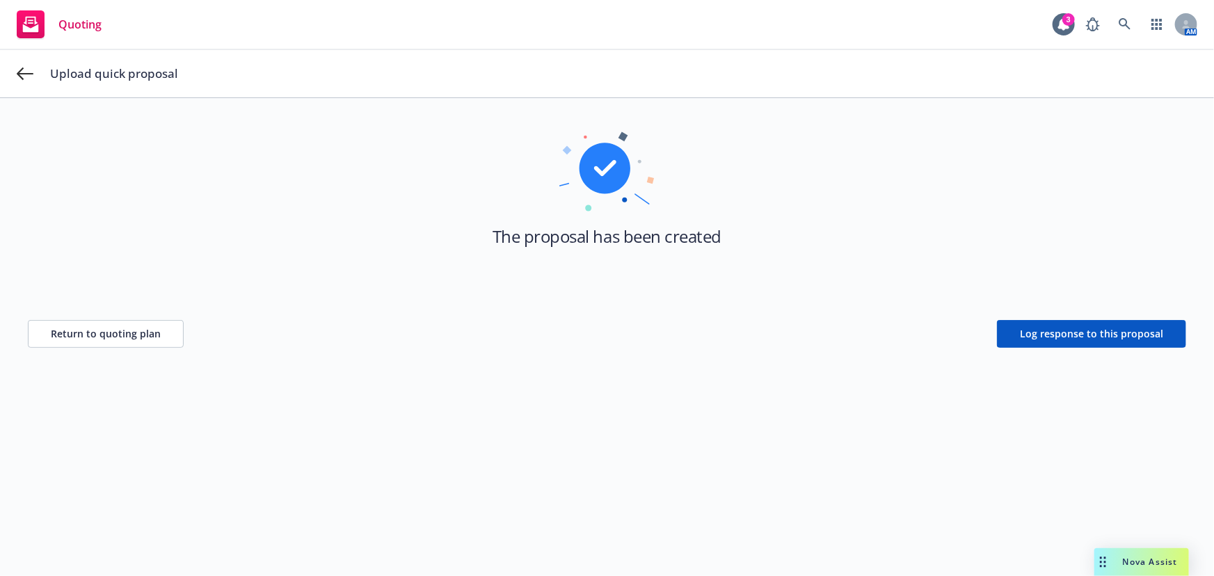
scroll to position [49, 0]
click at [1073, 335] on span "Log response to this proposal" at bounding box center [1091, 334] width 143 height 13
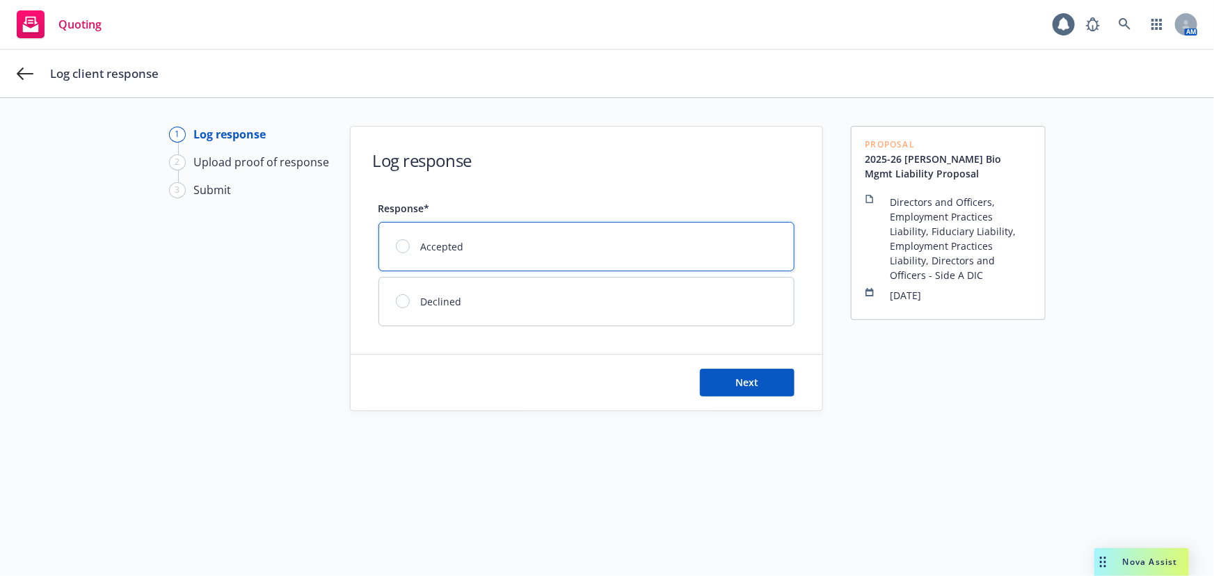
click at [536, 236] on div "Accepted" at bounding box center [586, 247] width 415 height 48
click at [749, 390] on button "Next" at bounding box center [747, 383] width 95 height 28
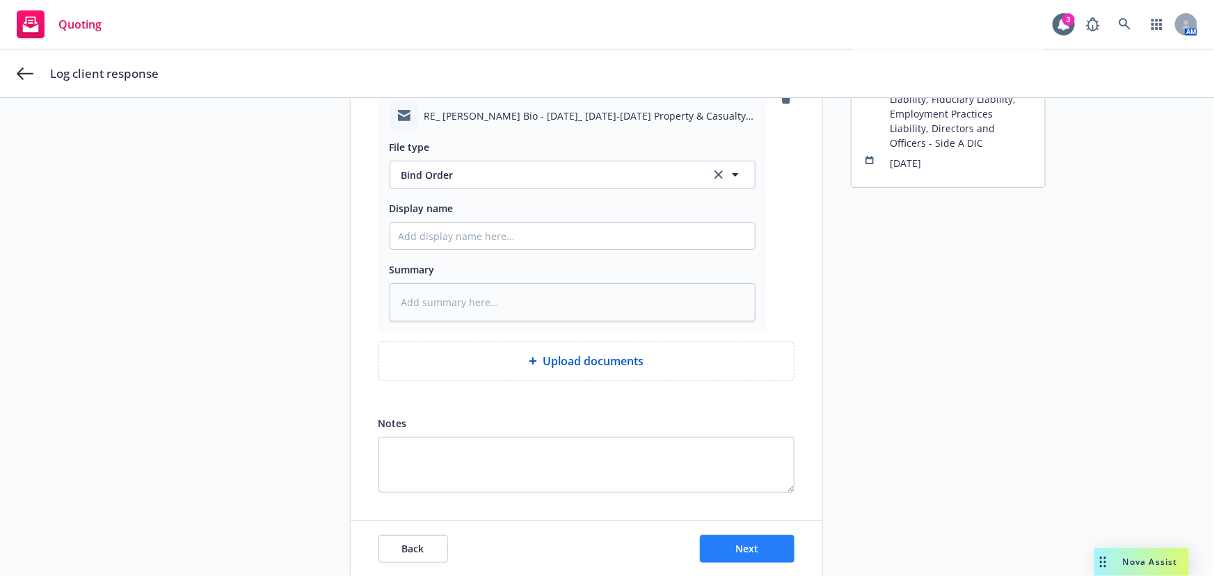
scroll to position [160, 0]
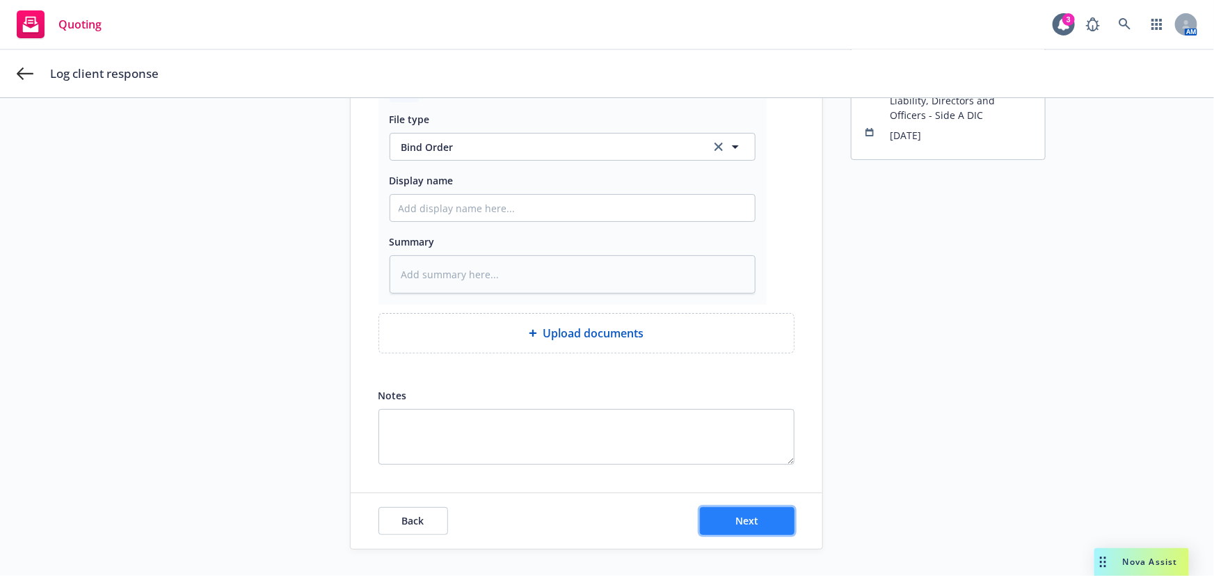
click at [773, 523] on button "Next" at bounding box center [747, 521] width 95 height 28
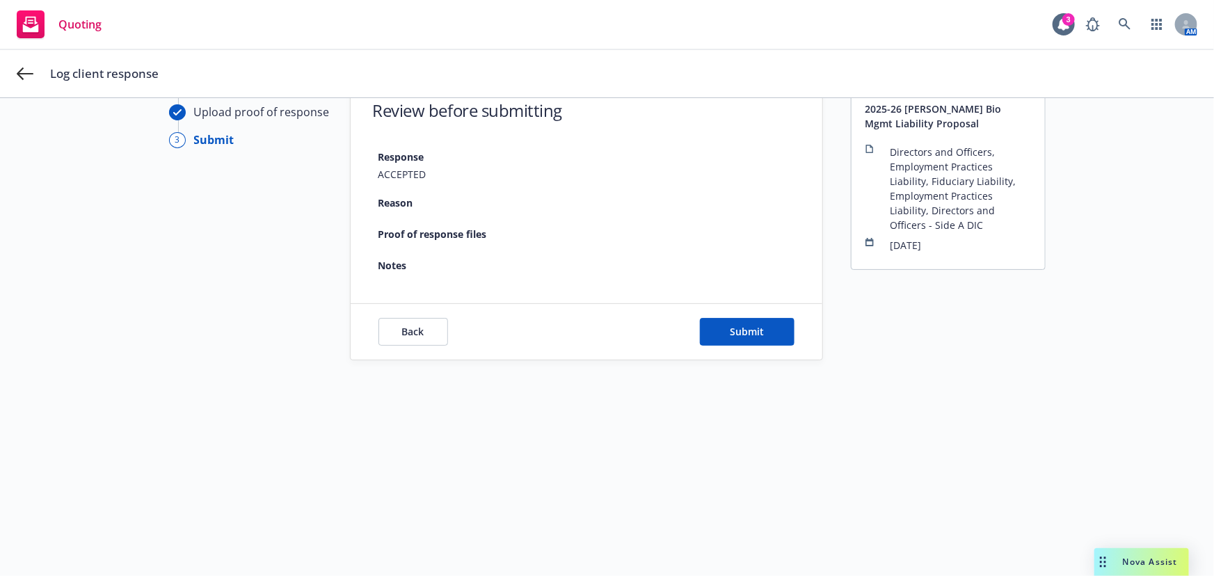
scroll to position [49, 0]
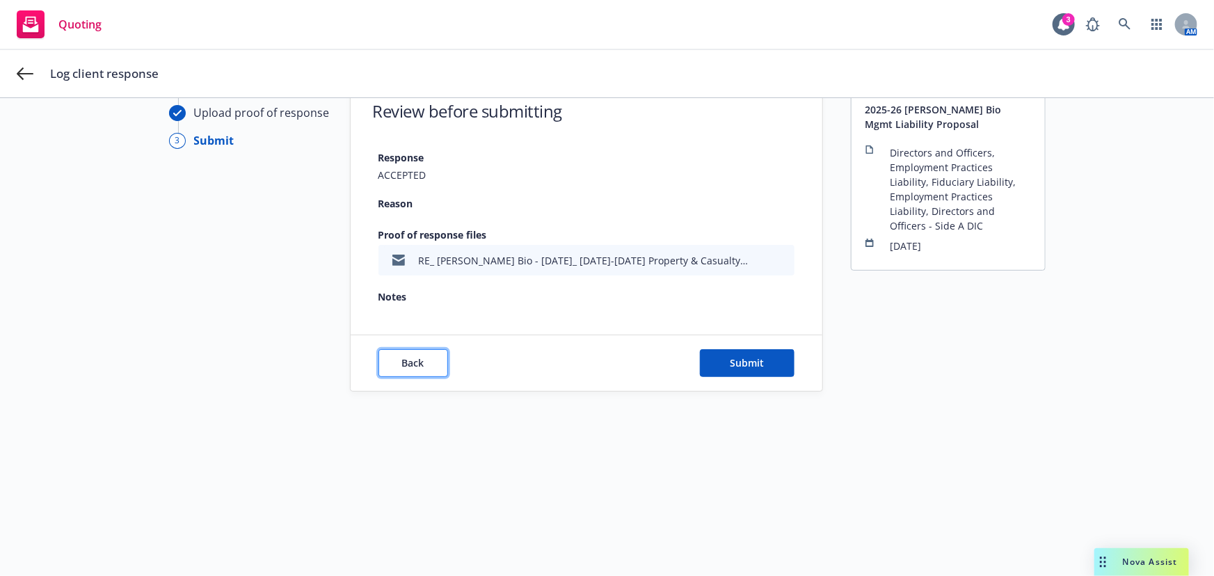
click at [413, 370] on button "Back" at bounding box center [413, 363] width 70 height 28
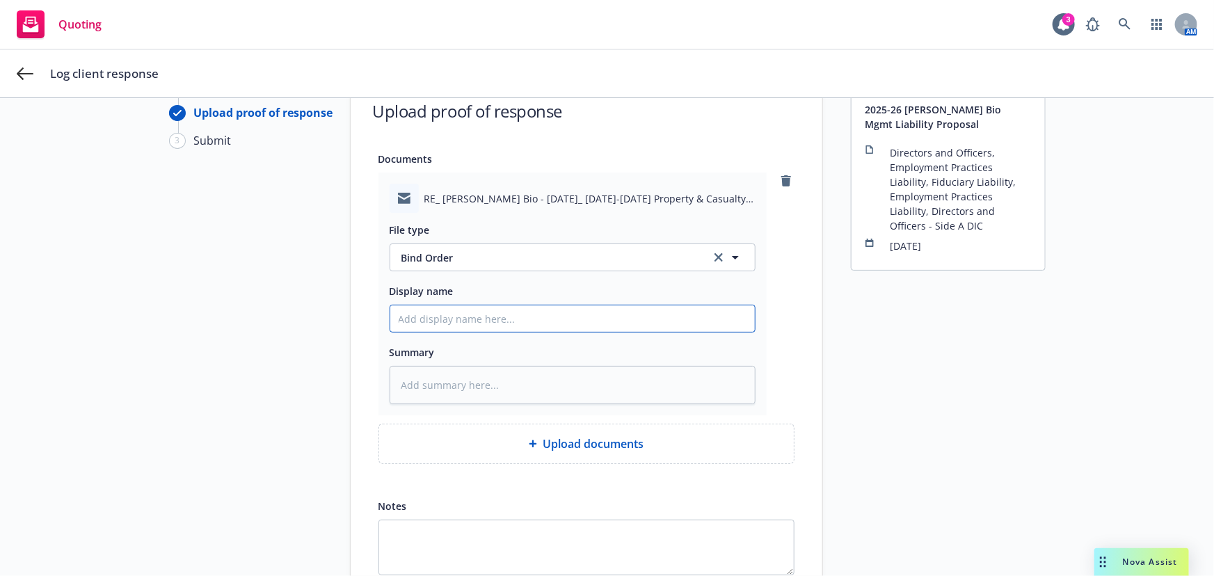
click at [473, 326] on input "Display name" at bounding box center [572, 318] width 364 height 26
type textarea "x"
type input "A"
type textarea "x"
type input "As"
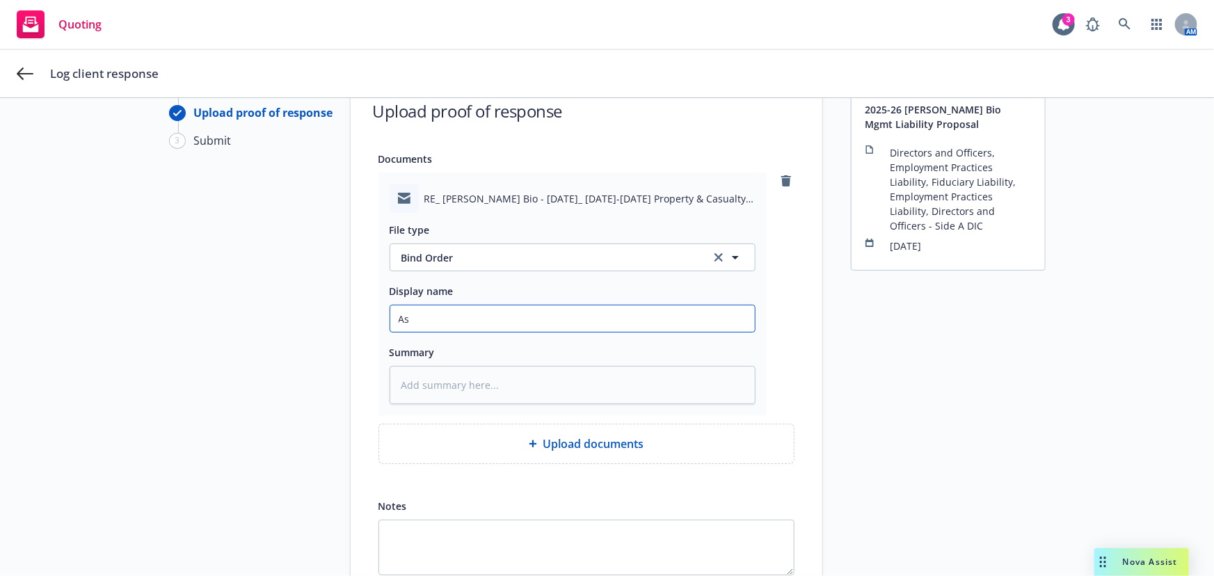
type textarea "x"
type input "Ash"
type textarea "x"
type input "Ashe"
type textarea "x"
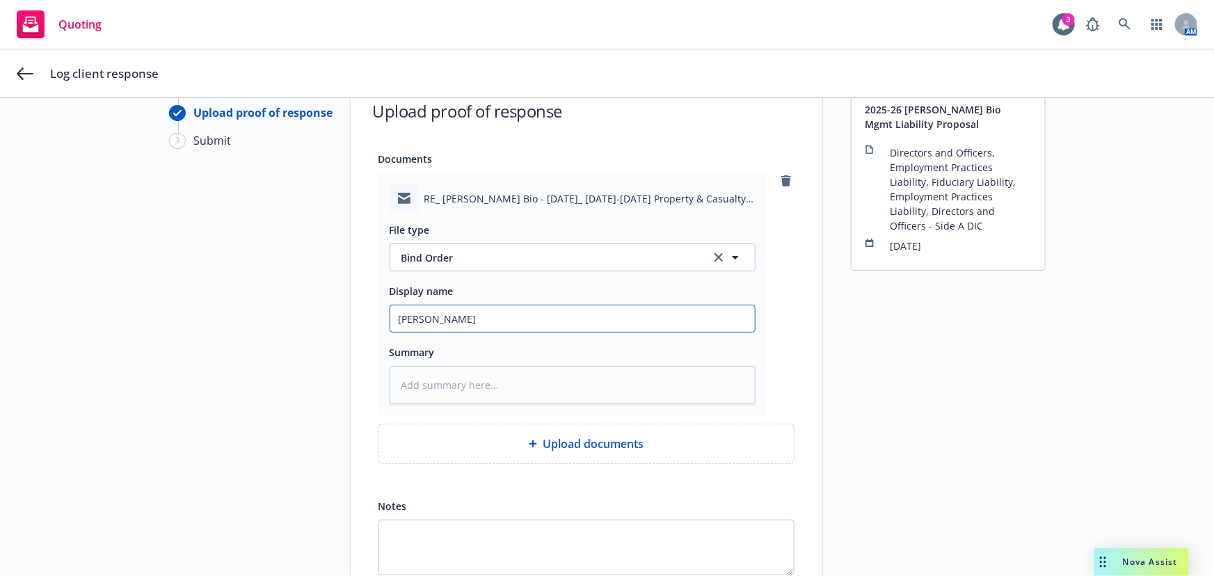
type input "Asher"
type textarea "x"
type input "Asher B"
type textarea "x"
type input "Asher Bi"
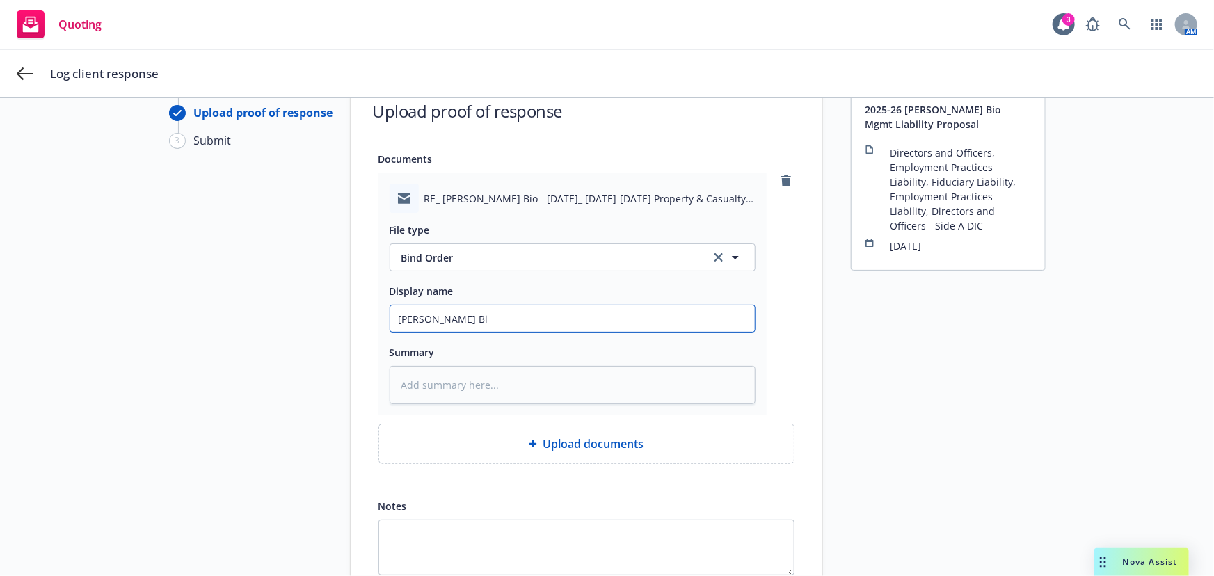
type textarea "x"
type input "Asher Bio"
type textarea "x"
type input "Asher Bio"
type textarea "x"
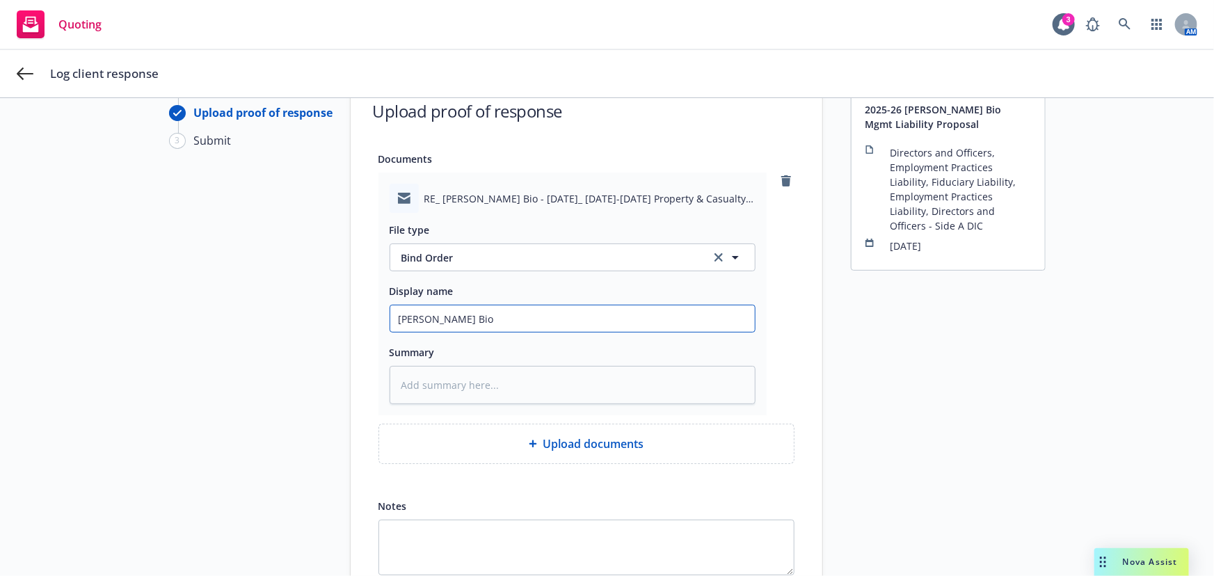
type input "Asher Bio M"
type textarea "x"
type input "Asher Bio Mg"
type textarea "x"
type input "Asher Bio Mgm"
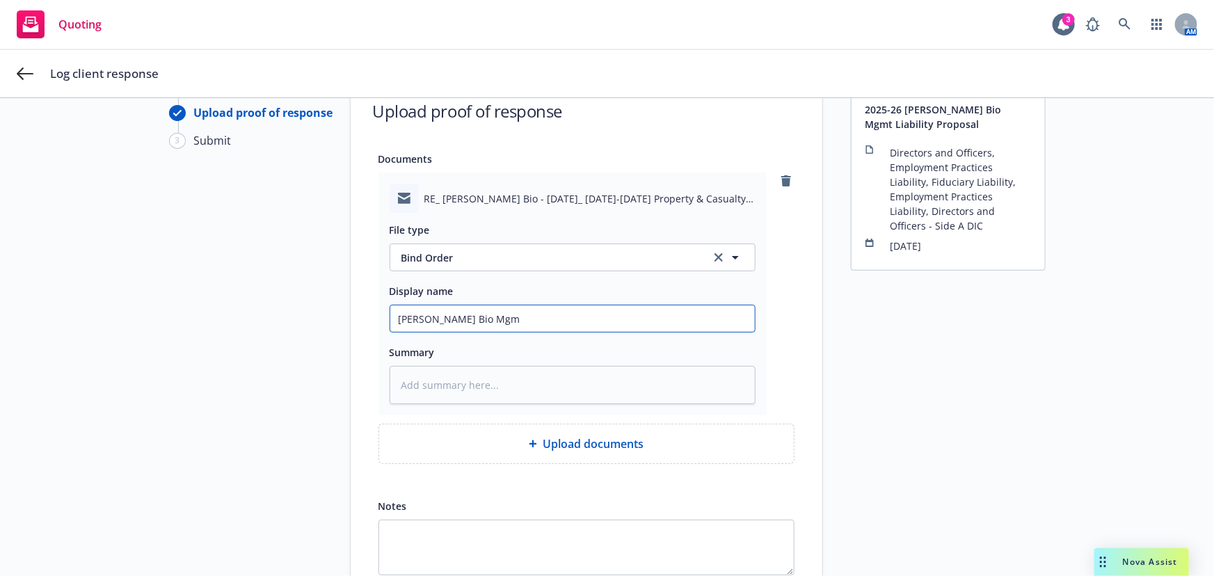
type textarea "x"
type input "Asher Bio Mgmt"
type textarea "x"
type input "Asher Bio Mgmt"
type textarea "x"
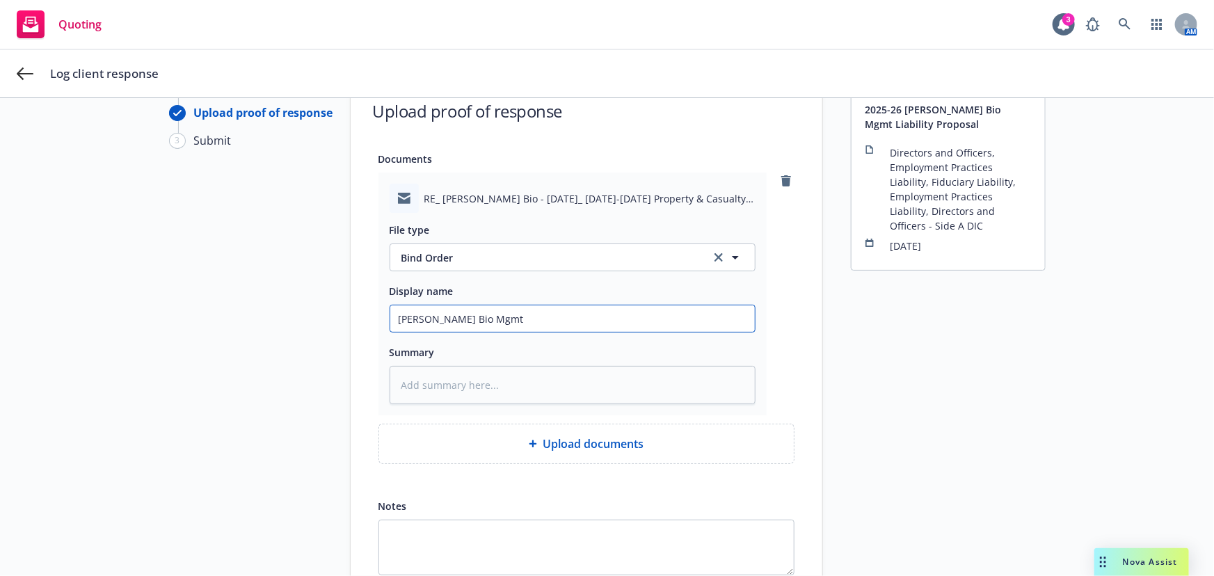
type input "Asher Bio Mgmt L"
type textarea "x"
type input "Asher Bio Mgmt Li"
type textarea "x"
type input "Asher Bio Mgmt Lia"
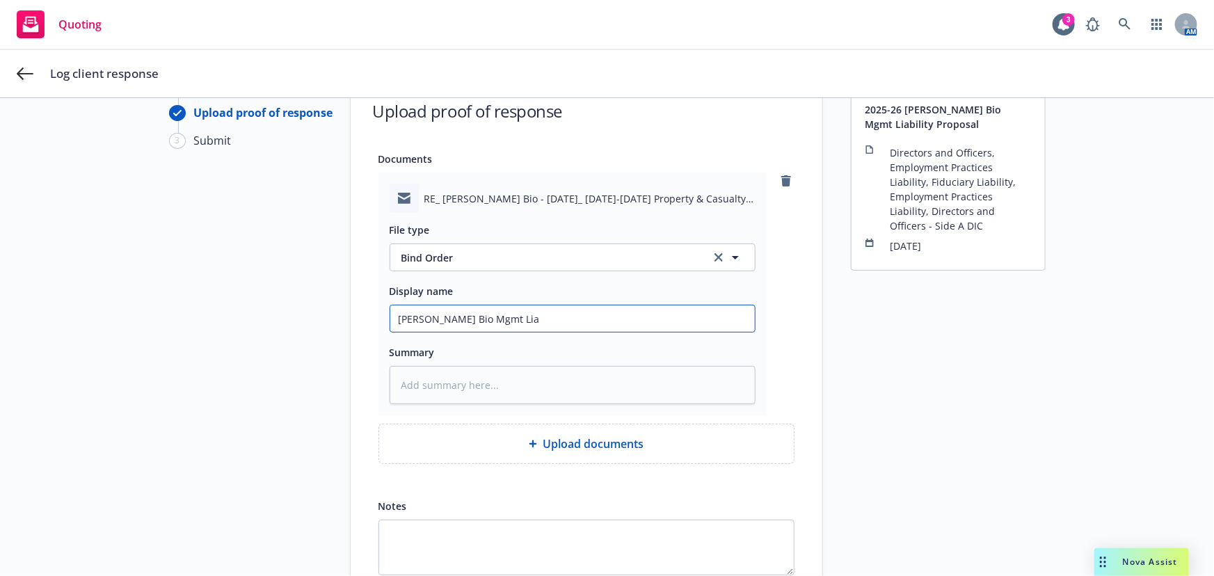
type textarea "x"
type input "Asher Bio Mgmt Liab"
type textarea "x"
type input "Asher Bio Mgmt Liabi"
type textarea "x"
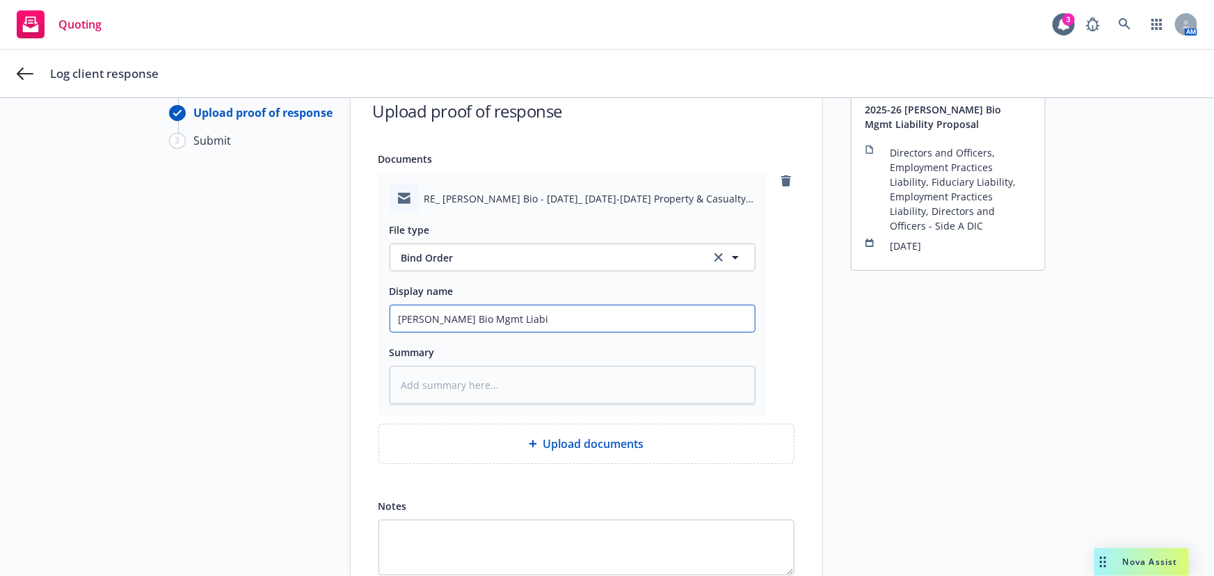
type input "Asher Bio Mgmt Liabil"
type textarea "x"
type input "Asher Bio Mgmt Liabili"
type textarea "x"
type input "Asher Bio Mgmt Liabilit"
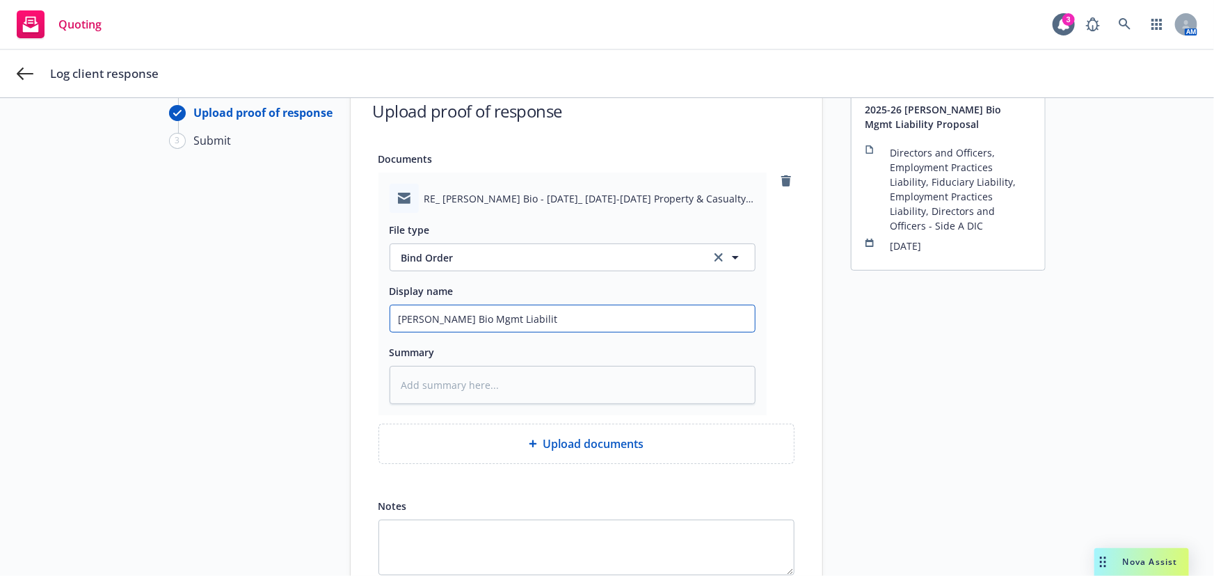
type textarea "x"
type input "Asher Bio Mgmt Liability"
type textarea "x"
type input "Asher Bio Mgmt Liability B"
type textarea "x"
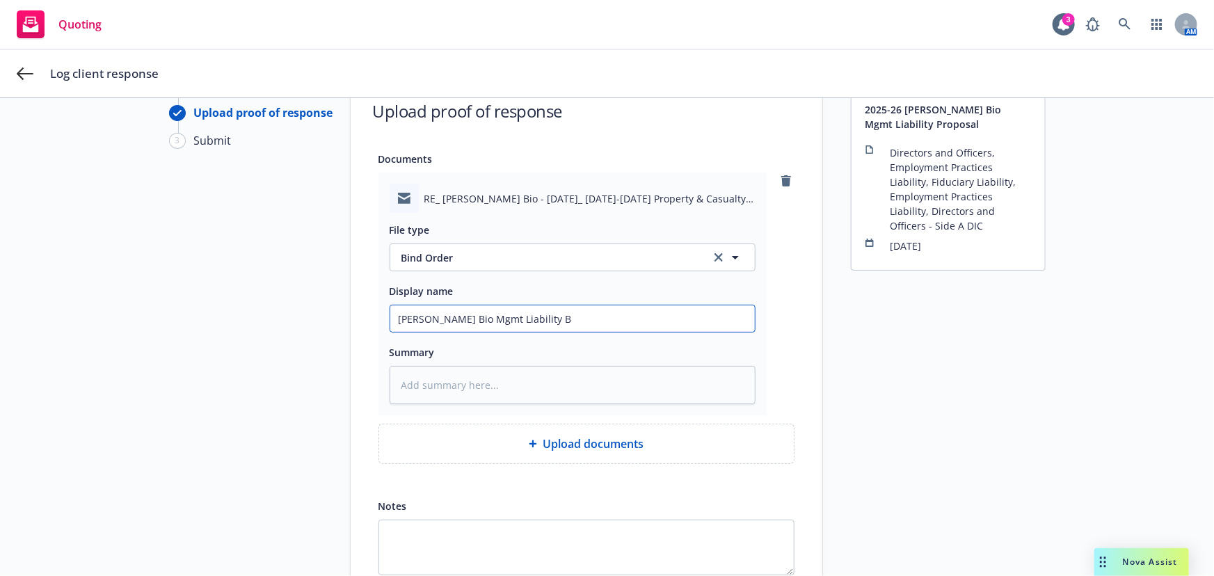
type input "Asher Bio Mgmt Liability Bi"
type textarea "x"
type input "Asher Bio Mgmt Liability Bin"
type textarea "x"
type input "Asher Bio Mgmt Liability Bind"
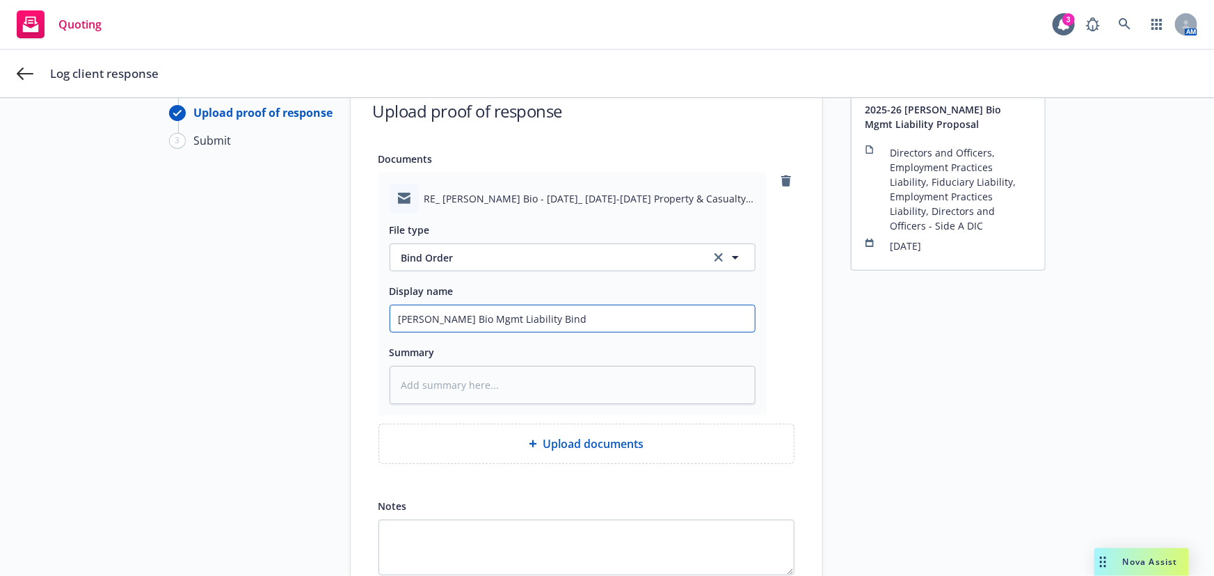
type textarea "x"
type input "Asher Bio Mgmt Liability Bind"
type textarea "x"
type input "Asher Bio Mgmt Liability Bind O"
type textarea "x"
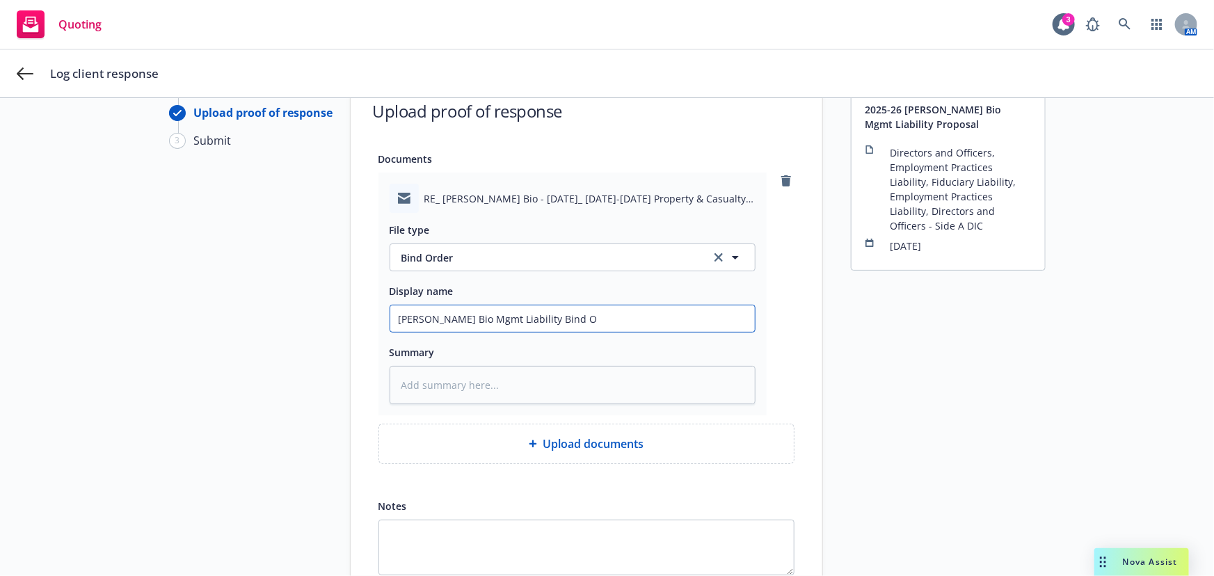
type input "Asher Bio Mgmt Liability Bind Or"
type textarea "x"
type input "Asher Bio Mgmt Liability Bind Ord"
type textarea "x"
type input "Asher Bio Mgmt Liability Bind Order"
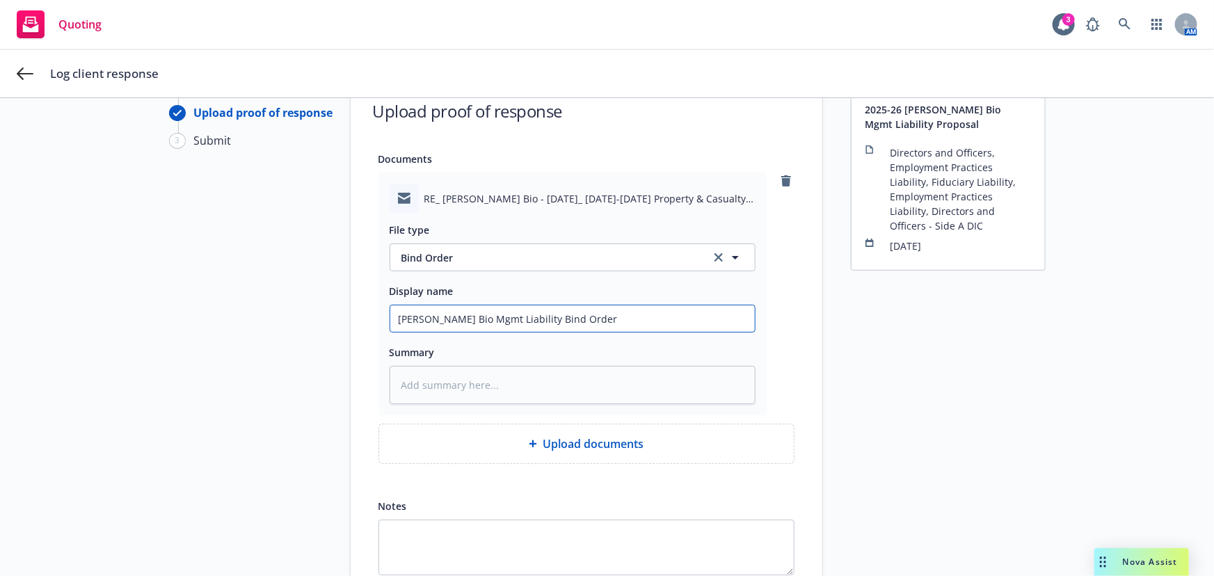
type textarea "x"
type input "Asher Bio Mgmt Liability Bind Order"
type textarea "x"
type input "Asher Bio Mgmt Liability Bind Order 2"
type textarea "x"
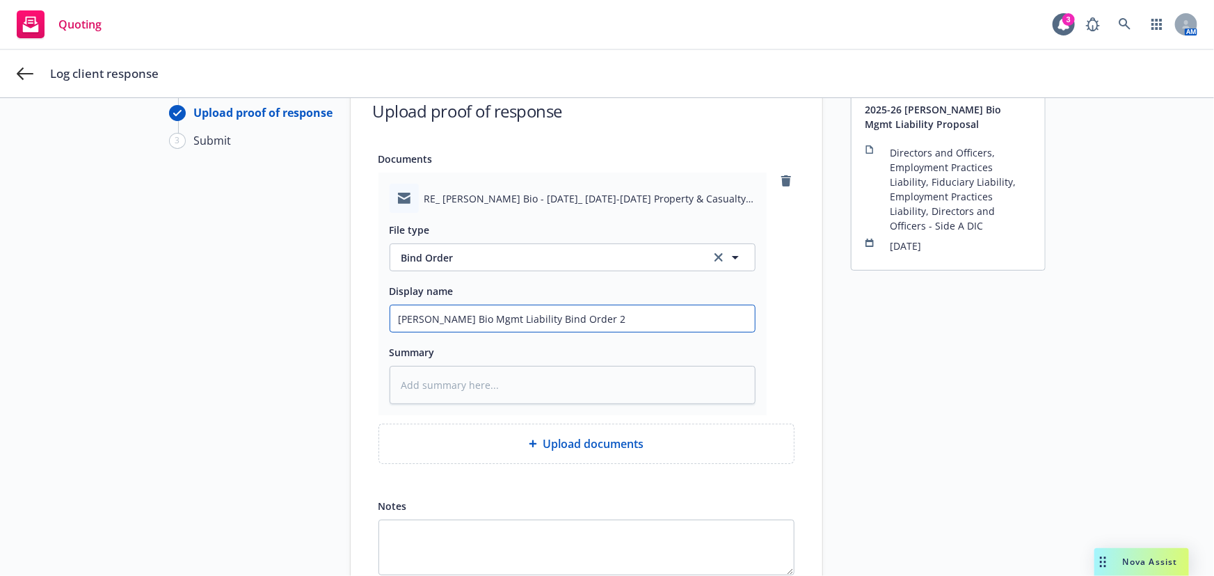
type input "Asher Bio Mgmt Liability Bind Order 20"
type textarea "x"
type input "Asher Bio Mgmt Liability Bind Order 202"
type textarea "x"
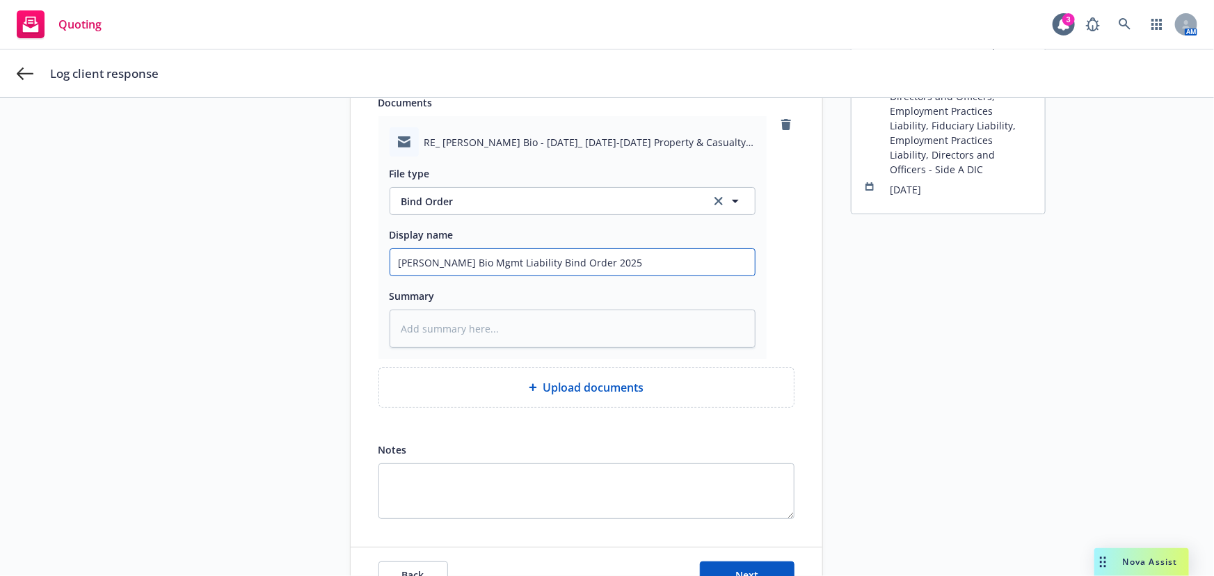
scroll to position [160, 0]
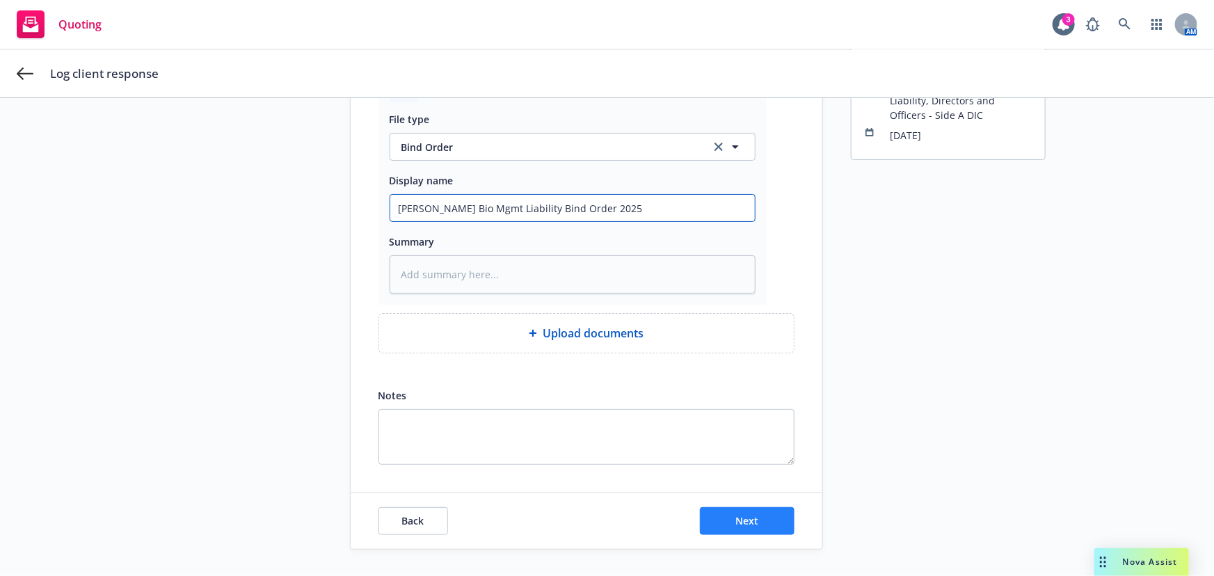
type input "Asher Bio Mgmt Liability Bind Order 2025"
click at [713, 521] on button "Next" at bounding box center [747, 521] width 95 height 28
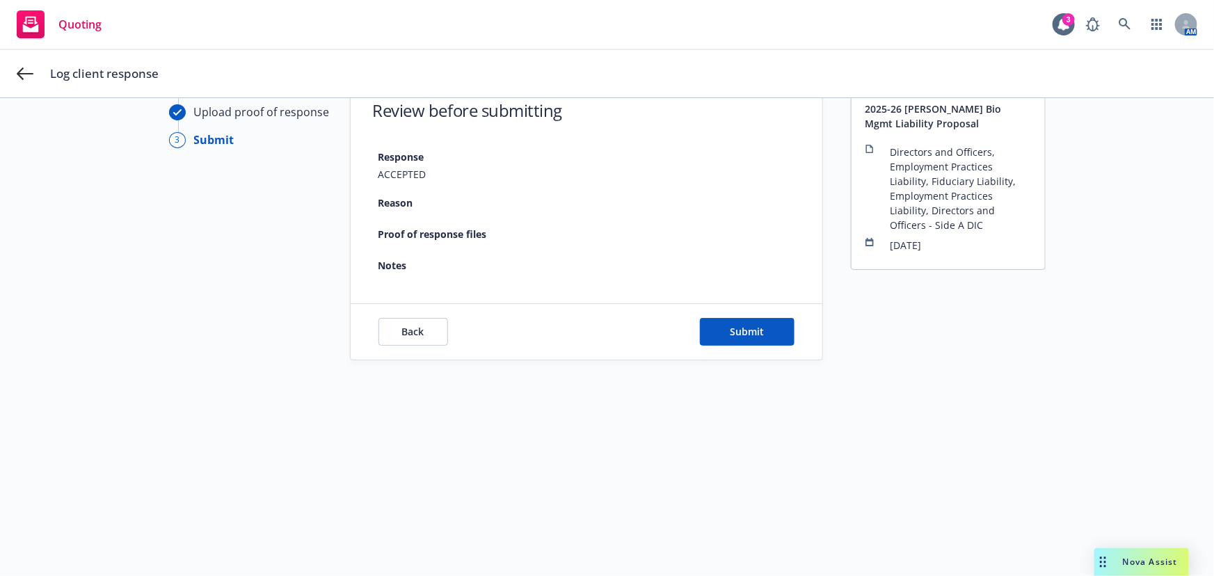
scroll to position [49, 0]
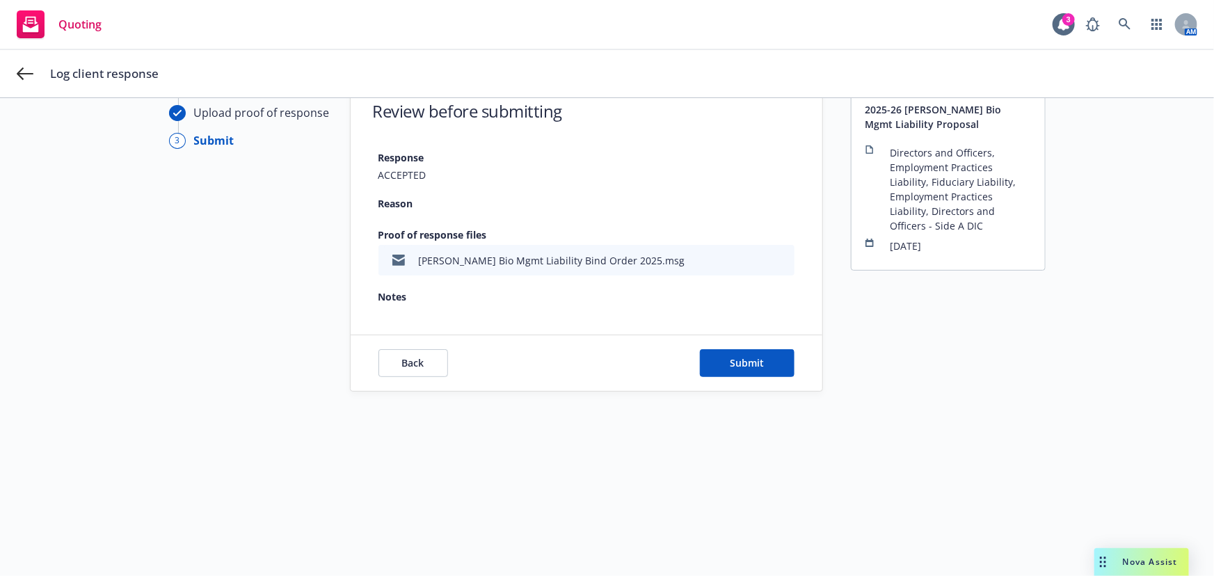
click at [746, 380] on div "Back Submit" at bounding box center [587, 363] width 472 height 56
click at [751, 367] on span "Submit" at bounding box center [747, 362] width 34 height 13
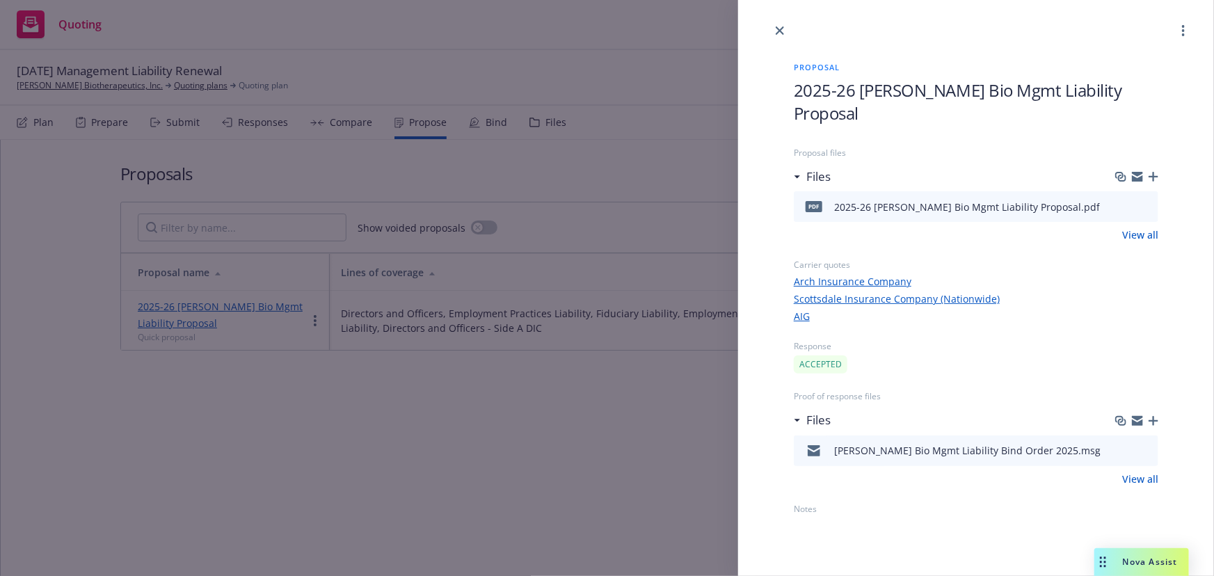
click at [651, 399] on div "Proposal 2025-26 Asher Bio Mgmt Liability Proposal Proposal files Files pdf 202…" at bounding box center [607, 288] width 1214 height 576
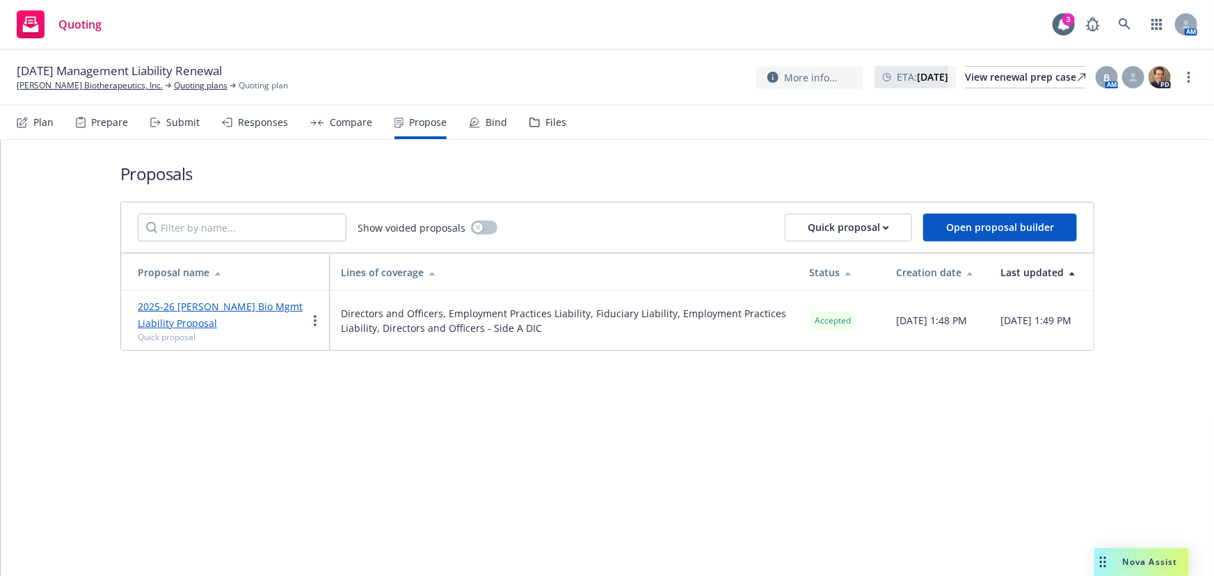
click at [486, 126] on div "Bind" at bounding box center [497, 122] width 22 height 11
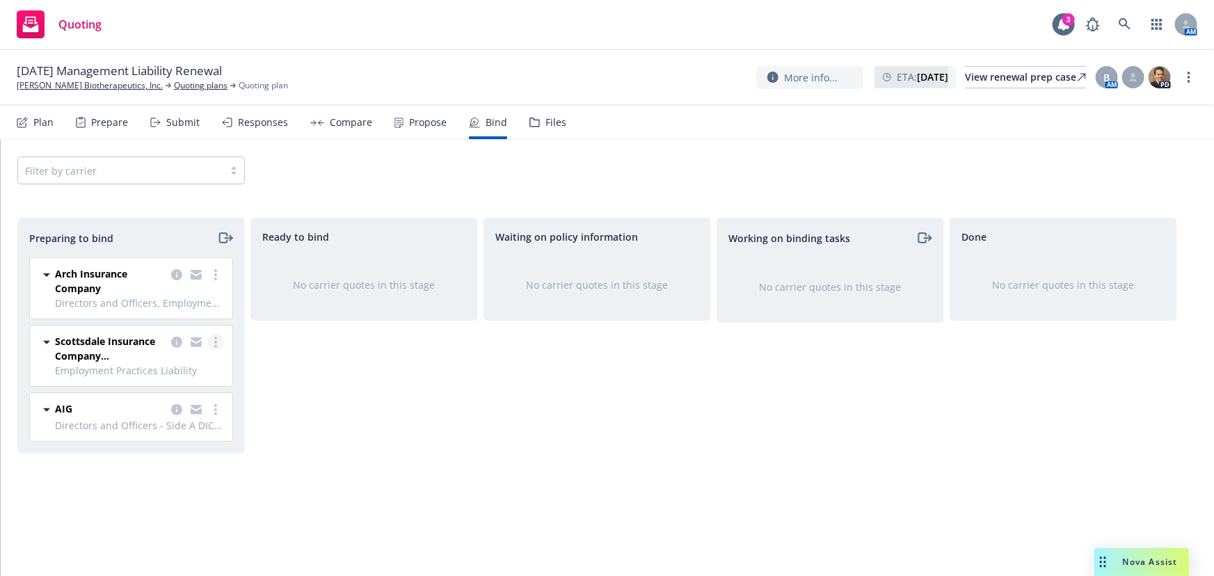
click at [220, 337] on link "more" at bounding box center [215, 342] width 17 height 17
click at [173, 423] on span "Move to done" at bounding box center [135, 425] width 97 height 13
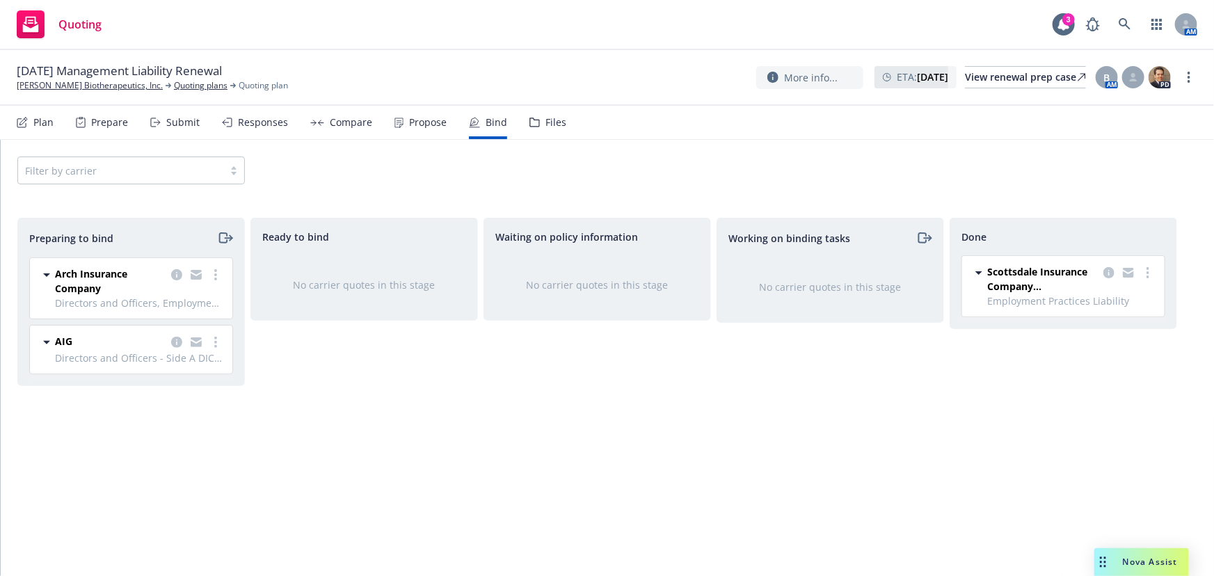
click at [428, 127] on div "Propose" at bounding box center [428, 122] width 38 height 11
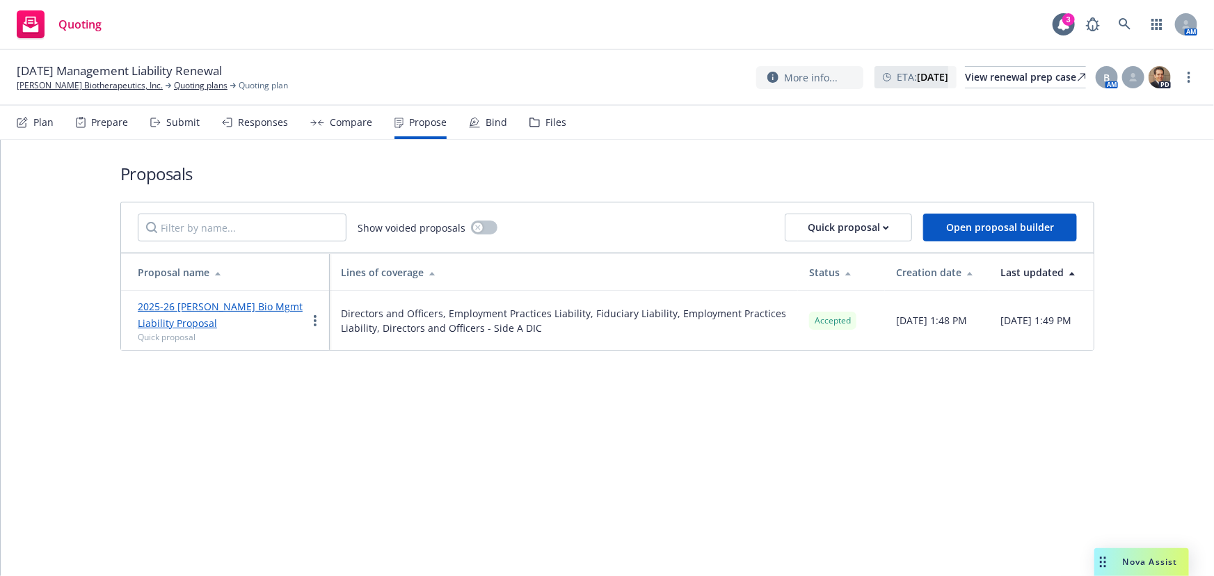
click at [609, 419] on div "Proposals Show voided proposals Quick proposal Open proposal builder Proposal n…" at bounding box center [607, 358] width 1213 height 436
drag, startPoint x: 72, startPoint y: 458, endPoint x: 63, endPoint y: 449, distance: 13.3
click at [72, 458] on div "Proposals Show voided proposals Quick proposal Open proposal builder Proposal n…" at bounding box center [607, 358] width 1213 height 436
click at [257, 127] on div "Responses" at bounding box center [263, 122] width 50 height 11
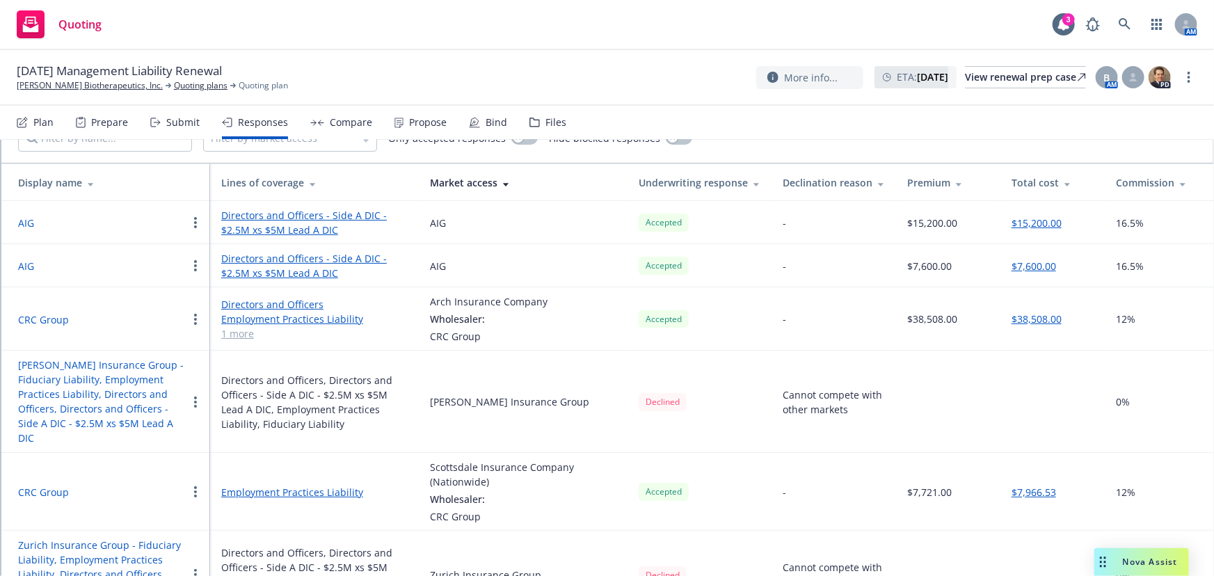
scroll to position [126, 0]
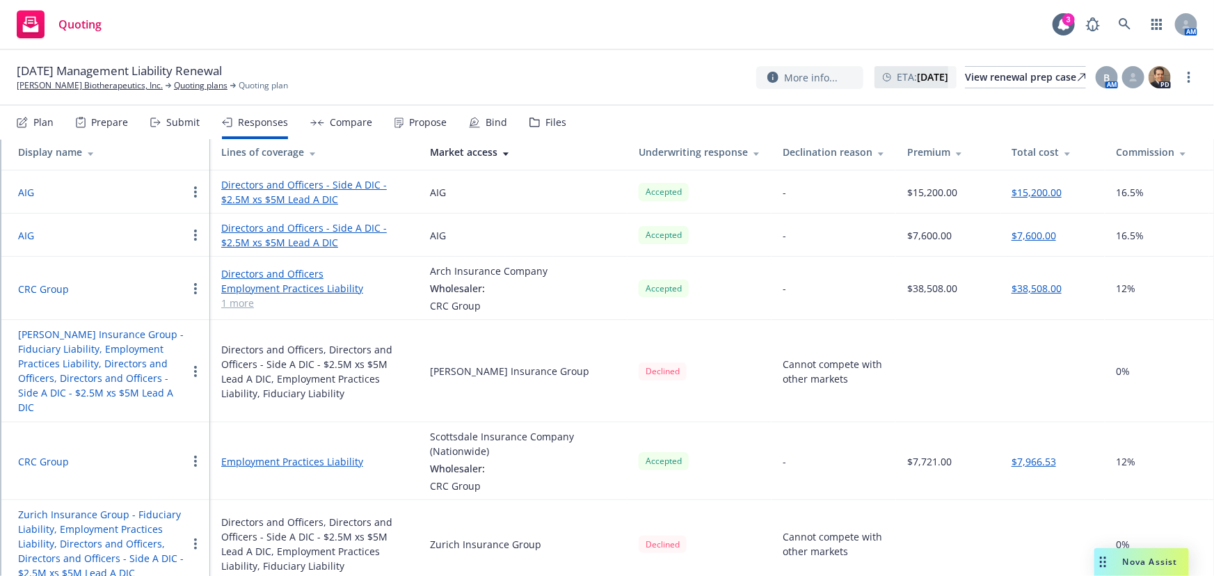
click at [26, 235] on button "AIG" at bounding box center [26, 235] width 16 height 15
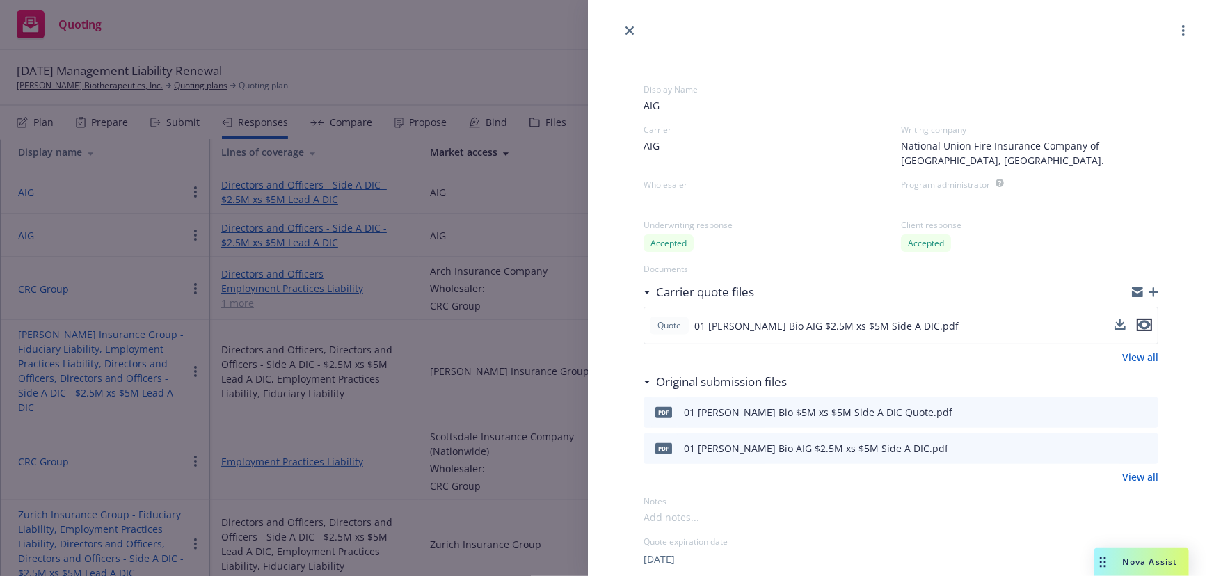
click at [1138, 323] on icon "preview file" at bounding box center [1144, 325] width 13 height 10
click at [1138, 323] on icon "preview file" at bounding box center [1144, 326] width 13 height 10
click at [1117, 324] on icon "download file" at bounding box center [1121, 323] width 9 height 8
click at [1067, 561] on div "09/27/2025" at bounding box center [900, 558] width 515 height 17
click at [423, 310] on div "Display Name AIG Carrier AIG Writing company National Union Fire Insurance Comp…" at bounding box center [607, 288] width 1214 height 576
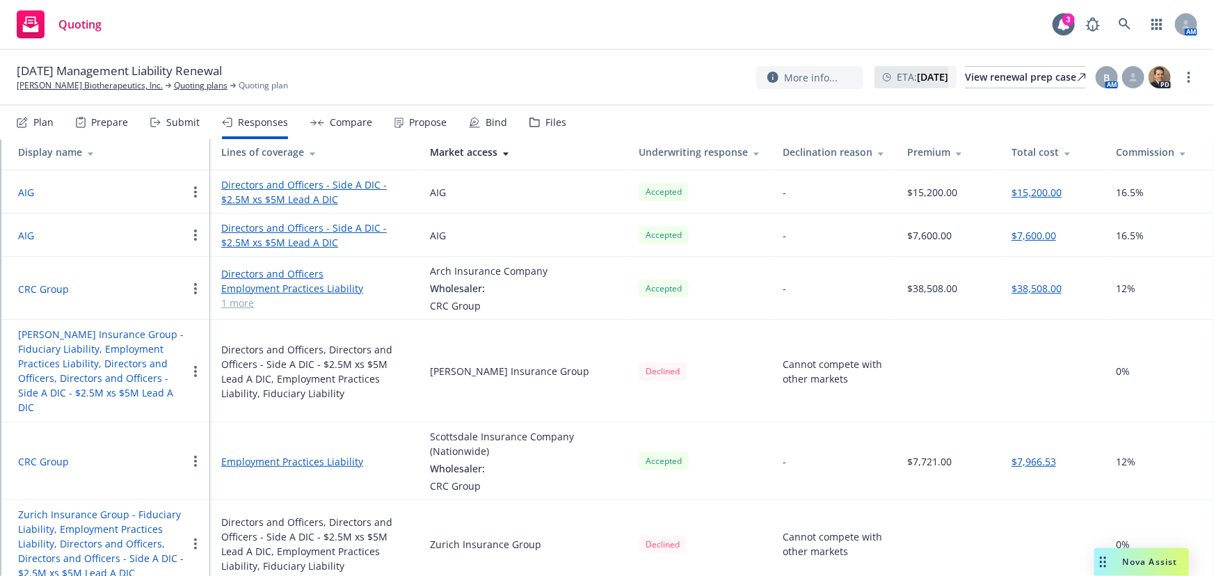
click at [51, 286] on button "CRC Group" at bounding box center [43, 289] width 51 height 15
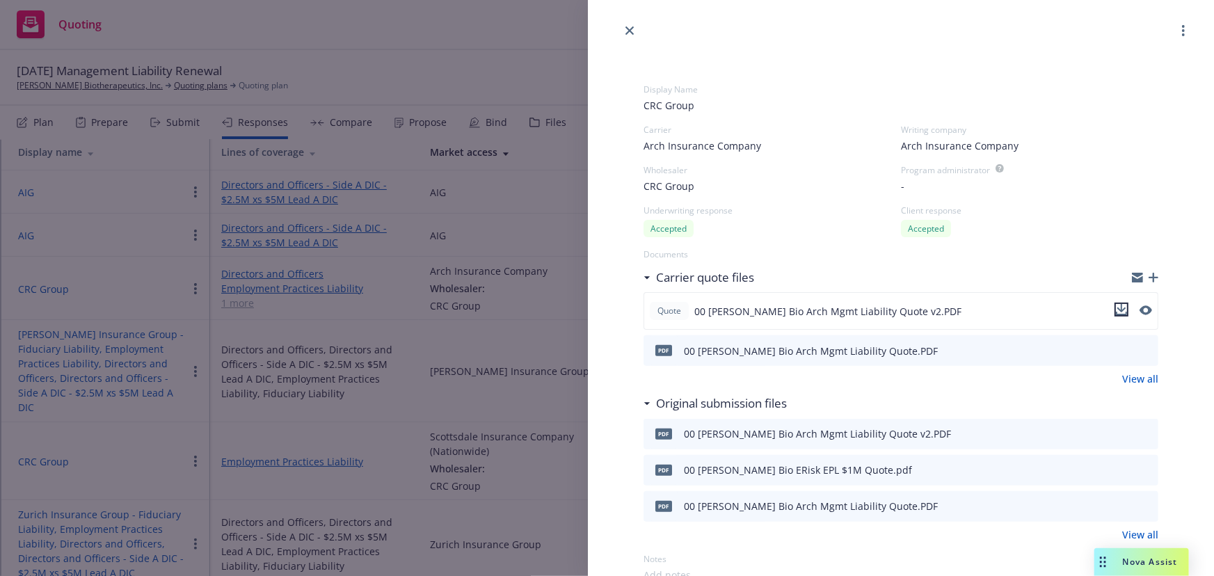
click at [1116, 314] on icon "download file" at bounding box center [1121, 313] width 11 height 3
drag, startPoint x: 607, startPoint y: 528, endPoint x: 595, endPoint y: 348, distance: 180.5
click at [637, 29] on link "close" at bounding box center [629, 30] width 17 height 17
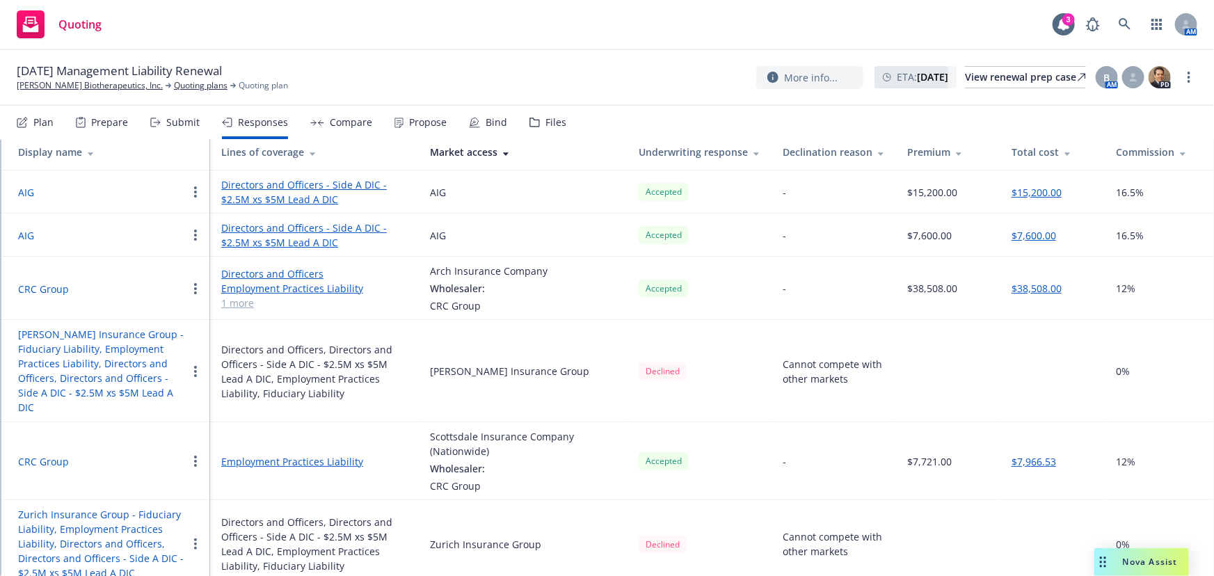
click at [491, 123] on div "Bind" at bounding box center [497, 122] width 22 height 11
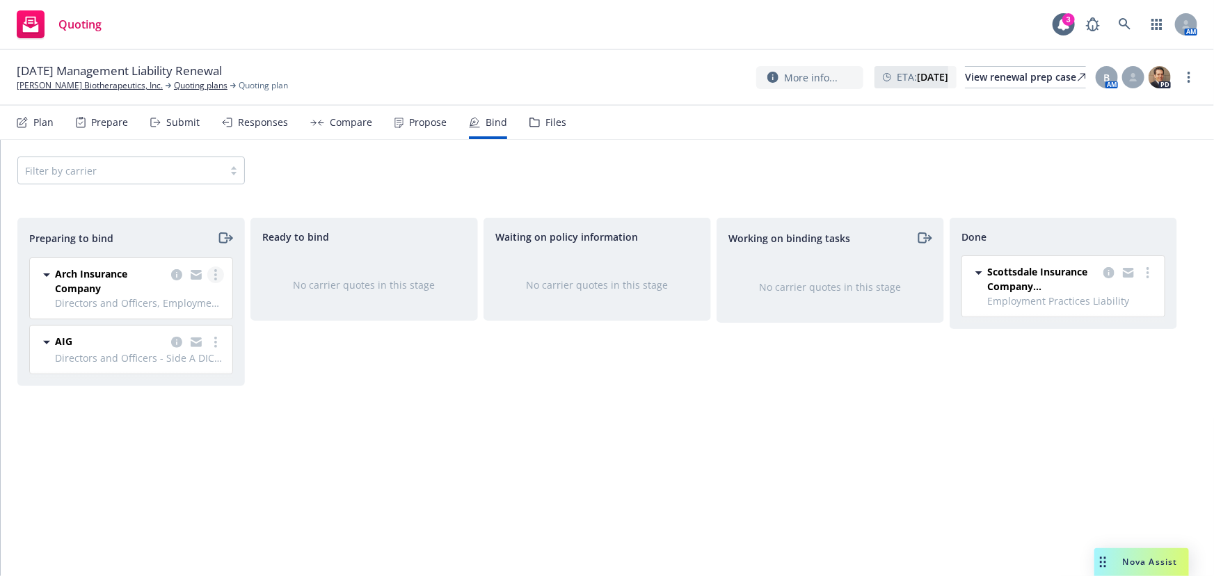
click at [213, 277] on link "more" at bounding box center [215, 274] width 17 height 17
click at [185, 339] on link "Log bind order" at bounding box center [155, 331] width 136 height 28
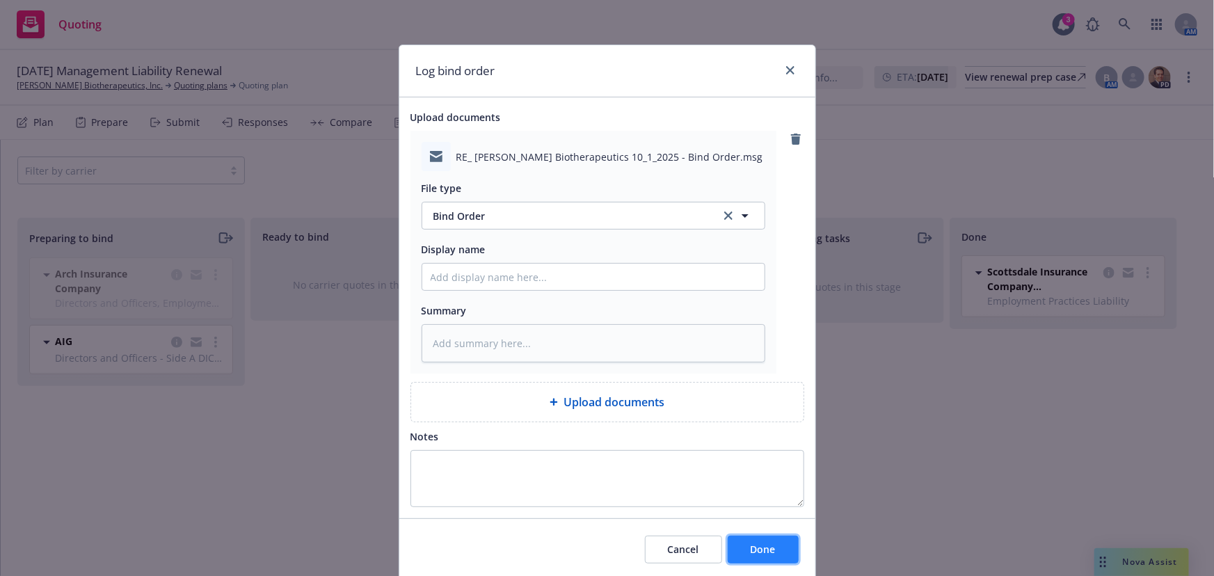
click at [765, 549] on span "Done" at bounding box center [763, 549] width 25 height 13
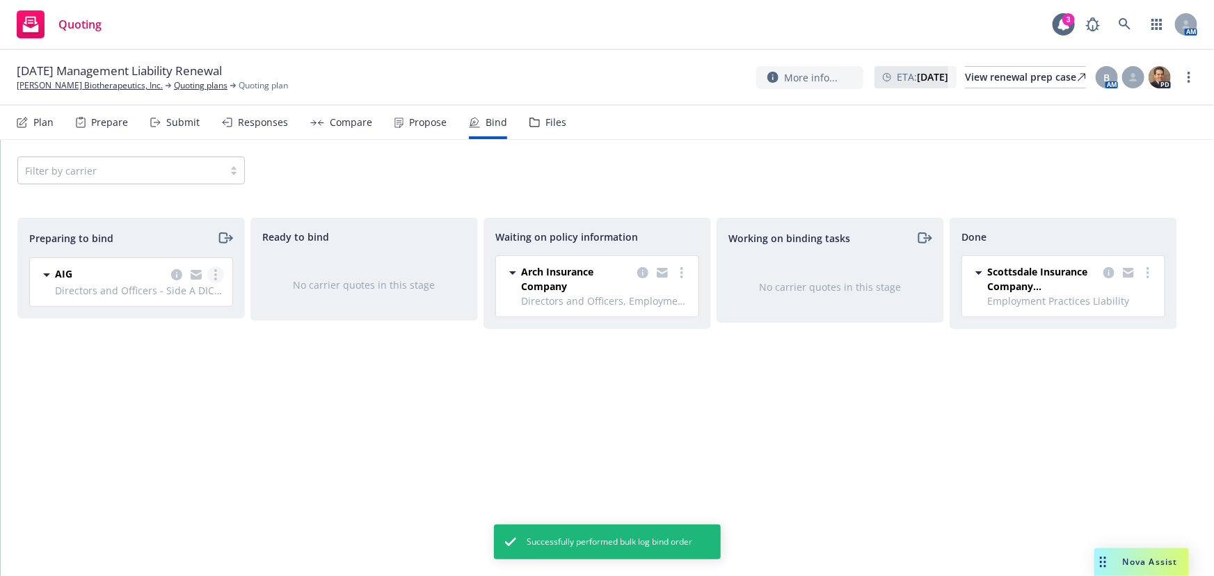
click at [218, 278] on link "more" at bounding box center [215, 274] width 17 height 17
click at [181, 336] on span "Log bind order" at bounding box center [138, 330] width 102 height 13
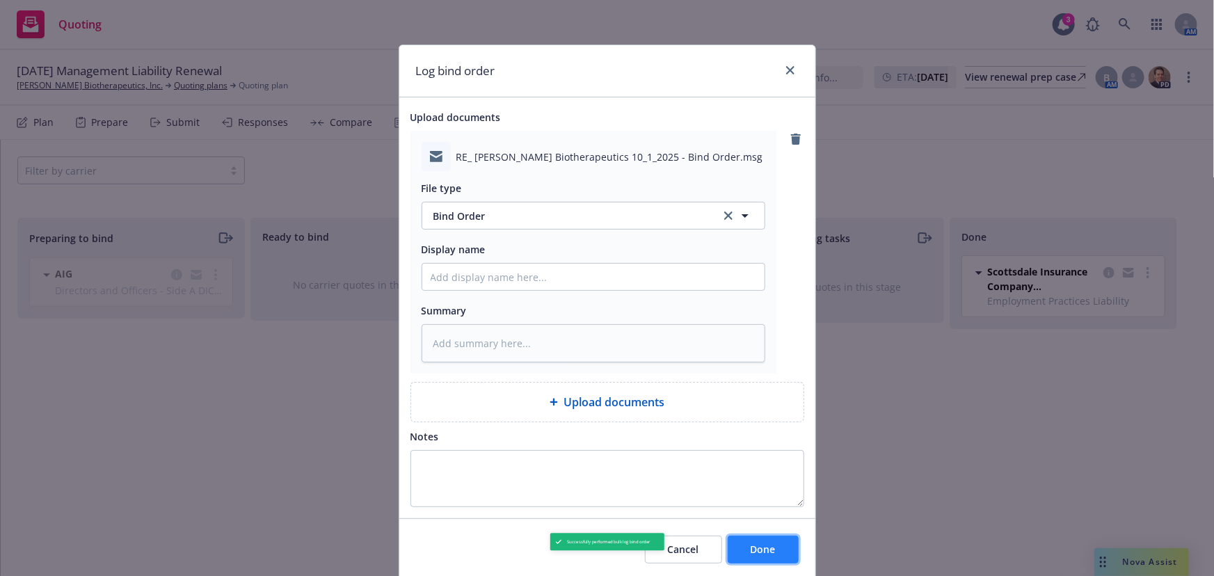
click at [772, 545] on button "Done" at bounding box center [763, 550] width 71 height 28
type textarea "x"
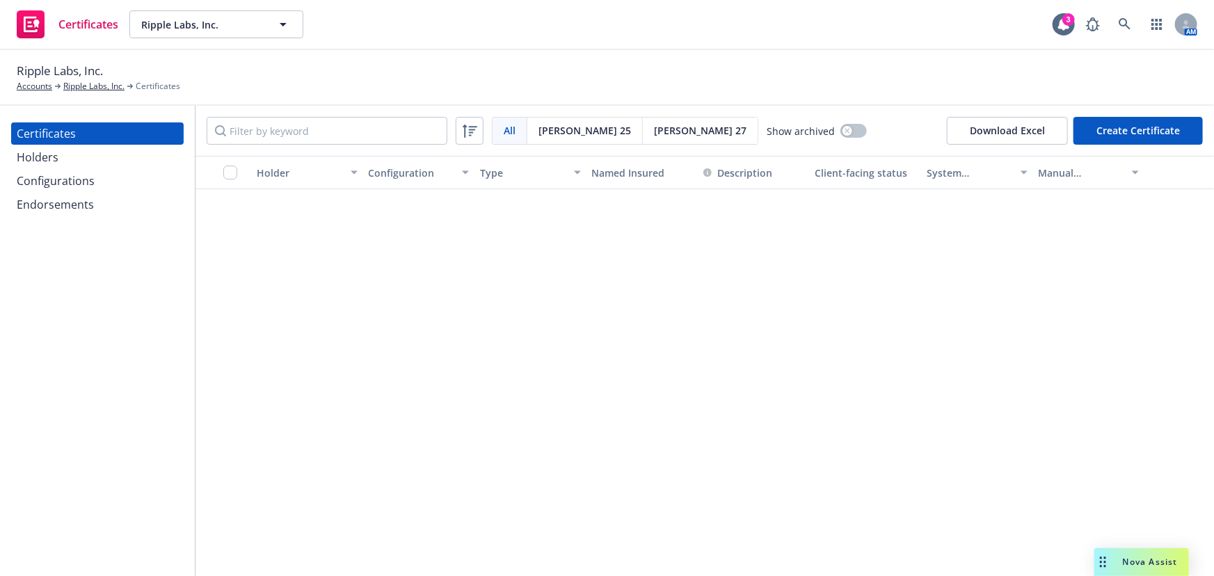
scroll to position [1644, 0]
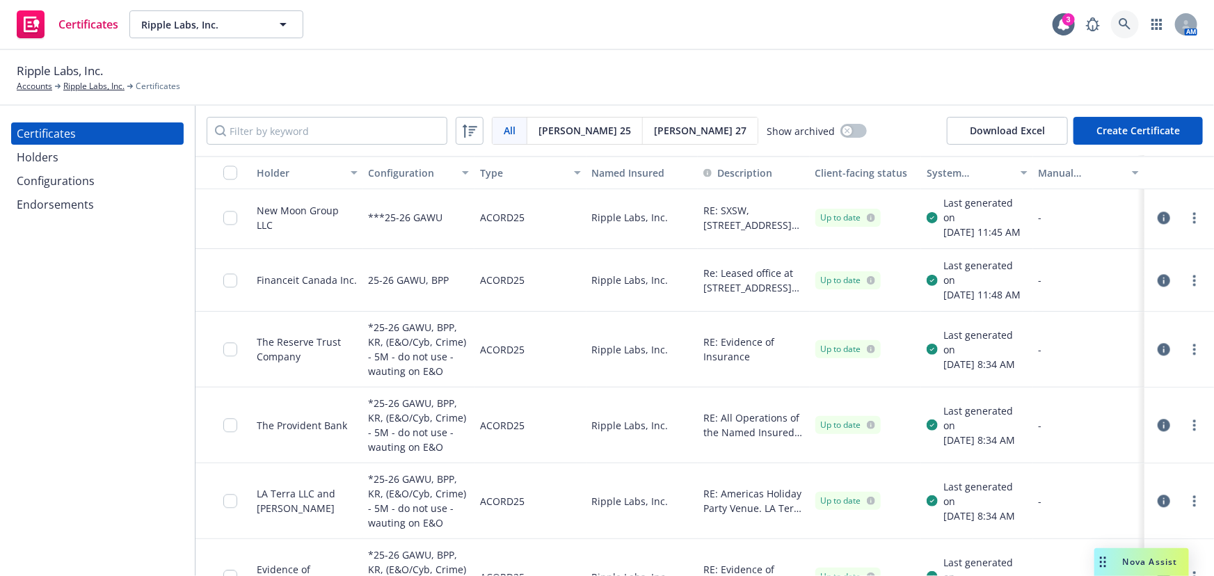
click at [1123, 10] on link at bounding box center [1125, 24] width 28 height 28
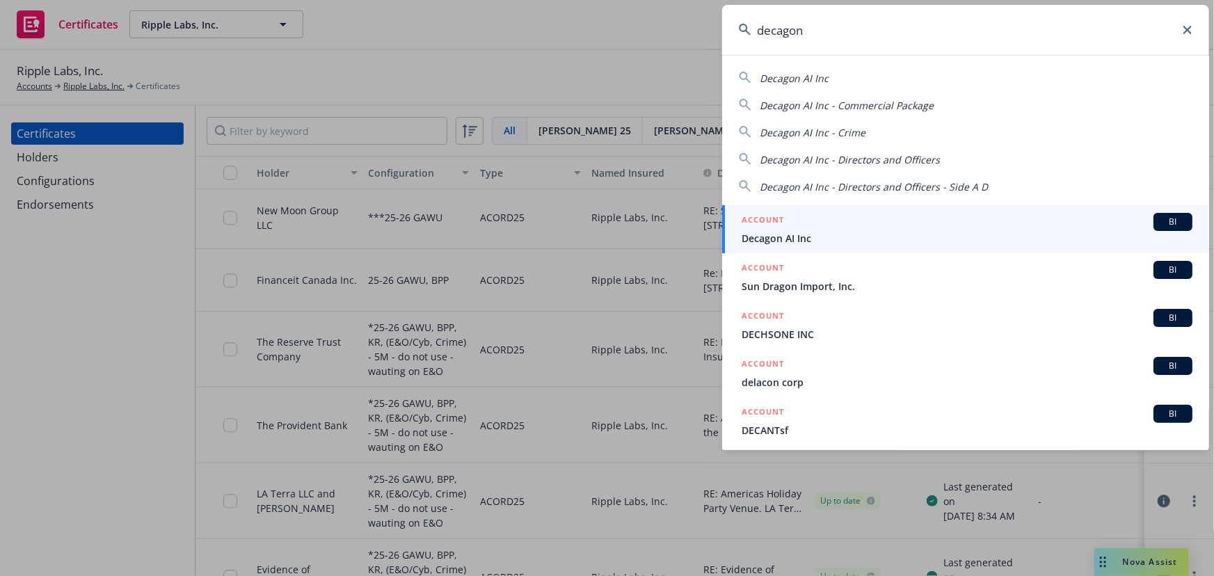
type input "decagon"
click at [938, 220] on div "ACCOUNT BI" at bounding box center [966, 222] width 451 height 18
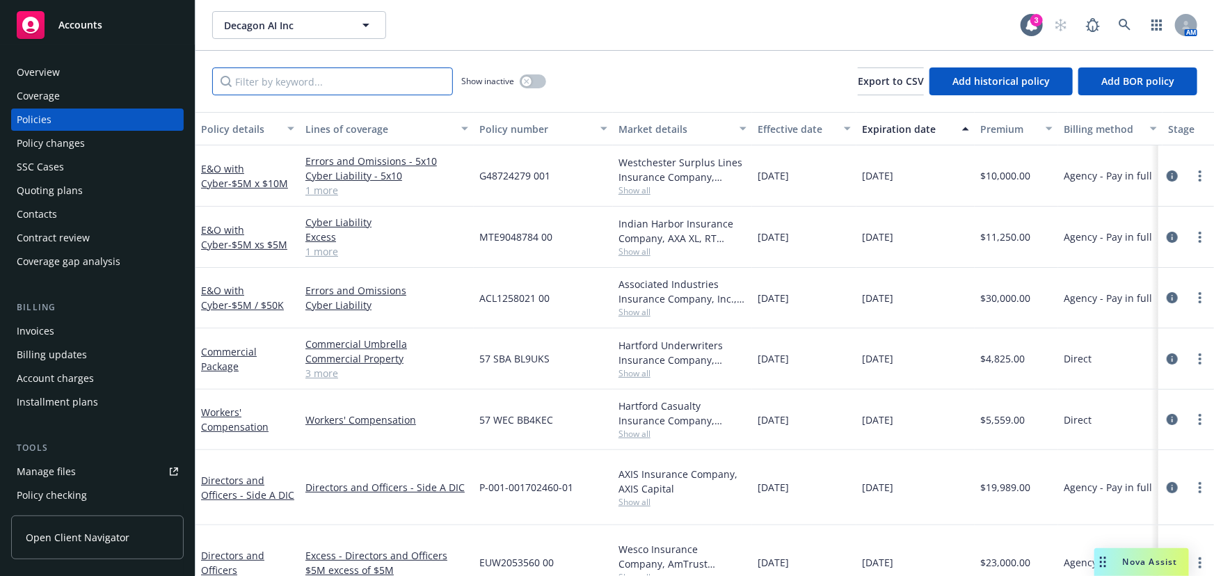
click at [355, 88] on input "Filter by keyword..." at bounding box center [332, 81] width 241 height 28
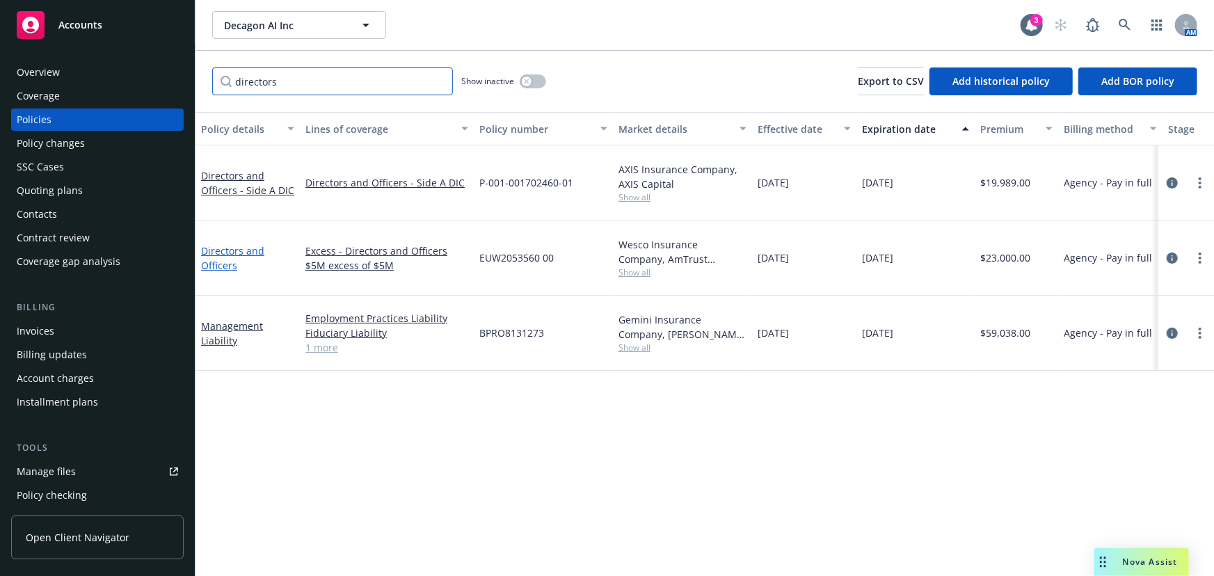
type input "directors"
click at [236, 244] on link "Directors and Officers" at bounding box center [232, 258] width 63 height 28
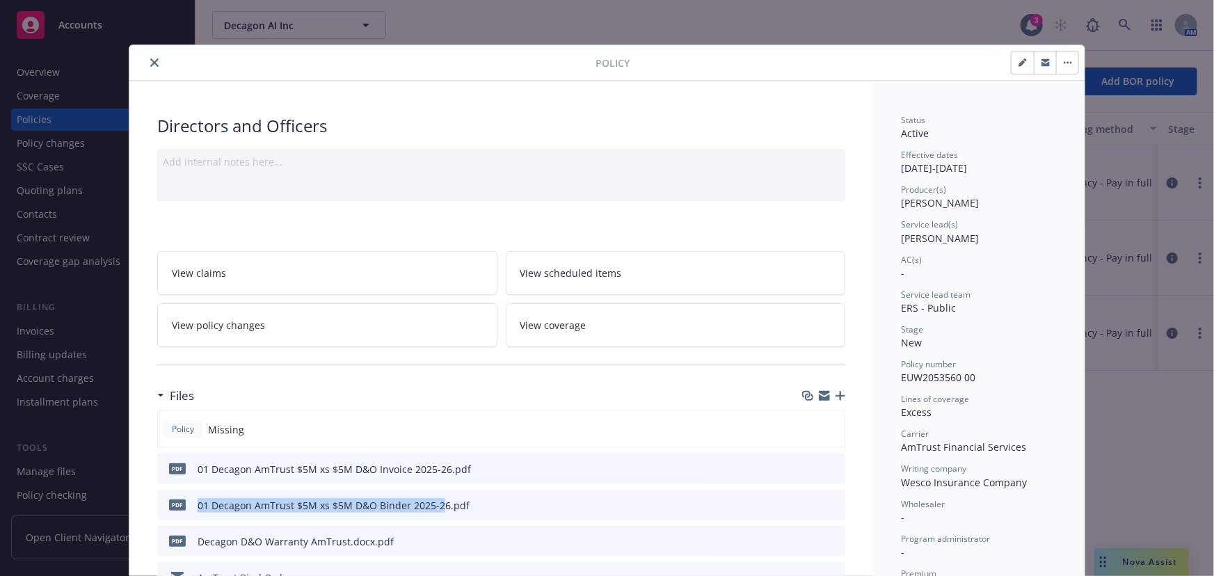
drag, startPoint x: 438, startPoint y: 505, endPoint x: 189, endPoint y: 505, distance: 248.3
click at [189, 505] on div "pdf 01 Decagon AmTrust $5M xs $5M D&O Binder 2025-26.pdf" at bounding box center [316, 504] width 307 height 29
copy div "01 Decagon AmTrust $5M xs $5M D&O Binder 2025-2"
click at [835, 393] on icon "button" at bounding box center [840, 396] width 10 height 10
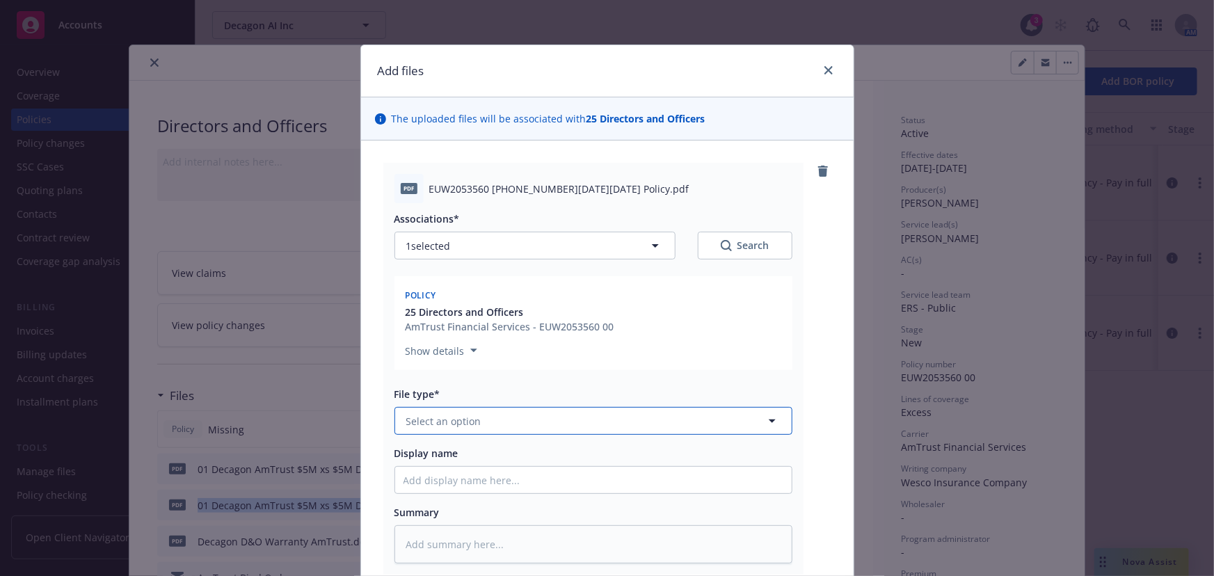
drag, startPoint x: 444, startPoint y: 419, endPoint x: 444, endPoint y: 427, distance: 7.7
click at [444, 423] on span "Select an option" at bounding box center [443, 421] width 75 height 15
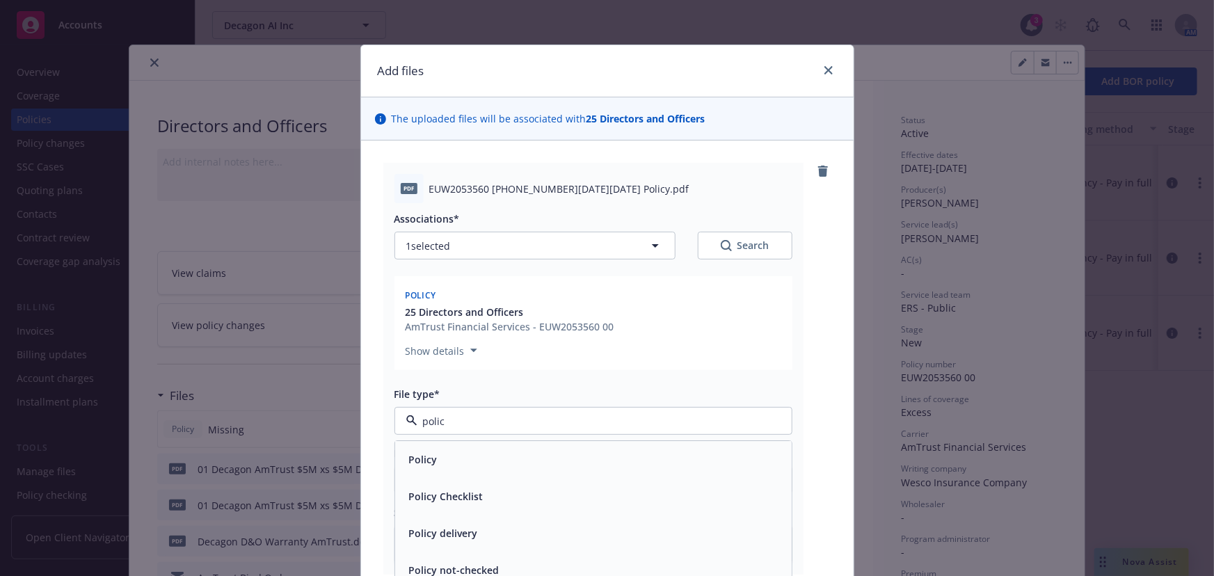
type input "policy"
click at [446, 463] on div "Policy" at bounding box center [593, 460] width 380 height 20
click at [457, 482] on input "Display name" at bounding box center [593, 480] width 396 height 26
paste input "01 Decagon AmTrust $5M xs $5M D&O Binder 2025-2"
type textarea "x"
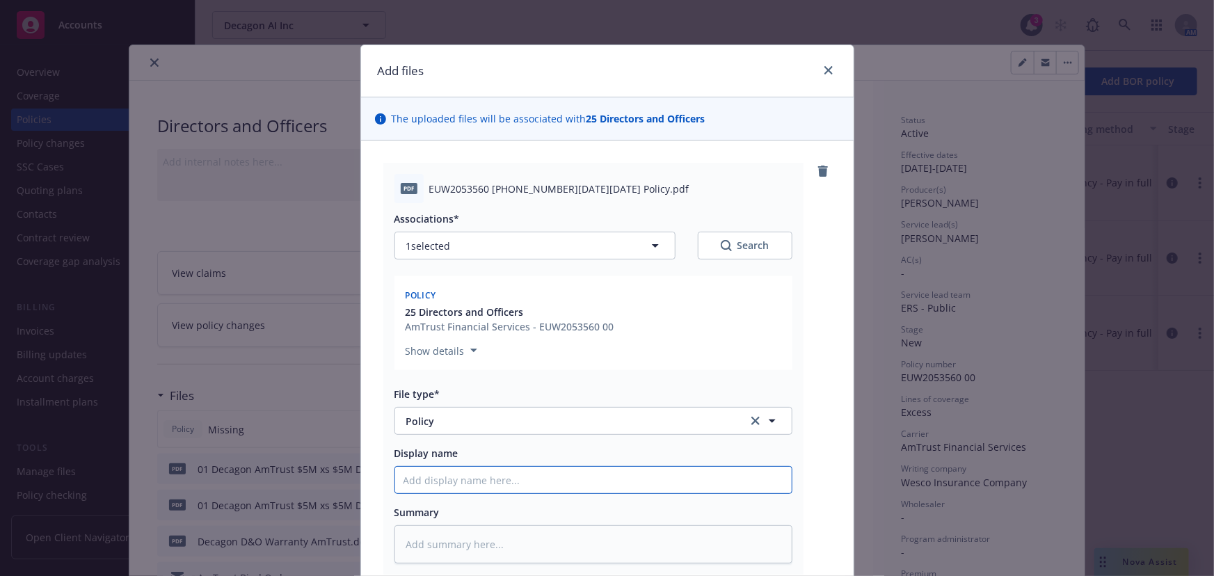
type input "01 Decagon AmTrust $5M xs $5M D&O Binder 2025-2"
click at [596, 481] on input "01 Decagon AmTrust $5M xs $5M D&O Binder 2025-2" at bounding box center [593, 480] width 396 height 26
type textarea "x"
type input "01 Decagon AmTrust $5M xs $5M D&O P2025-2"
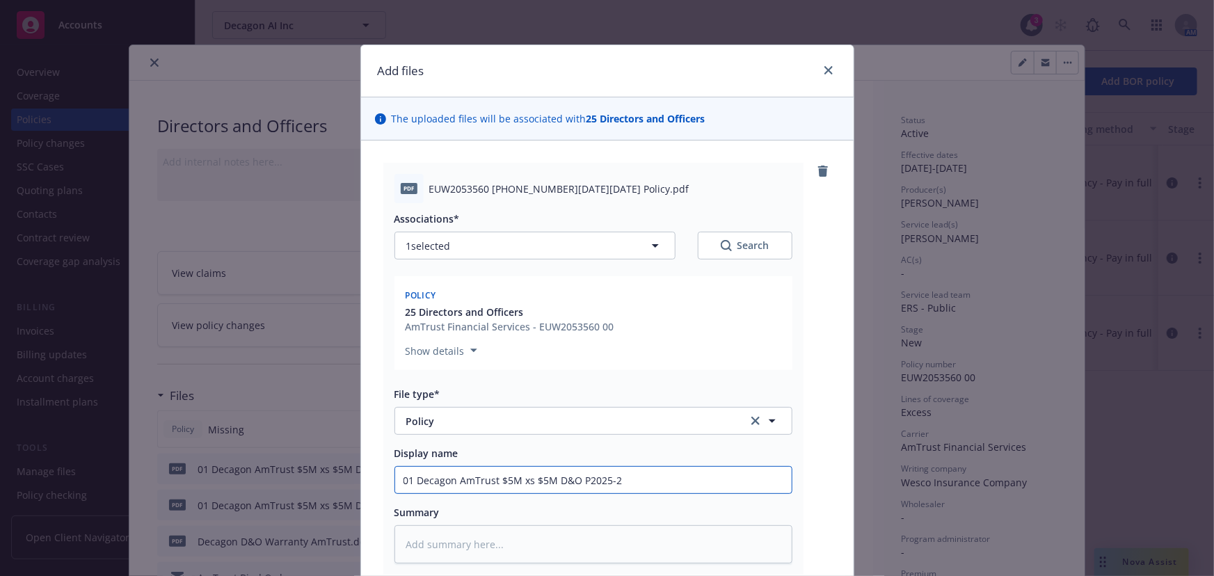
type textarea "x"
type input "01 Decagon AmTrust $5M xs $5M D&O Po2025-2"
type textarea "x"
type input "01 Decagon AmTrust $5M xs $5M D&O Pol2025-2"
type textarea "x"
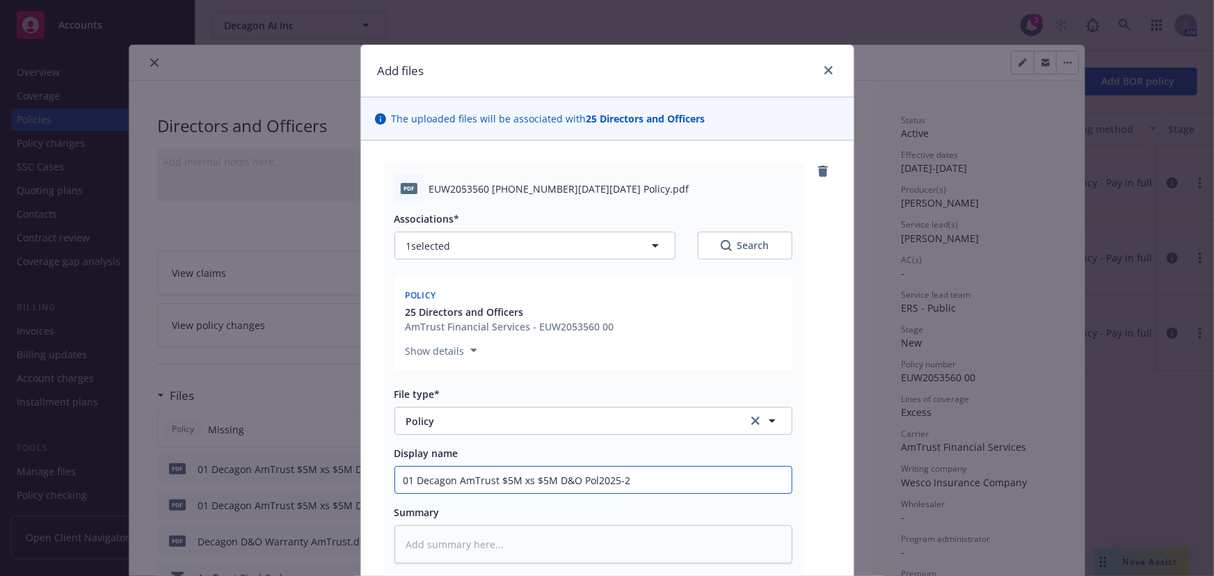
type input "01 Decagon AmTrust $5M xs $5M D&O Poli2025-2"
type textarea "x"
type input "01 Decagon AmTrust $5M xs $5M D&O Polic2025-2"
type textarea "x"
type input "01 Decagon AmTrust $5M xs $5M D&O Policy2025-2"
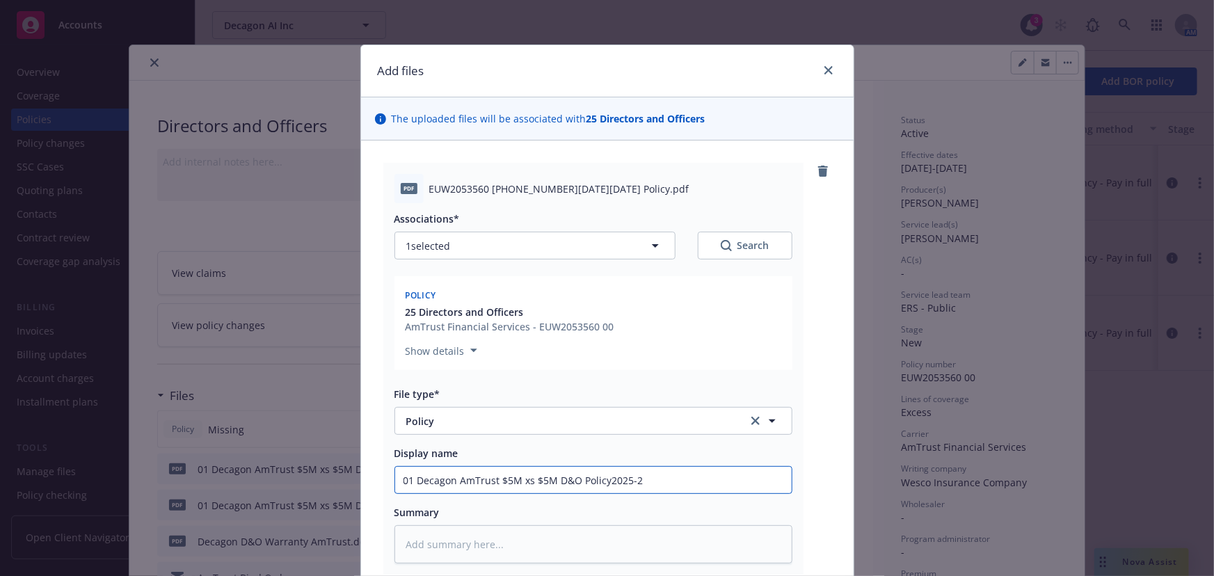
type textarea "x"
type input "01 Decagon AmTrust $5M xs $5M D&O Policy 2025-2"
click at [660, 481] on input "01 Decagon AmTrust $5M xs $5M D&O Policy 2025-2" at bounding box center [593, 480] width 396 height 26
type textarea "x"
type input "01 Decagon AmTrust $5M xs $5M D&O Policy 2025-26"
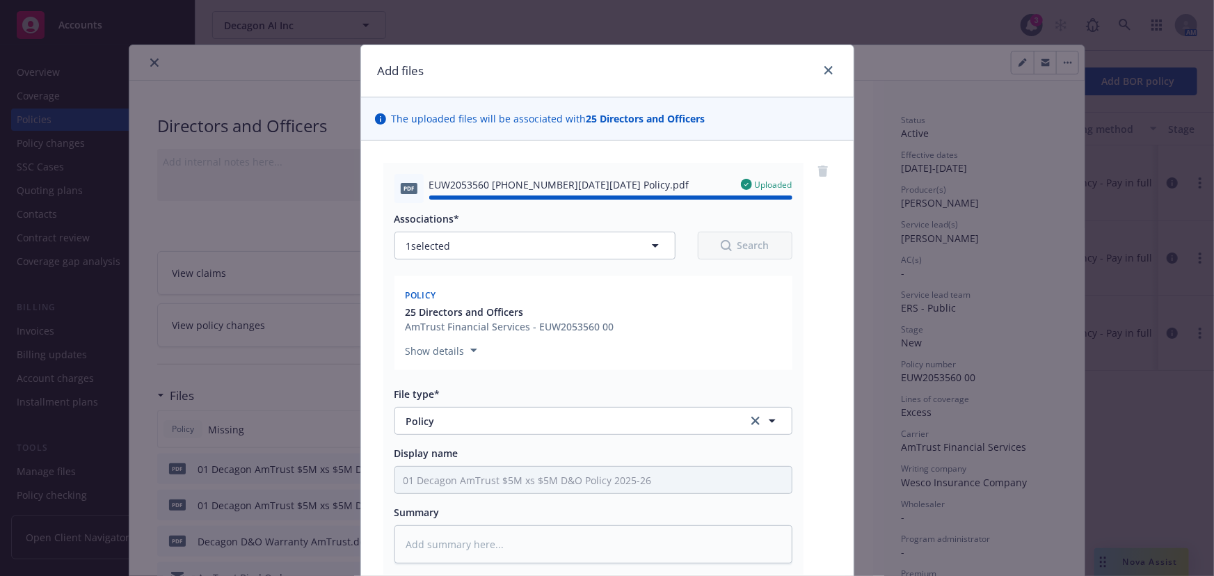
type textarea "x"
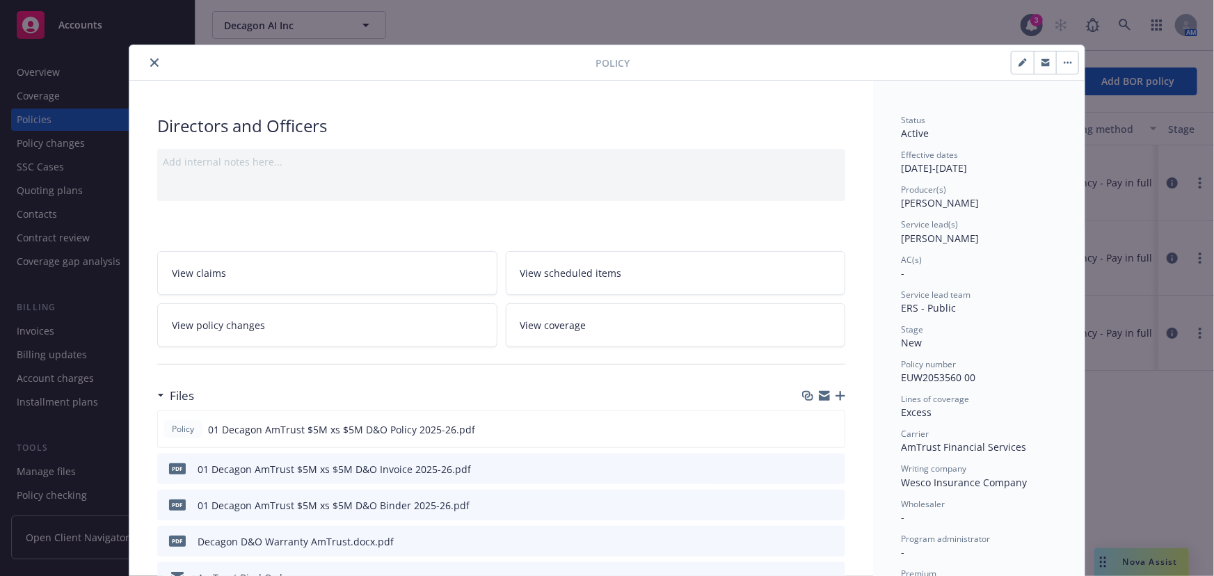
click at [807, 504] on icon "download file" at bounding box center [808, 504] width 11 height 11
click at [905, 516] on div "Wholesaler -" at bounding box center [979, 511] width 156 height 26
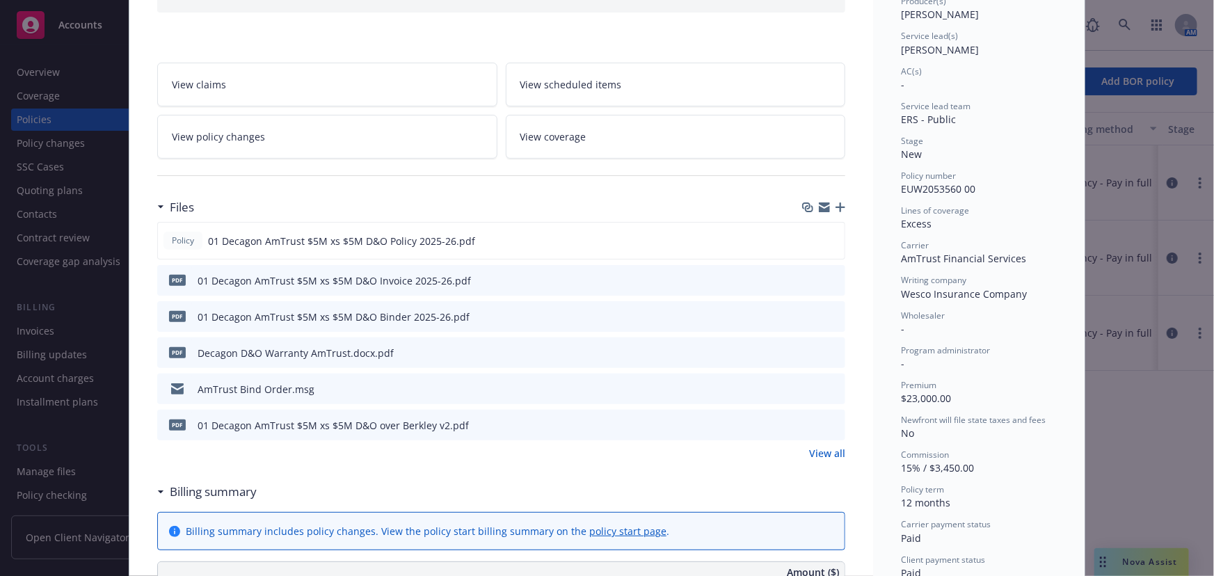
scroll to position [126, 0]
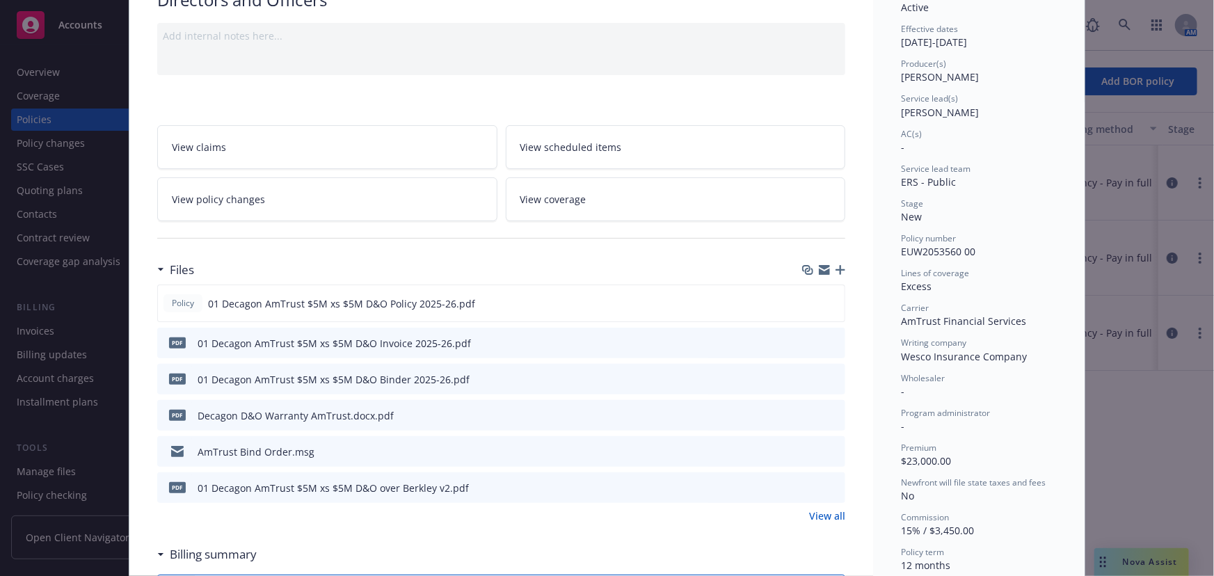
drag, startPoint x: 714, startPoint y: 543, endPoint x: 692, endPoint y: 506, distance: 42.7
click at [714, 543] on div "Billing summary" at bounding box center [501, 554] width 688 height 29
click at [808, 303] on icon "download file" at bounding box center [808, 302] width 11 height 11
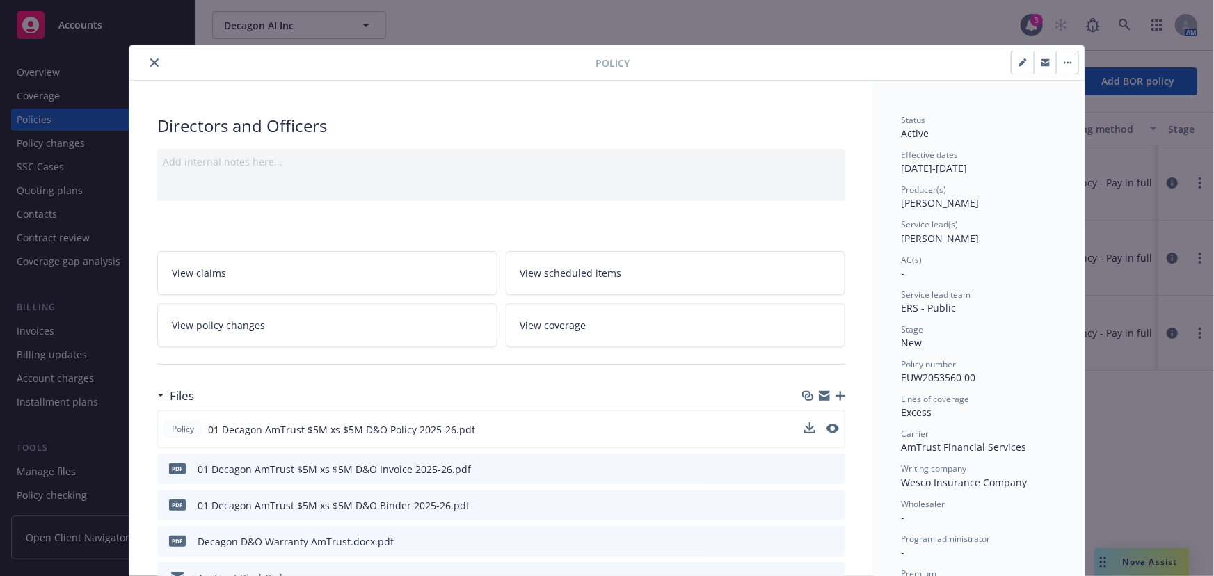
click at [150, 63] on icon "close" at bounding box center [154, 62] width 8 height 8
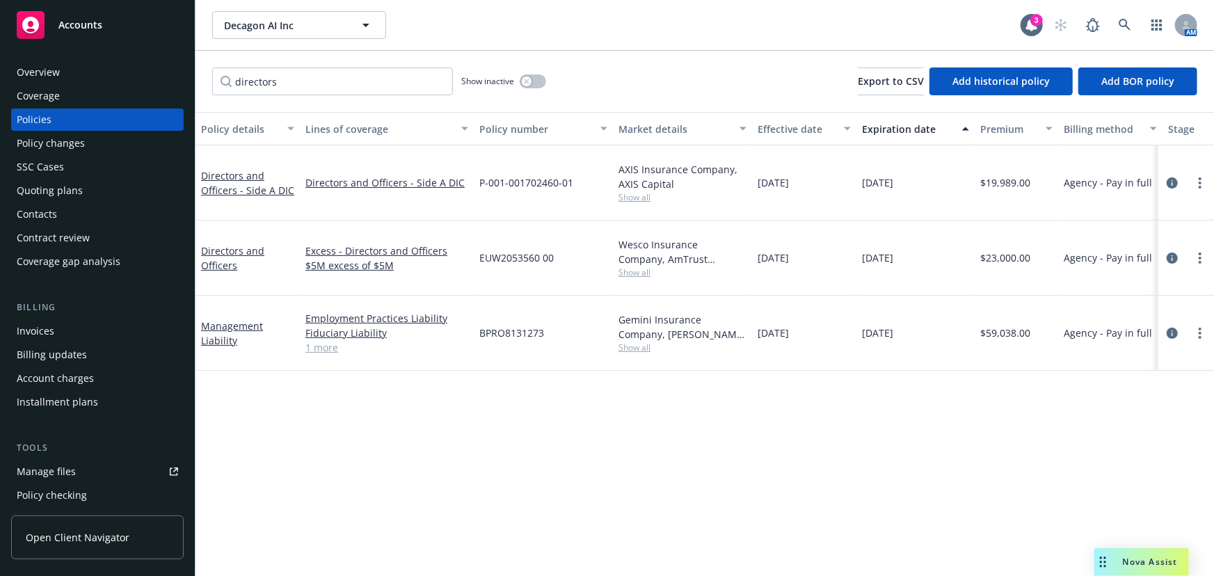
click at [628, 505] on div "Policy details Lines of coverage Policy number Market details Effective date Ex…" at bounding box center [704, 344] width 1018 height 464
click at [639, 498] on div "Policy details Lines of coverage Policy number Market details Effective date Ex…" at bounding box center [704, 344] width 1018 height 464
drag, startPoint x: 332, startPoint y: 83, endPoint x: 88, endPoint y: 78, distance: 244.9
click at [88, 78] on div "Accounts Overview Coverage Policies Policy changes SSC Cases Quoting plans Cont…" at bounding box center [607, 288] width 1214 height 576
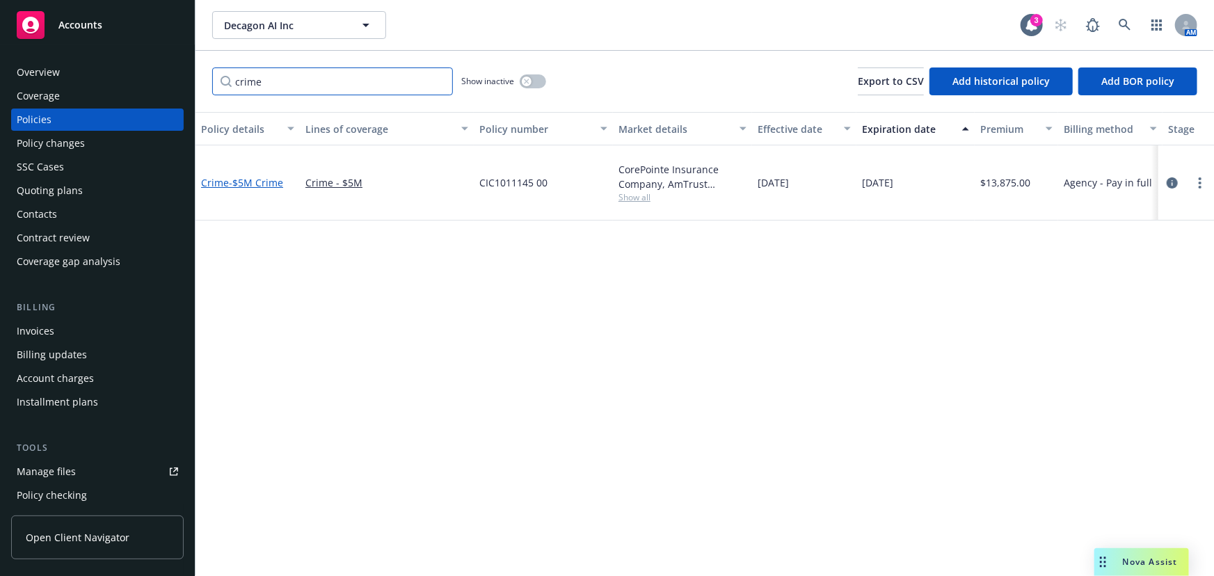
type input "crime"
click at [244, 176] on span "- $5M Crime" at bounding box center [256, 182] width 54 height 13
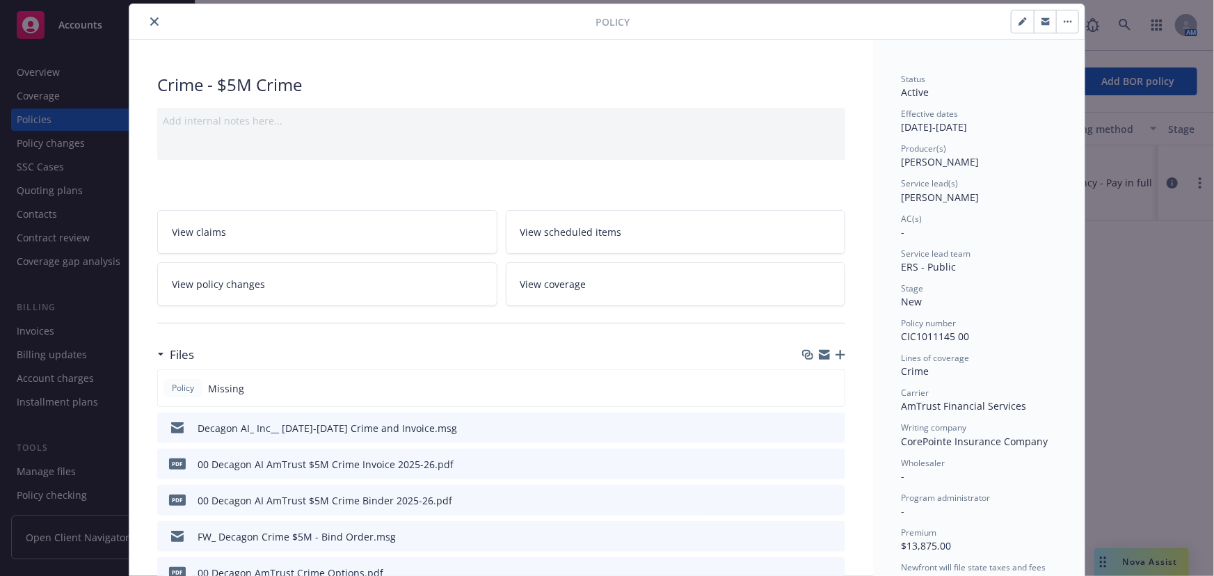
scroll to position [63, 0]
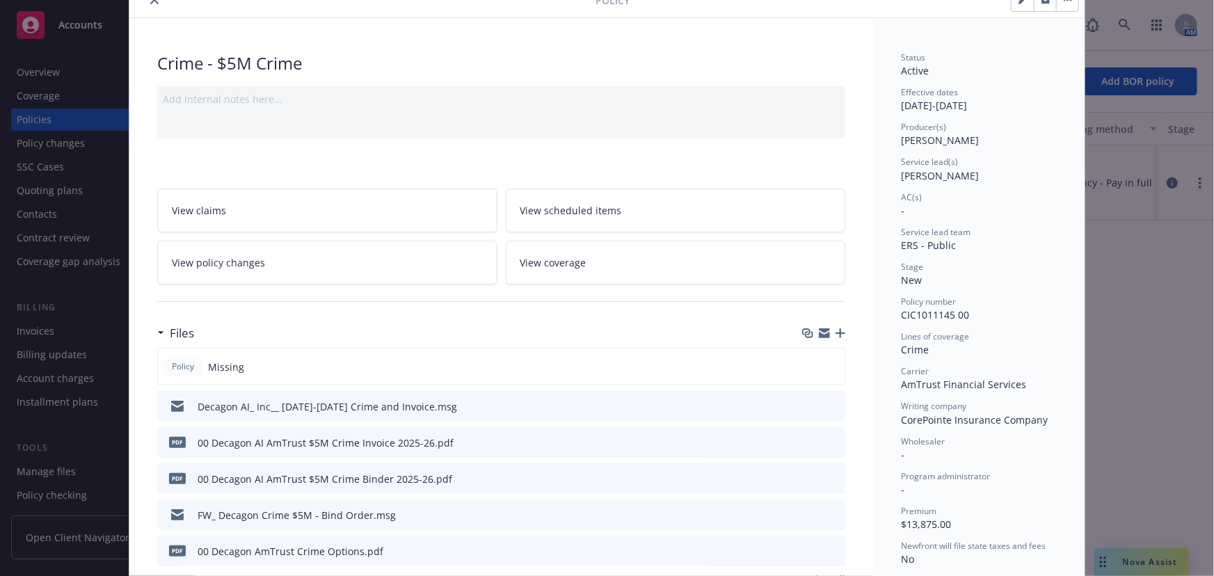
click at [152, 1] on icon "close" at bounding box center [154, 0] width 8 height 8
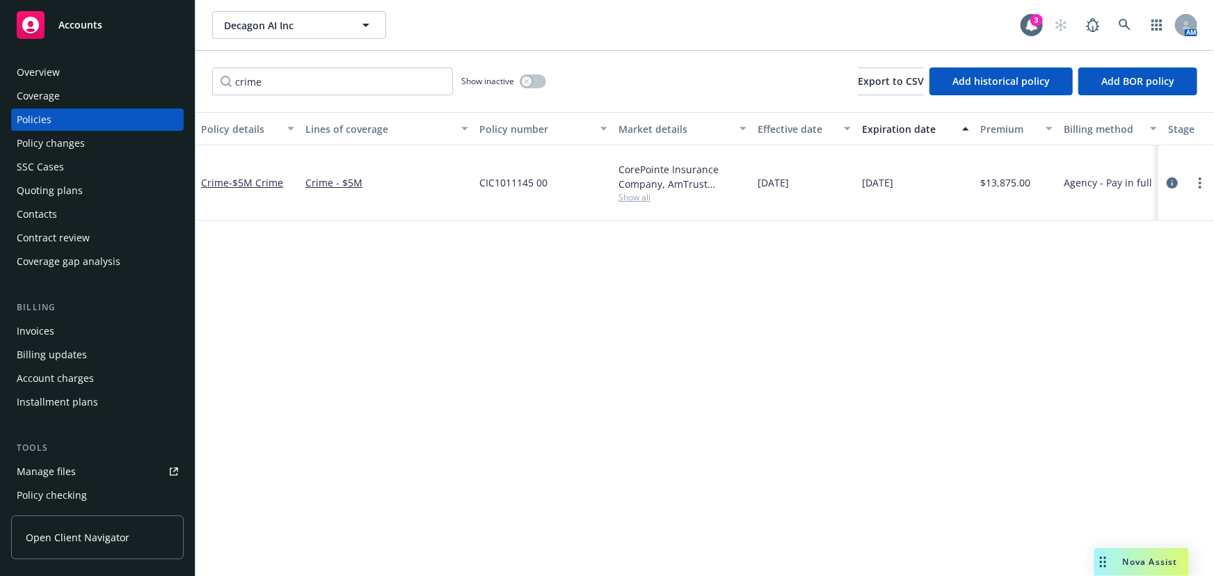
click at [88, 329] on div "Invoices" at bounding box center [97, 331] width 161 height 22
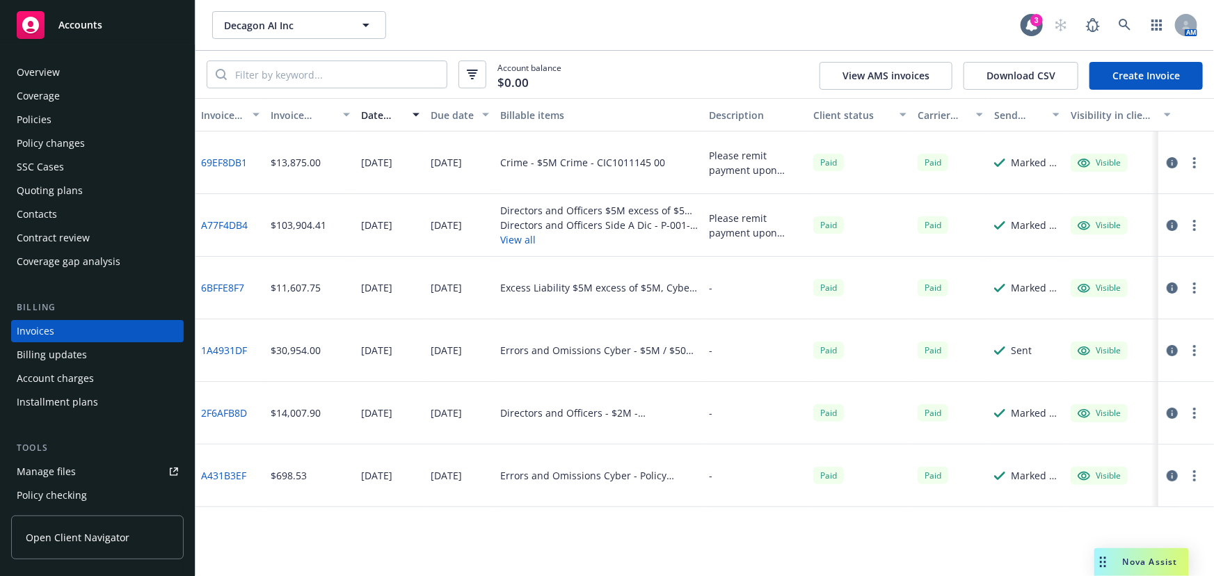
drag, startPoint x: 518, startPoint y: 35, endPoint x: 274, endPoint y: 8, distance: 245.7
click at [518, 35] on div "Decagon AI Inc Decagon AI Inc" at bounding box center [616, 25] width 808 height 28
click at [1130, 29] on icon at bounding box center [1124, 25] width 13 height 13
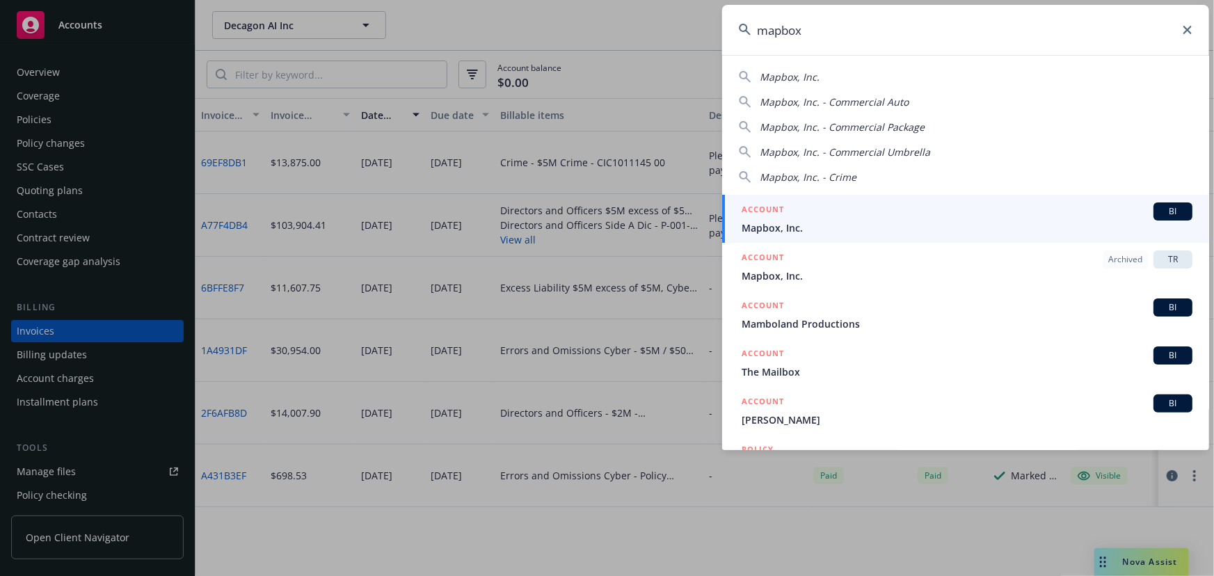
type input "mapbox"
click at [887, 211] on div "ACCOUNT BI" at bounding box center [966, 211] width 451 height 18
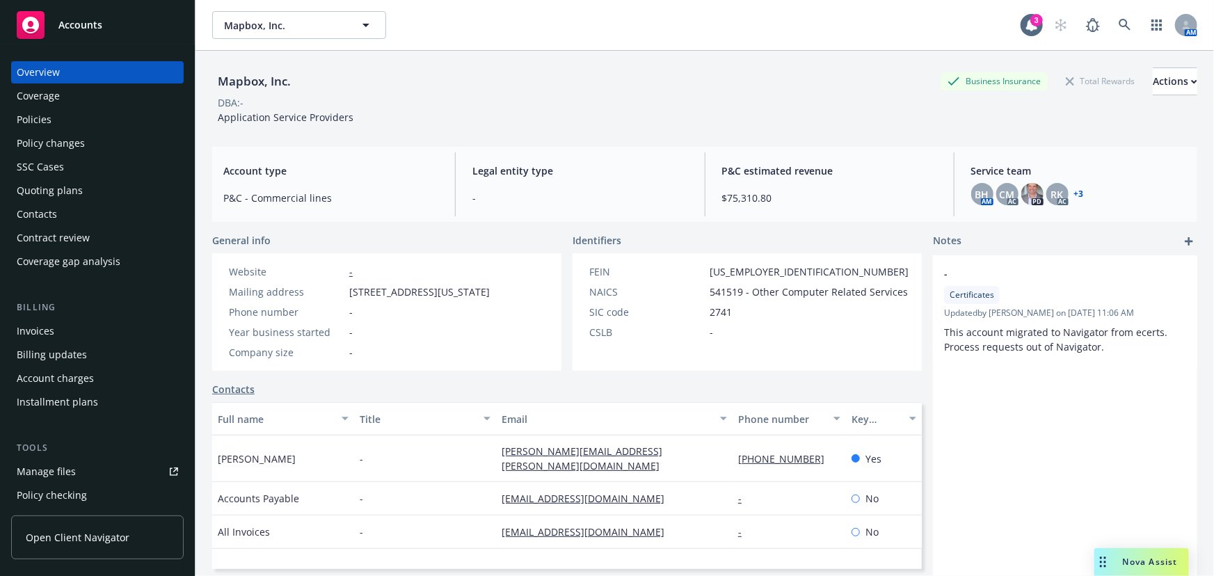
click at [63, 115] on div "Policies" at bounding box center [97, 120] width 161 height 22
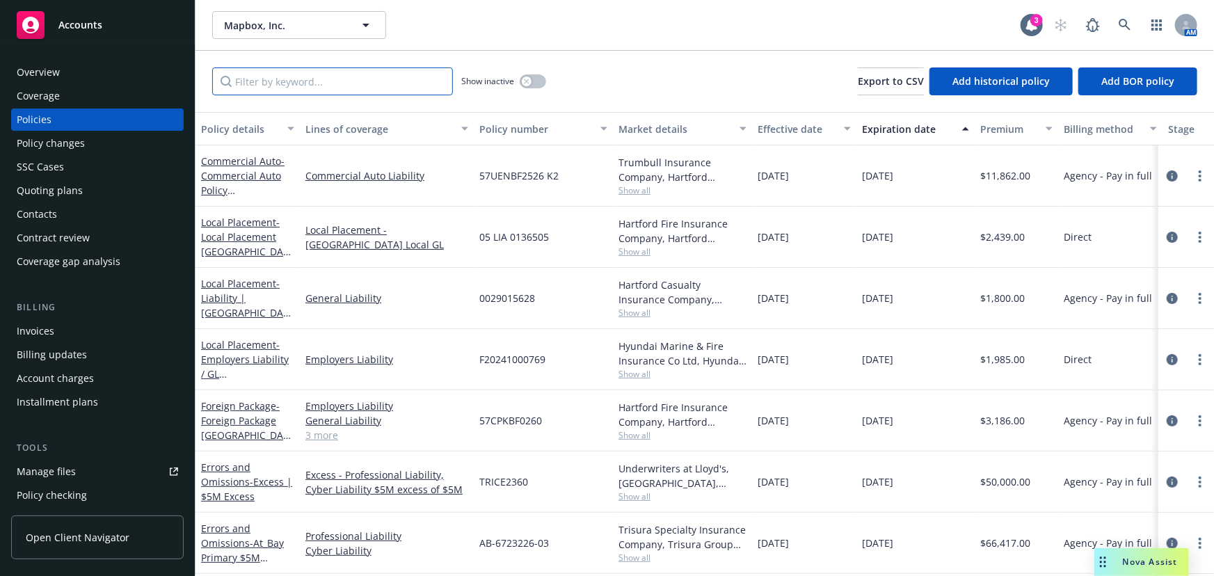
click at [289, 72] on input "Filter by keyword..." at bounding box center [332, 81] width 241 height 28
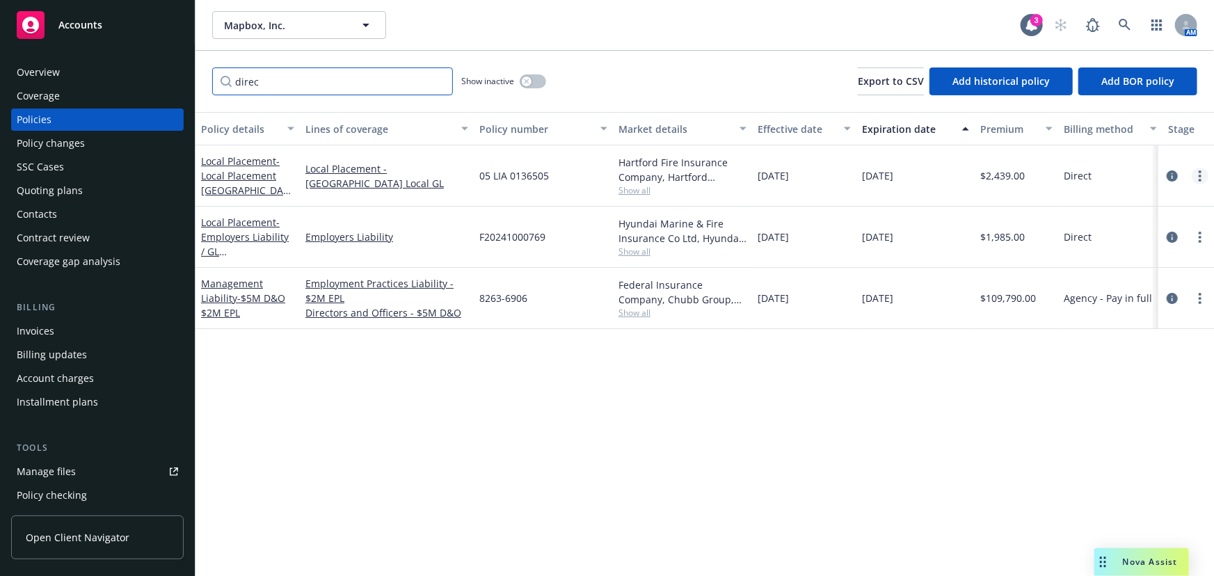
type input "direc"
